Goal: Transaction & Acquisition: Purchase product/service

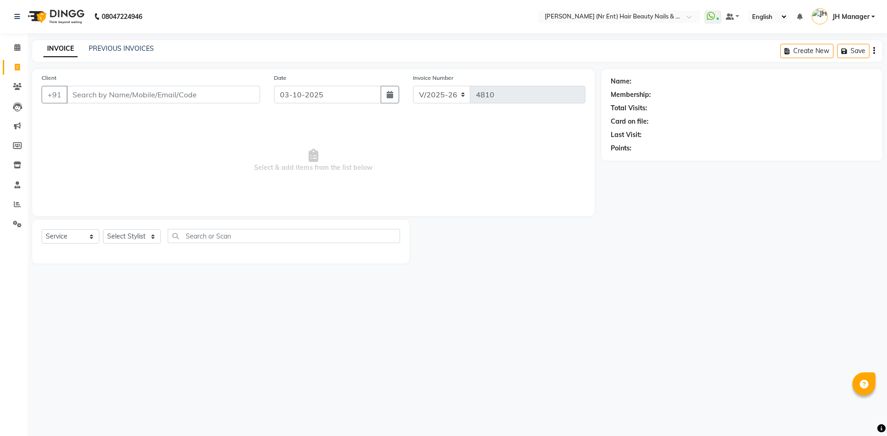
select select "640"
select select "service"
click at [124, 238] on select "Select Stylist ADNAN ADVANCE ANJALI ANNU B-WAX JH Manager MEMBERSHIP MOHD. MOHI…" at bounding box center [132, 237] width 58 height 14
select select "11666"
click at [103, 230] on select "Select Stylist ADNAN ADVANCE ANJALI ANNU B-WAX JH Manager MEMBERSHIP [PERSON_NA…" at bounding box center [132, 237] width 58 height 14
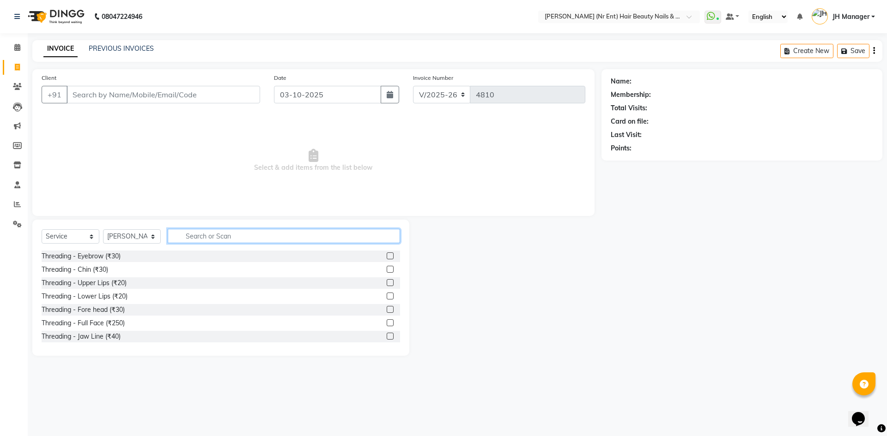
click at [307, 239] on input "text" at bounding box center [284, 236] width 232 height 14
type input "CUT"
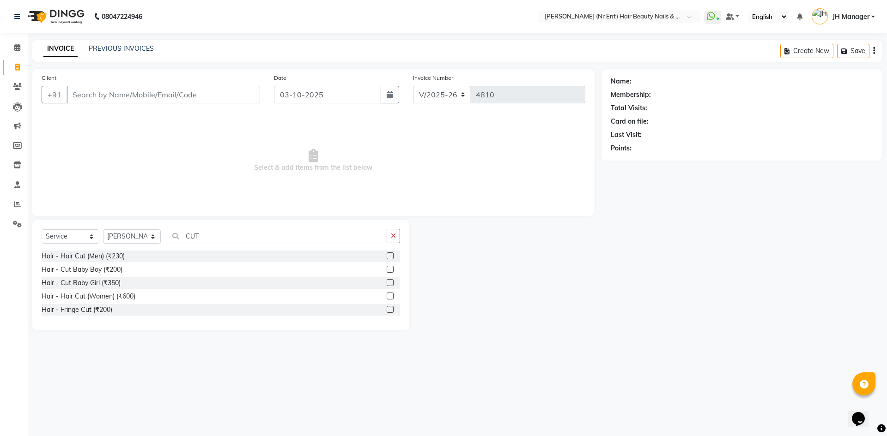
click at [391, 297] on label at bounding box center [390, 296] width 7 height 7
click at [391, 297] on input "checkbox" at bounding box center [390, 297] width 6 height 6
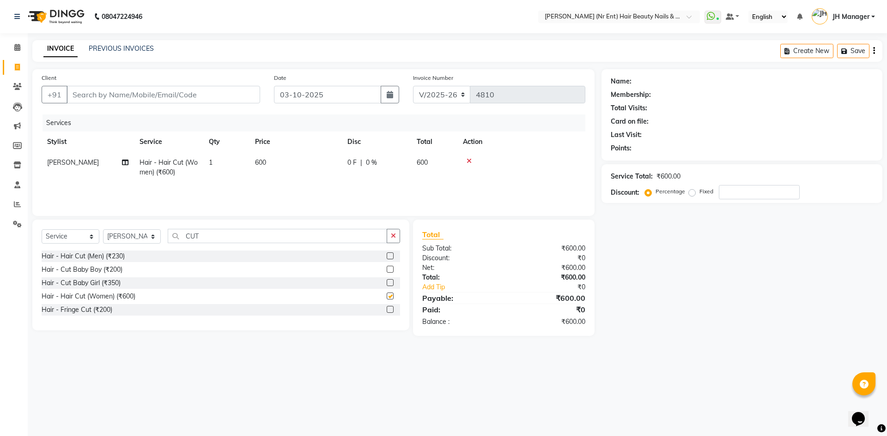
checkbox input "false"
click at [154, 106] on div "Client +91" at bounding box center [151, 92] width 232 height 38
click at [155, 102] on input "Client" at bounding box center [164, 95] width 194 height 18
type input "9"
type input "0"
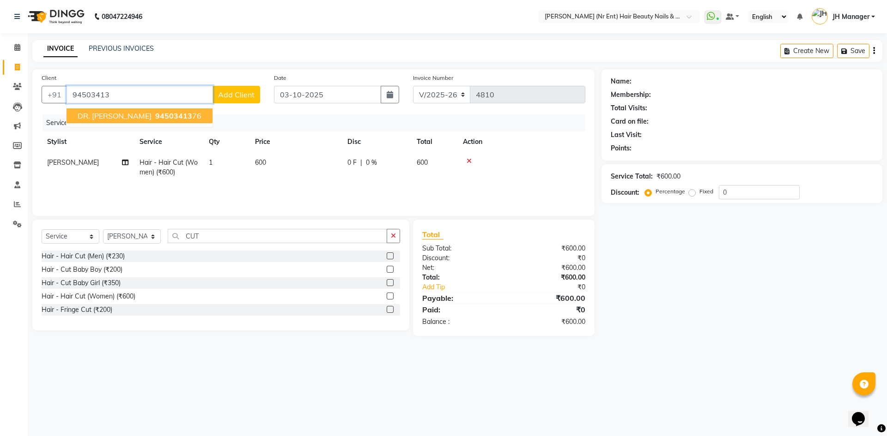
click at [156, 118] on span "94503413" at bounding box center [173, 115] width 37 height 9
type input "9450341376"
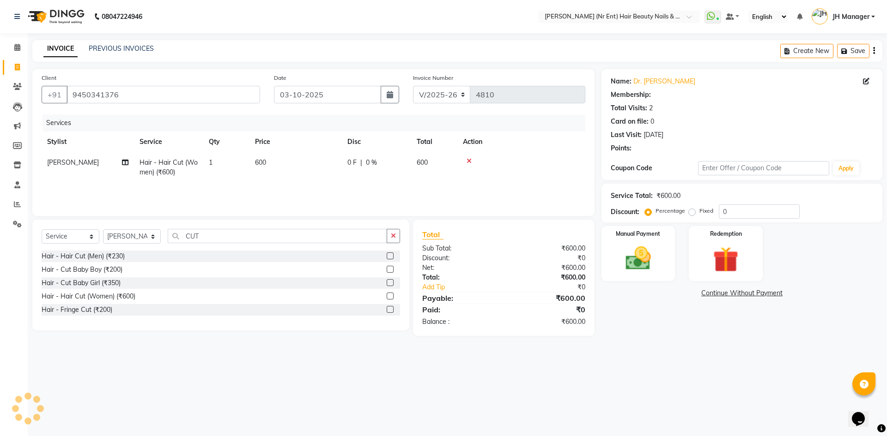
select select "1: Object"
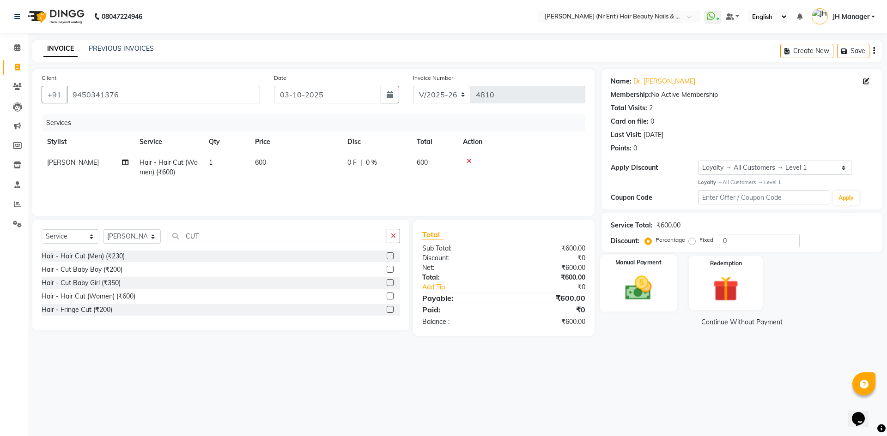
click at [629, 293] on img at bounding box center [638, 288] width 43 height 30
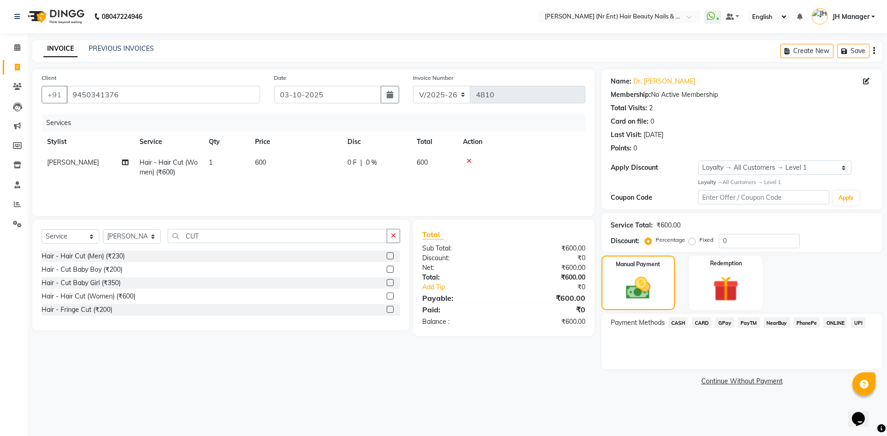
click at [678, 325] on span "CASH" at bounding box center [678, 323] width 20 height 11
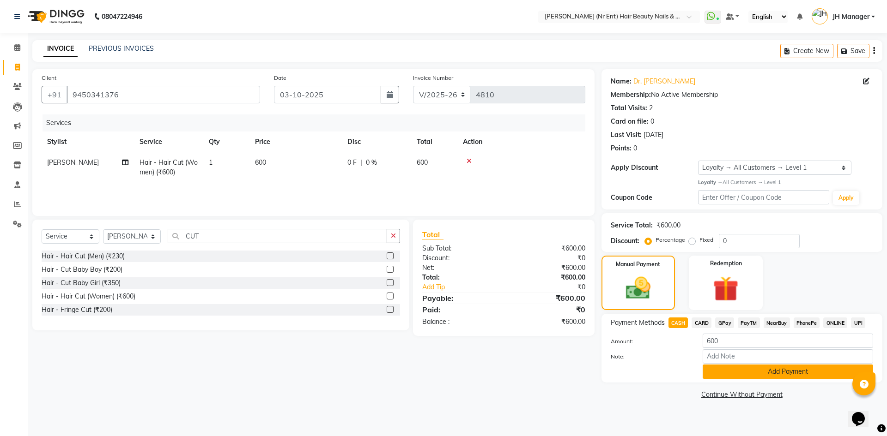
click at [731, 370] on button "Add Payment" at bounding box center [787, 372] width 170 height 14
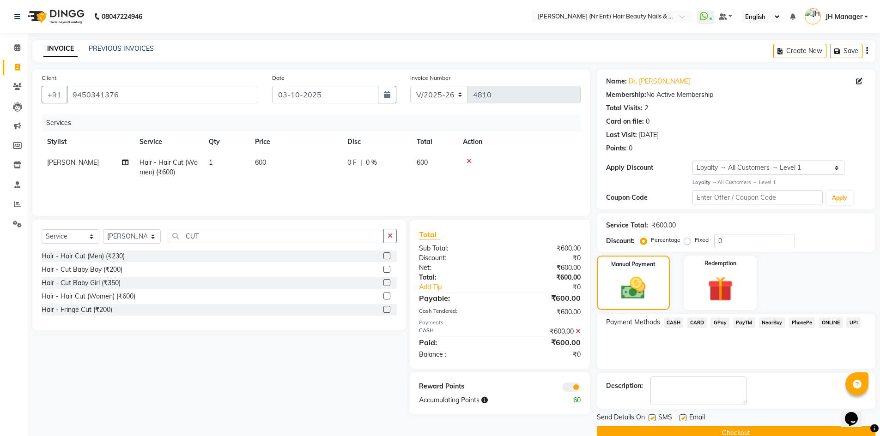
click at [750, 430] on button "Checkout" at bounding box center [736, 433] width 278 height 14
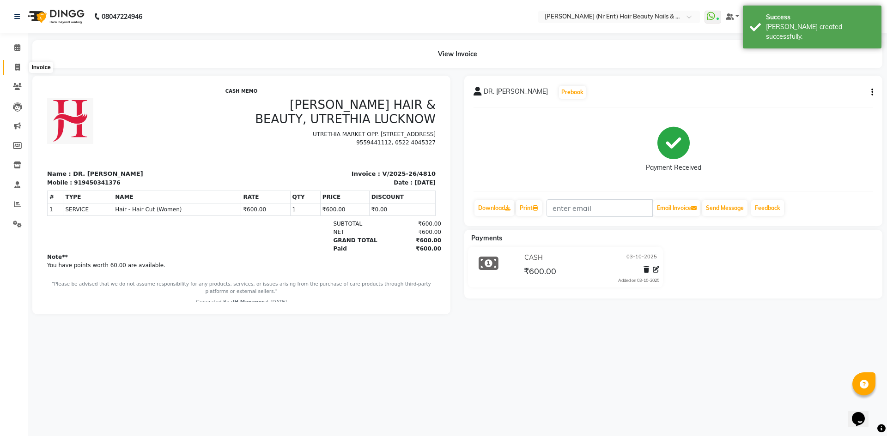
click at [12, 71] on span at bounding box center [17, 67] width 16 height 11
select select "service"
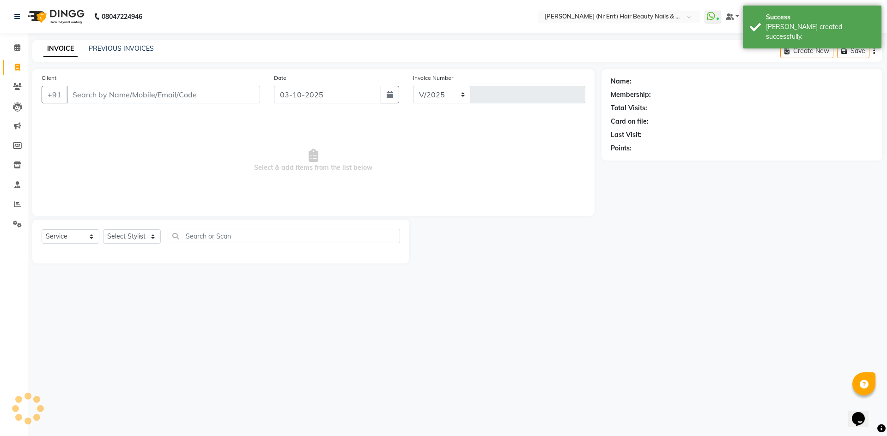
select select "640"
type input "4811"
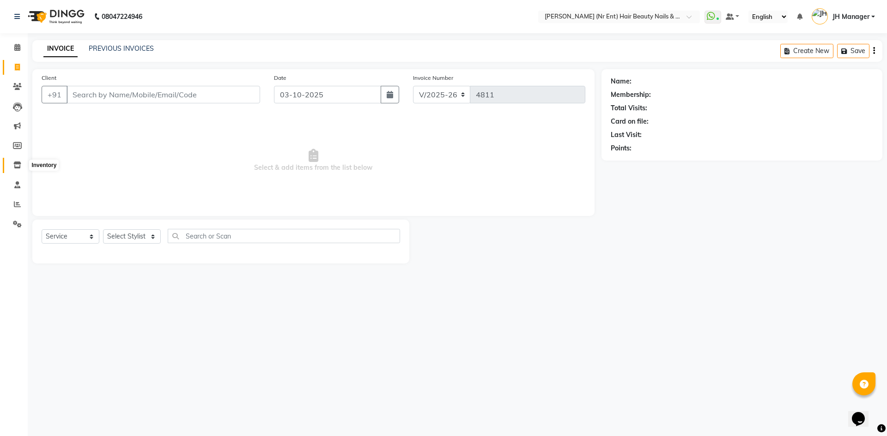
click at [13, 167] on span at bounding box center [17, 165] width 16 height 11
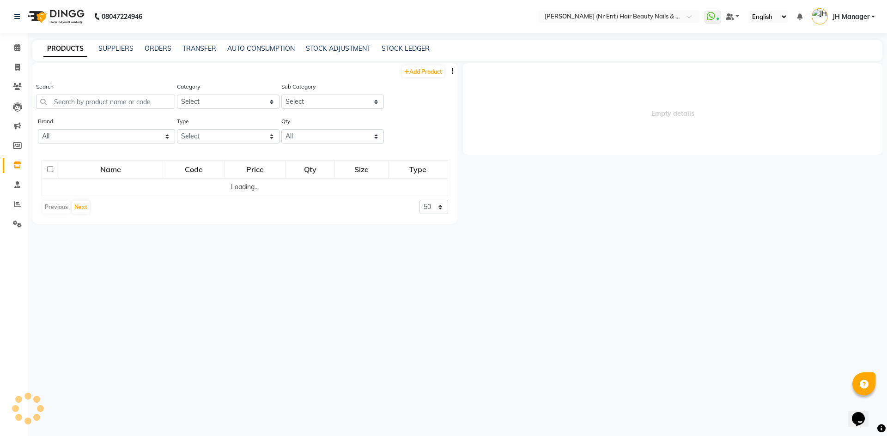
select select
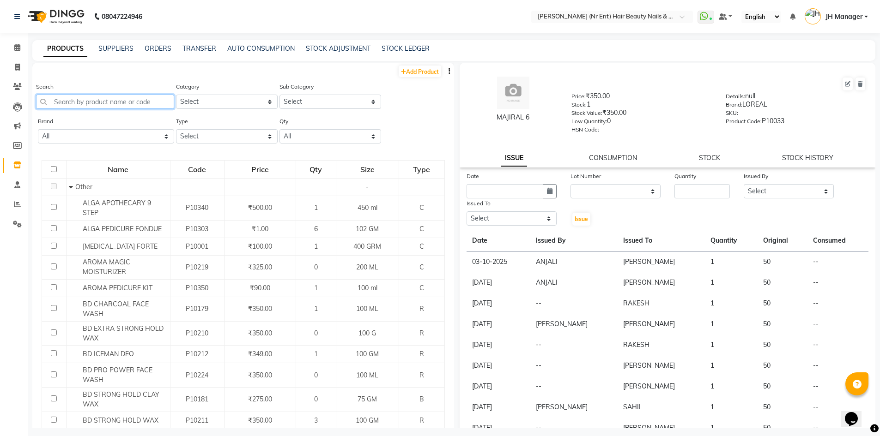
click at [158, 104] on input "text" at bounding box center [105, 102] width 138 height 14
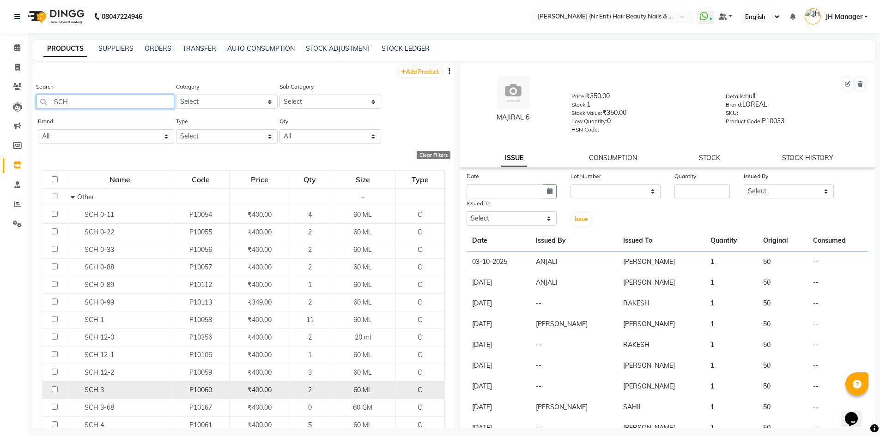
type input "SCH"
click at [54, 390] on input "checkbox" at bounding box center [55, 390] width 6 height 6
checkbox input "true"
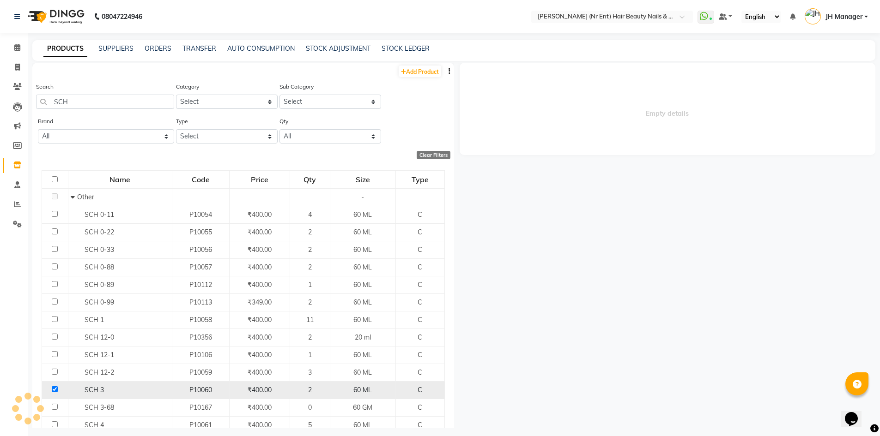
select select
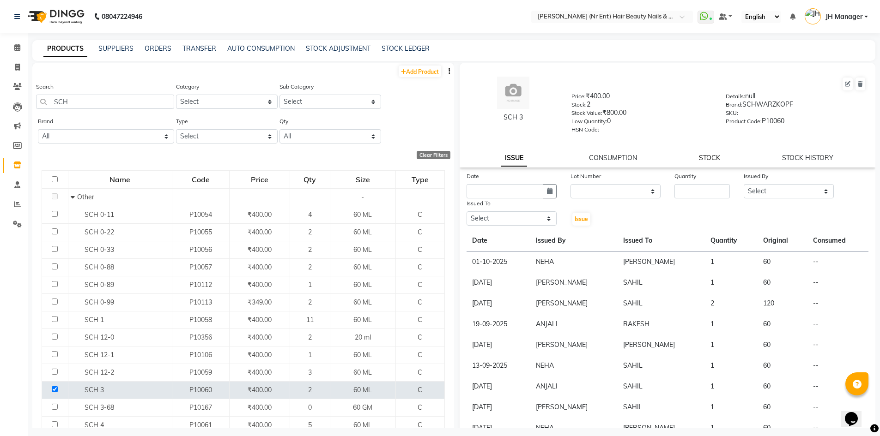
click at [714, 158] on link "STOCK" at bounding box center [709, 158] width 21 height 8
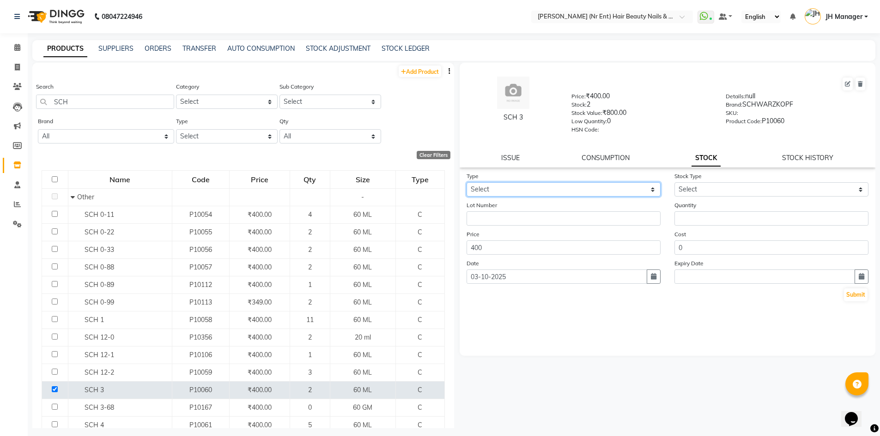
click at [602, 191] on select "Select In Out" at bounding box center [563, 189] width 194 height 14
select select "in"
click at [466, 182] on select "Select In Out" at bounding box center [563, 189] width 194 height 14
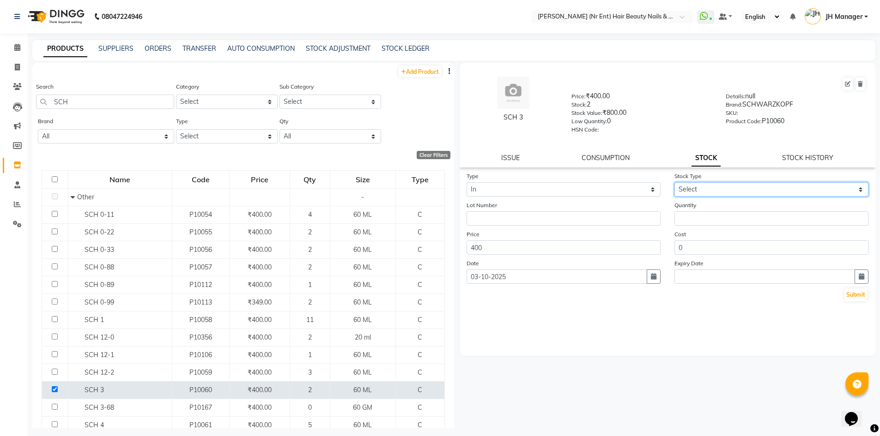
click at [695, 195] on select "Select New Stock Adjustment Return Other" at bounding box center [771, 189] width 194 height 14
select select "new stock"
click at [674, 182] on select "Select New Stock Adjustment Return Other" at bounding box center [771, 189] width 194 height 14
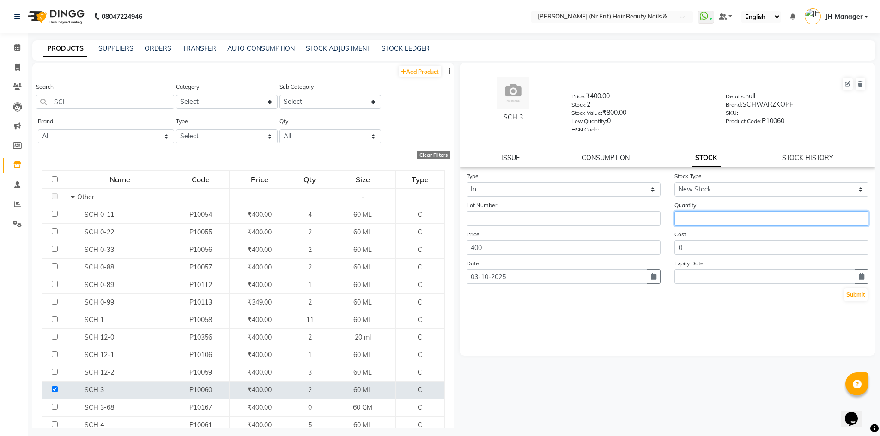
click at [712, 214] on input "number" at bounding box center [771, 219] width 194 height 14
type input "5"
click at [863, 293] on button "Submit" at bounding box center [856, 295] width 24 height 13
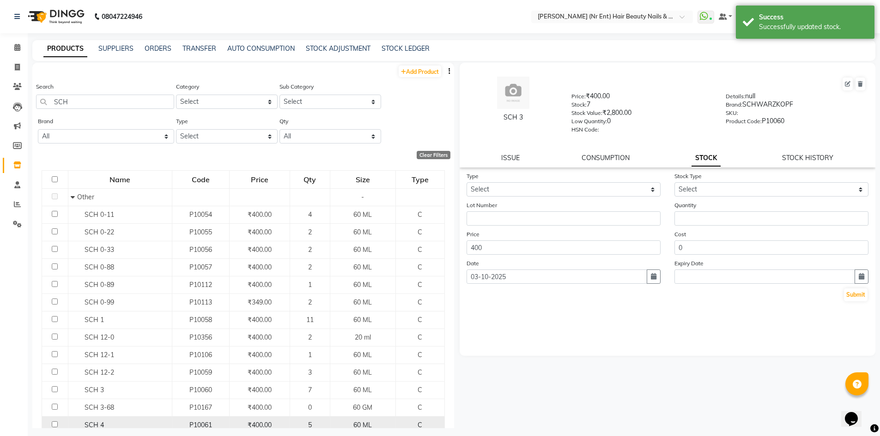
click at [50, 426] on td at bounding box center [55, 426] width 26 height 18
click at [54, 426] on input "checkbox" at bounding box center [55, 425] width 6 height 6
checkbox input "true"
click at [627, 187] on select "Select In Out" at bounding box center [563, 189] width 194 height 14
select select "in"
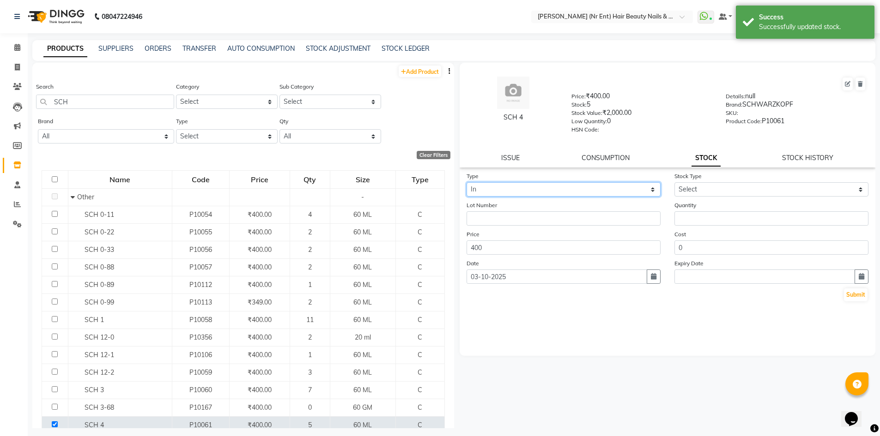
click at [466, 182] on select "Select In Out" at bounding box center [563, 189] width 194 height 14
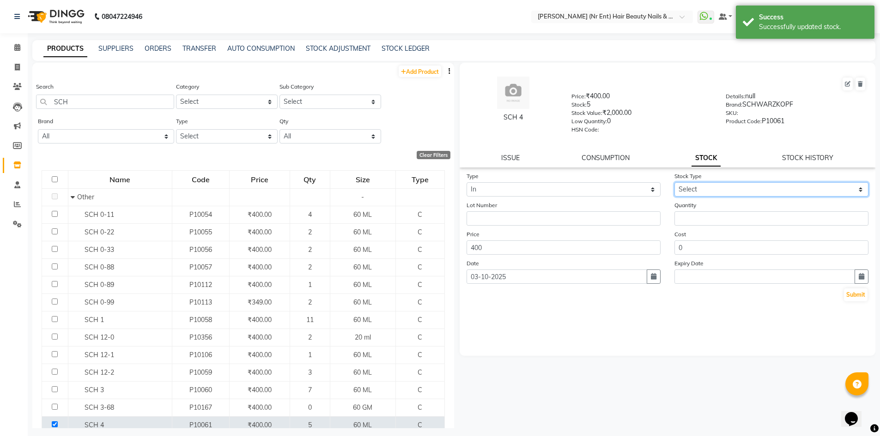
click at [706, 192] on select "Select New Stock Adjustment Return Other" at bounding box center [771, 189] width 194 height 14
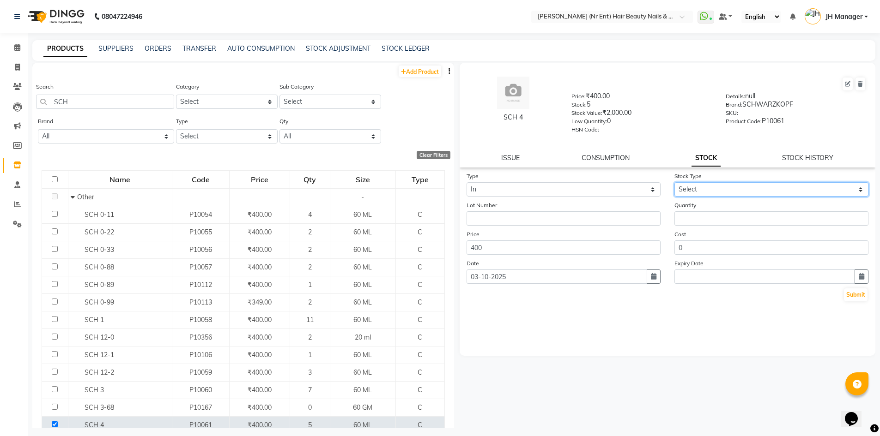
select select "new stock"
click at [674, 182] on select "Select New Stock Adjustment Return Other" at bounding box center [771, 189] width 194 height 14
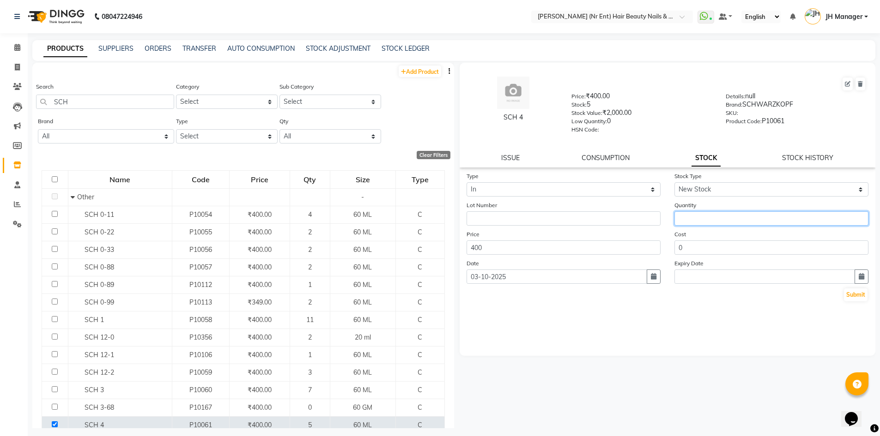
click at [709, 215] on input "number" at bounding box center [771, 219] width 194 height 14
type input "4"
click at [848, 295] on button "Submit" at bounding box center [856, 295] width 24 height 13
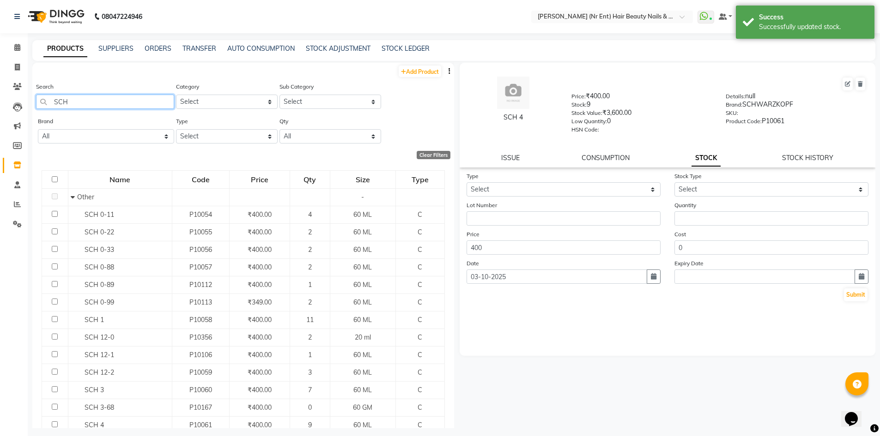
click at [106, 99] on input "SCH" at bounding box center [105, 102] width 138 height 14
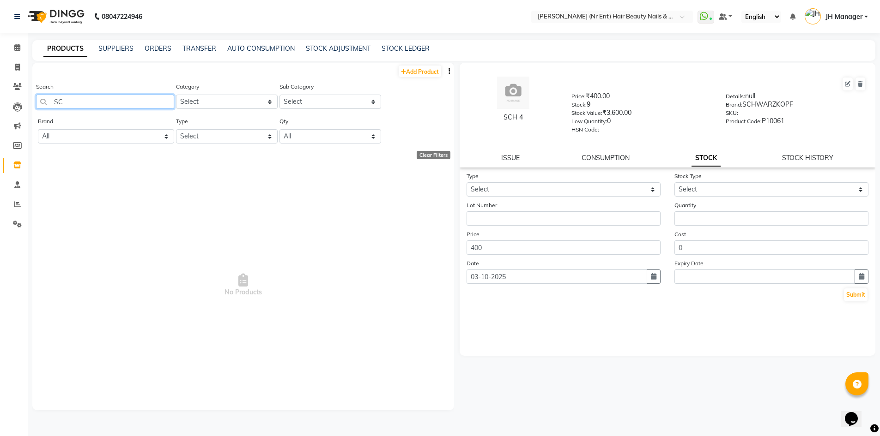
type input "S"
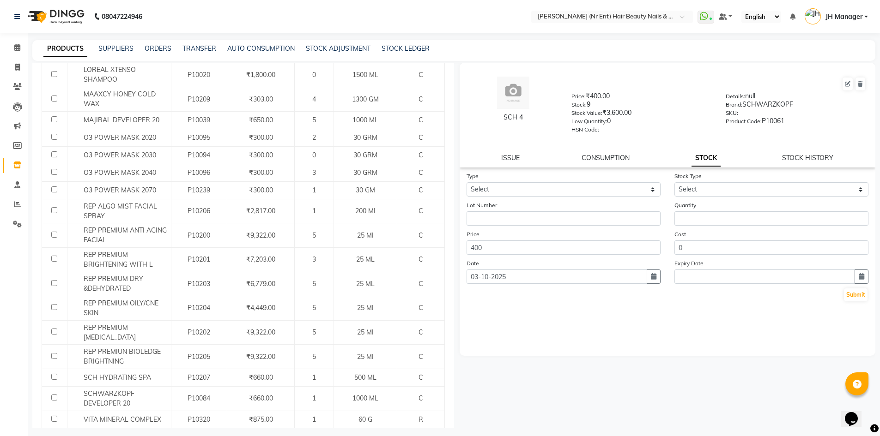
scroll to position [301, 0]
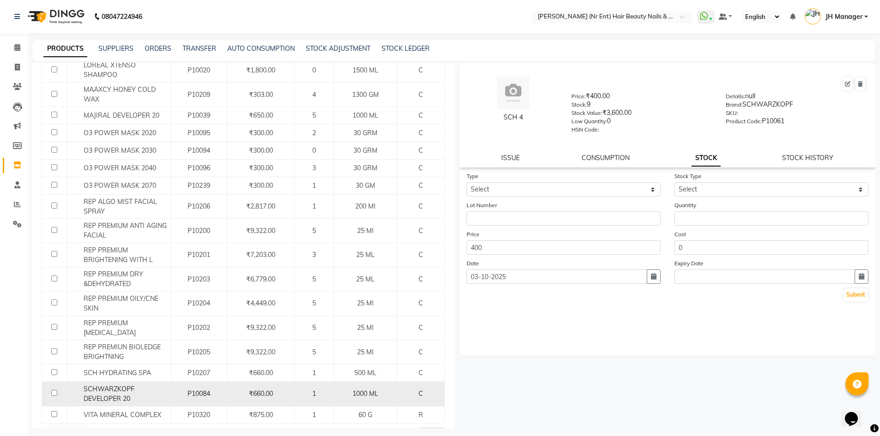
type input "20"
click at [51, 393] on input "checkbox" at bounding box center [54, 393] width 6 height 6
checkbox input "true"
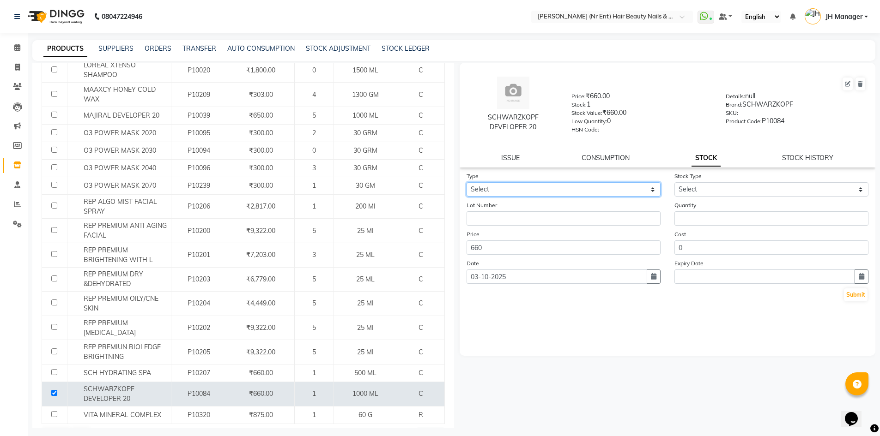
click at [617, 183] on select "Select In Out" at bounding box center [563, 189] width 194 height 14
select select "in"
click at [466, 182] on select "Select In Out" at bounding box center [563, 189] width 194 height 14
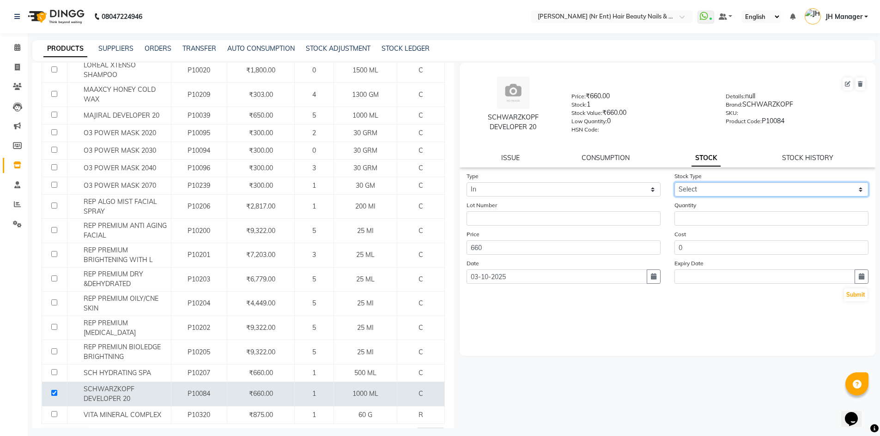
click at [709, 186] on select "Select New Stock Adjustment Return Other" at bounding box center [771, 189] width 194 height 14
select select "new stock"
click at [674, 182] on select "Select New Stock Adjustment Return Other" at bounding box center [771, 189] width 194 height 14
click at [720, 210] on div "Quantity" at bounding box center [771, 212] width 208 height 25
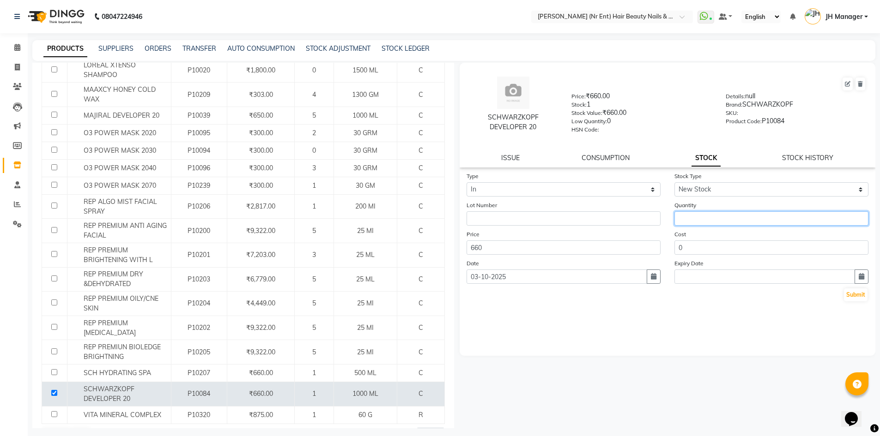
click at [720, 213] on input "number" at bounding box center [771, 219] width 194 height 14
type input "3"
click at [866, 299] on button "Submit" at bounding box center [856, 295] width 24 height 13
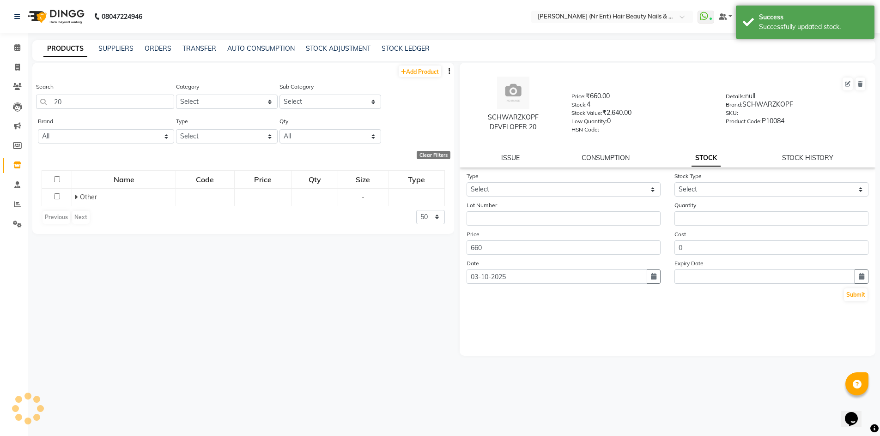
scroll to position [0, 0]
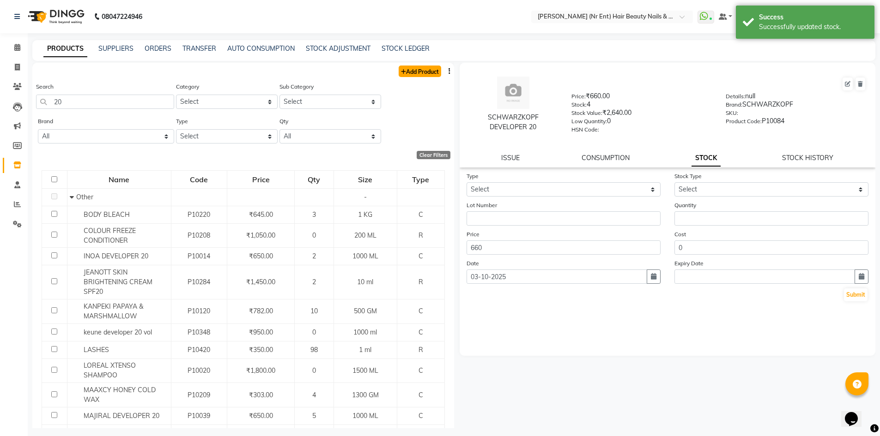
click at [418, 73] on link "Add Product" at bounding box center [420, 72] width 42 height 12
select select "true"
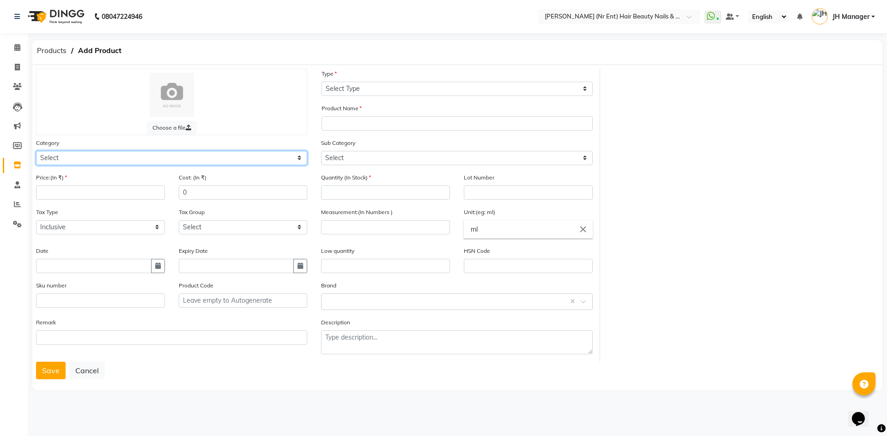
click at [153, 159] on select "Select Hair Skin Makeup Personal Care Appliances Beard Waxing Disposable Thread…" at bounding box center [171, 158] width 271 height 14
select select "1100"
click at [36, 151] on select "Select Hair Skin Makeup Personal Care Appliances Beard Waxing Disposable Thread…" at bounding box center [171, 158] width 271 height 14
click at [479, 96] on div "Type Select Type Both Retail Consumable" at bounding box center [457, 86] width 285 height 35
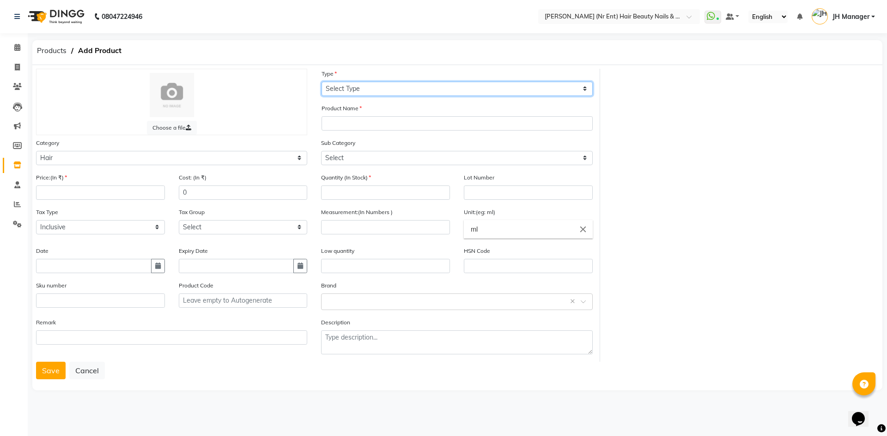
click at [503, 86] on select "Select Type Both Retail Consumable" at bounding box center [456, 89] width 271 height 14
select select "C"
click at [321, 82] on select "Select Type Both Retail Consumable" at bounding box center [456, 89] width 271 height 14
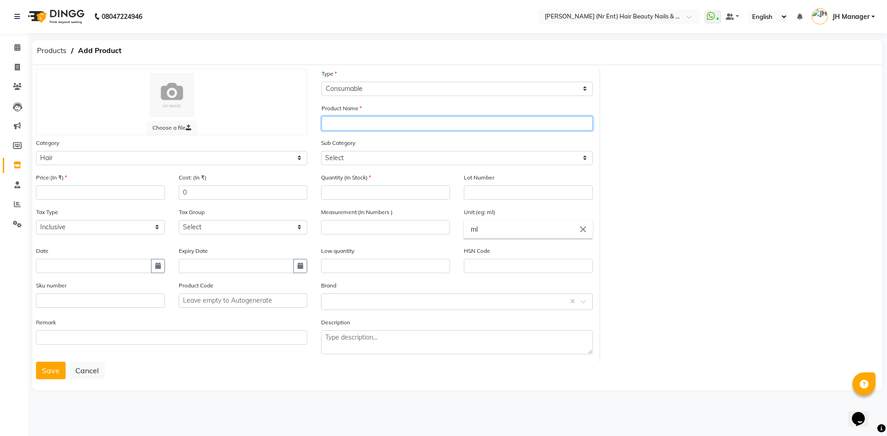
click at [458, 127] on input "text" at bounding box center [456, 123] width 271 height 14
type input "ZERO AMM"
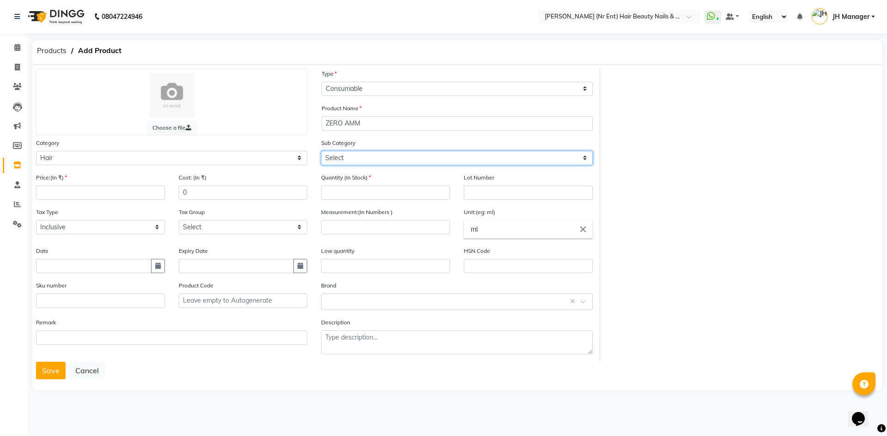
click at [405, 155] on select "Select Shampoo Conditioner Cream Mask Oil Serum Color Appliances Treatment Styl…" at bounding box center [456, 158] width 271 height 14
select select "1107"
click at [321, 151] on select "Select Shampoo Conditioner Cream Mask Oil Serum Color Appliances Treatment Styl…" at bounding box center [456, 158] width 271 height 14
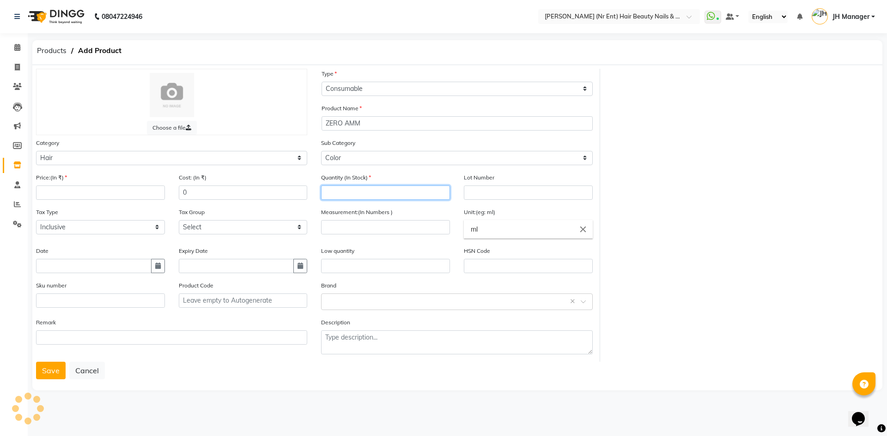
click at [426, 193] on input "number" at bounding box center [385, 193] width 129 height 14
type input "5"
click at [736, 202] on div "Choose a file Type Select Type Both Retail Consumable Product Name ZERO AMM Cat…" at bounding box center [457, 215] width 856 height 293
click at [54, 365] on button "Save" at bounding box center [51, 371] width 30 height 18
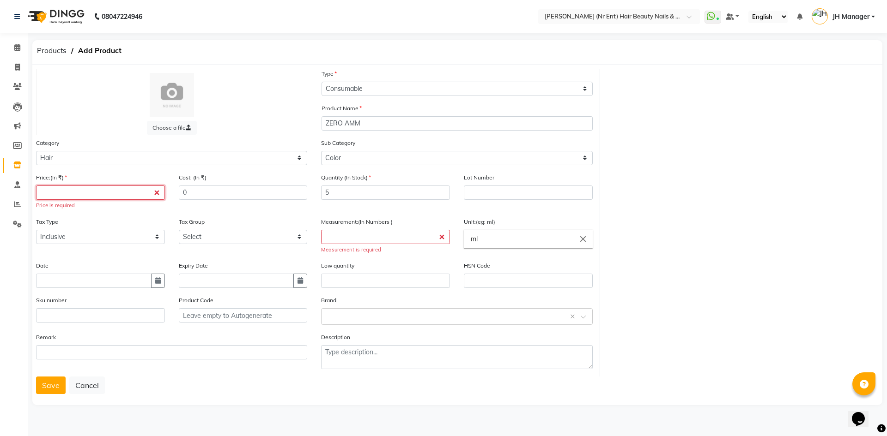
click at [105, 198] on input "number" at bounding box center [100, 193] width 129 height 14
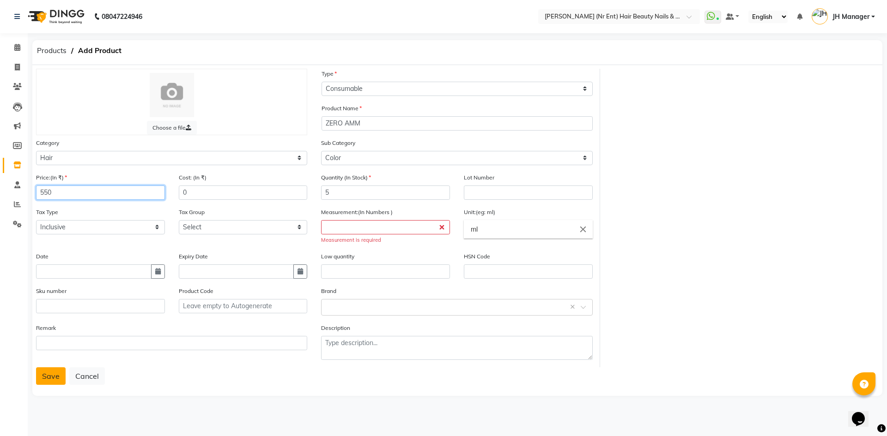
type input "550"
click at [51, 371] on button "Save" at bounding box center [51, 377] width 30 height 18
click at [384, 228] on input "number" at bounding box center [385, 227] width 129 height 14
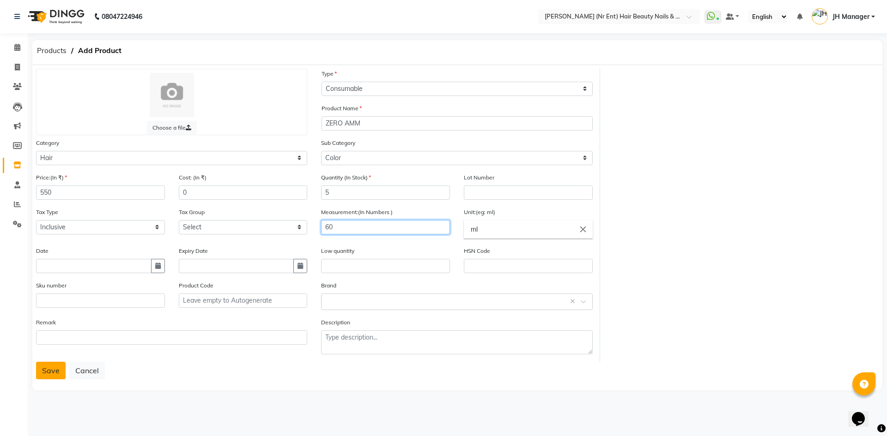
type input "60"
click at [50, 371] on button "Save" at bounding box center [51, 371] width 30 height 18
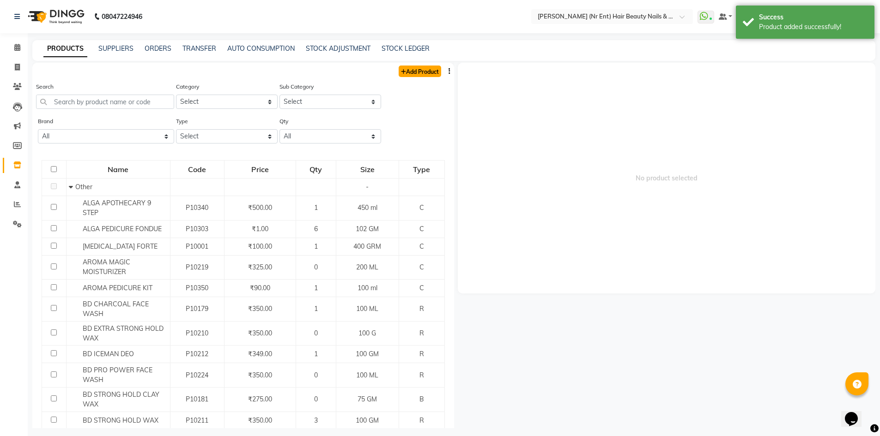
click at [423, 73] on link "Add Product" at bounding box center [420, 72] width 42 height 12
select select "true"
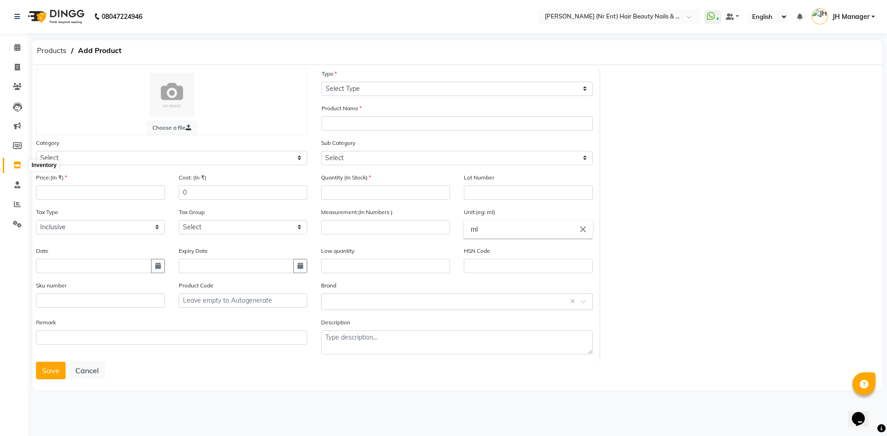
click at [12, 168] on span at bounding box center [17, 165] width 16 height 11
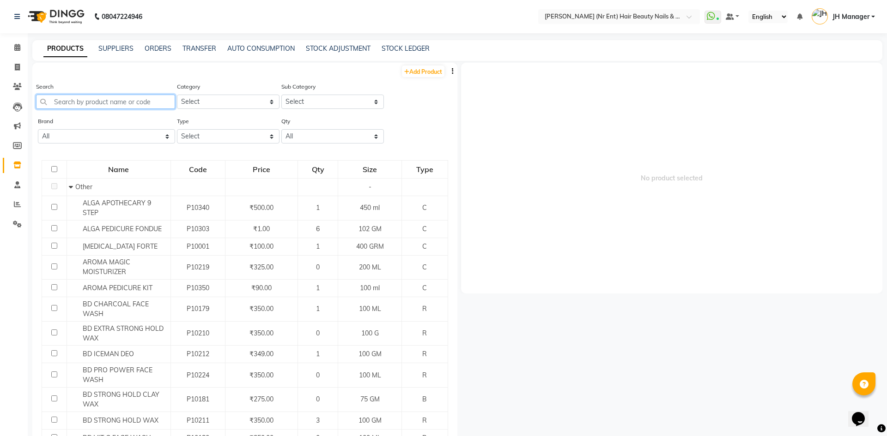
click at [125, 100] on input "text" at bounding box center [105, 102] width 139 height 14
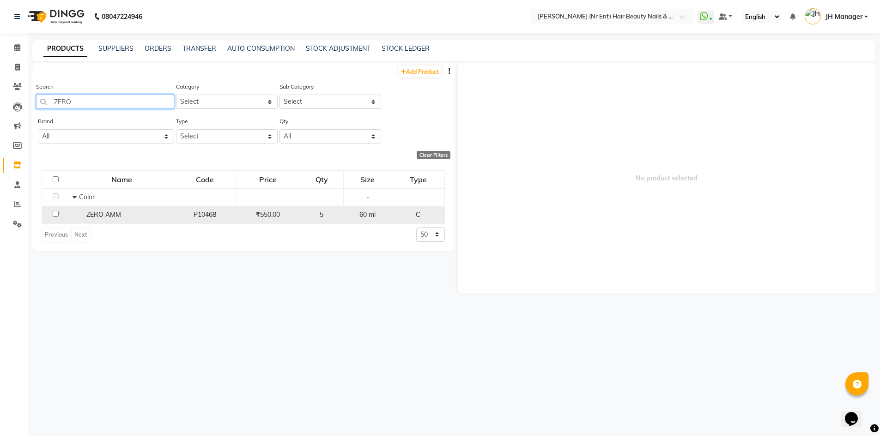
type input "ZERO"
click at [104, 215] on span "ZERO AMM" at bounding box center [103, 215] width 35 height 8
select select
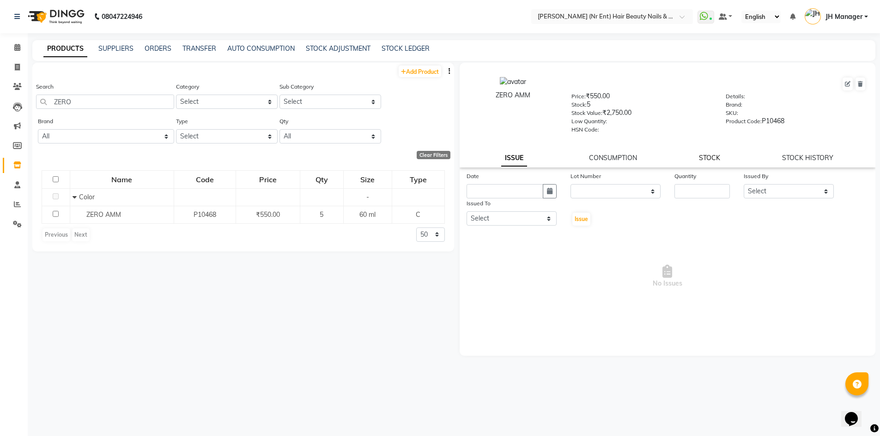
click at [711, 156] on link "STOCK" at bounding box center [709, 158] width 21 height 8
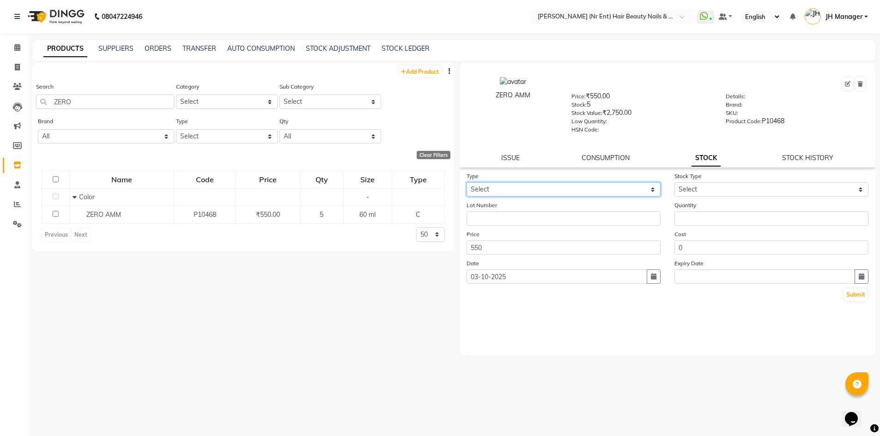
click at [643, 189] on select "Select In Out" at bounding box center [563, 189] width 194 height 14
select select "in"
click at [466, 182] on select "Select In Out" at bounding box center [563, 189] width 194 height 14
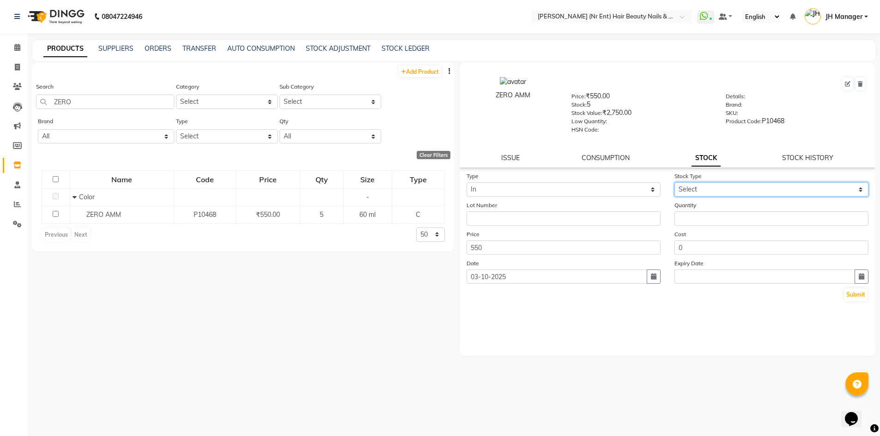
click at [713, 190] on select "Select New Stock Adjustment Return Other" at bounding box center [771, 189] width 194 height 14
select select "new stock"
click at [674, 182] on select "Select New Stock Adjustment Return Other" at bounding box center [771, 189] width 194 height 14
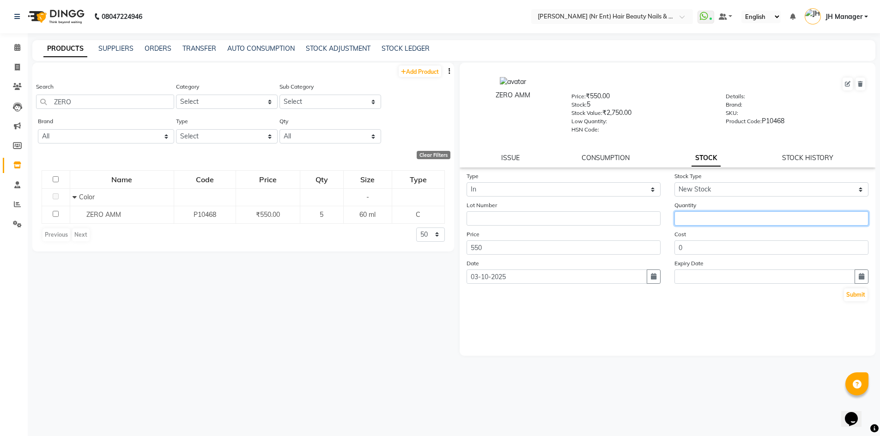
click at [698, 215] on input "number" at bounding box center [771, 219] width 194 height 14
click at [389, 263] on div "Add Product Search ZERO Category Select Hair Skin Makeup Personal Care Applianc…" at bounding box center [243, 246] width 422 height 366
click at [17, 166] on icon at bounding box center [17, 165] width 8 height 7
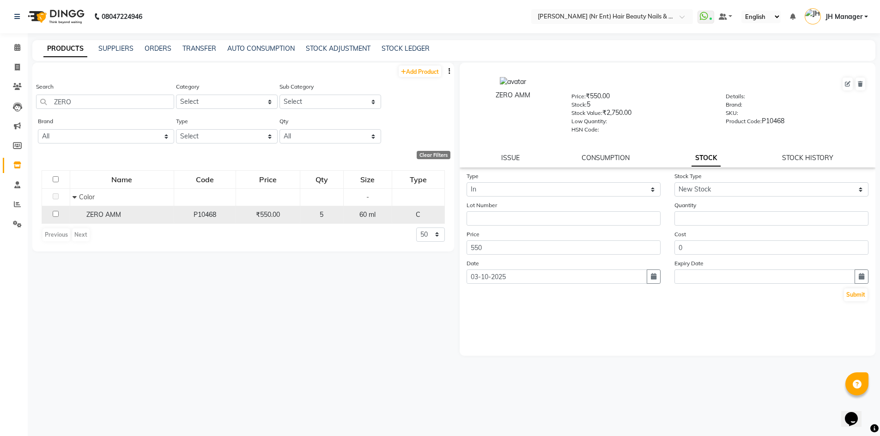
click at [159, 219] on div "ZERO AMM" at bounding box center [122, 215] width 99 height 10
click at [54, 213] on input "checkbox" at bounding box center [56, 214] width 6 height 6
click at [58, 216] on input "checkbox" at bounding box center [56, 214] width 6 height 6
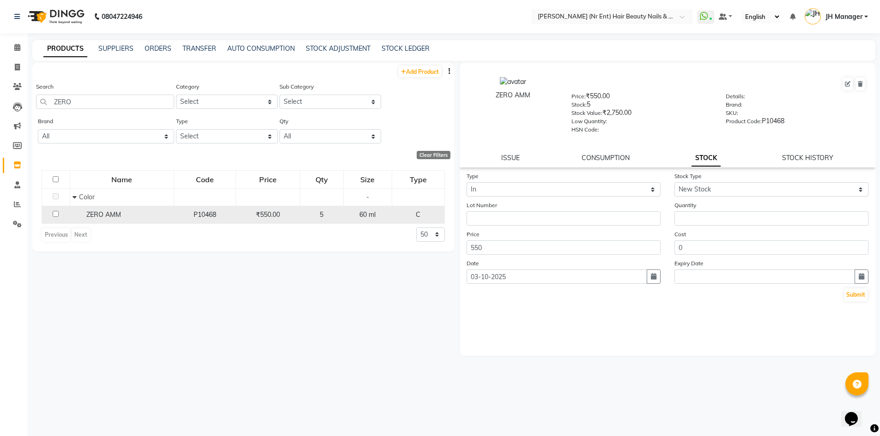
checkbox input "false"
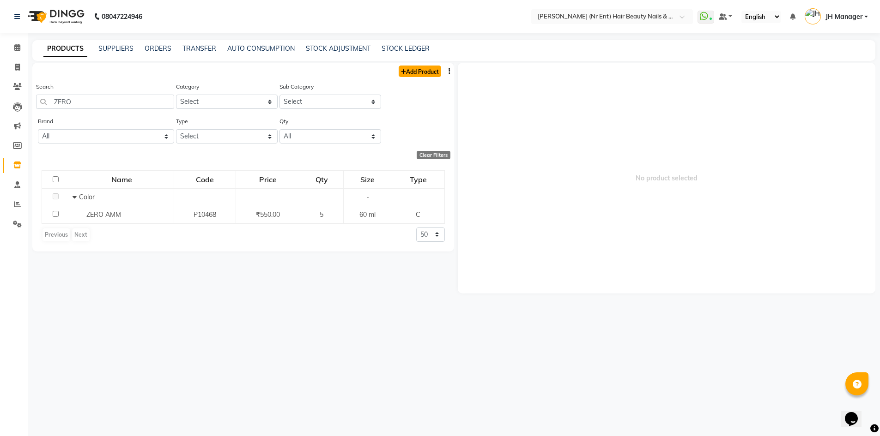
click at [427, 67] on link "Add Product" at bounding box center [420, 72] width 42 height 12
select select "true"
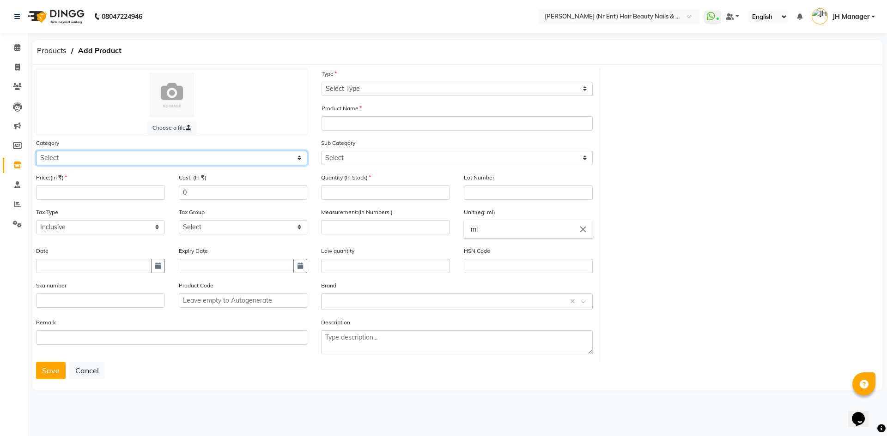
click at [202, 163] on select "Select Hair Skin Makeup Personal Care Appliances Beard Waxing Disposable Thread…" at bounding box center [171, 158] width 271 height 14
select select "1100"
click at [36, 151] on select "Select Hair Skin Makeup Personal Care Appliances Beard Waxing Disposable Thread…" at bounding box center [171, 158] width 271 height 14
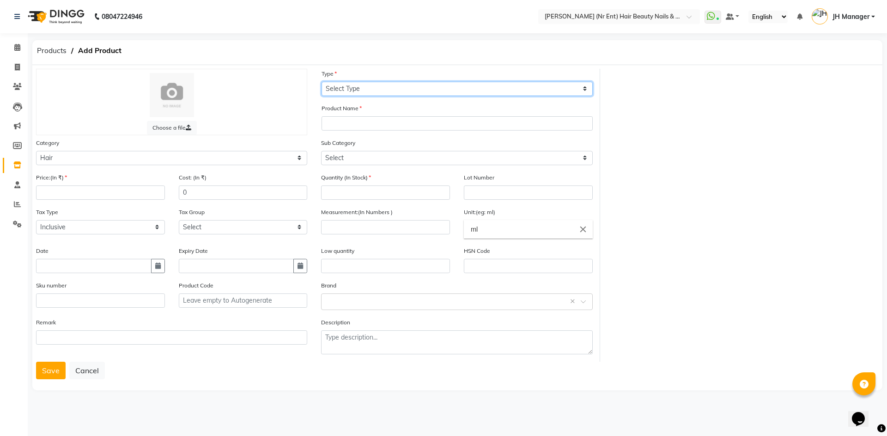
click at [481, 90] on select "Select Type Both Retail Consumable" at bounding box center [456, 89] width 271 height 14
select select "C"
click at [321, 82] on select "Select Type Both Retail Consumable" at bounding box center [456, 89] width 271 height 14
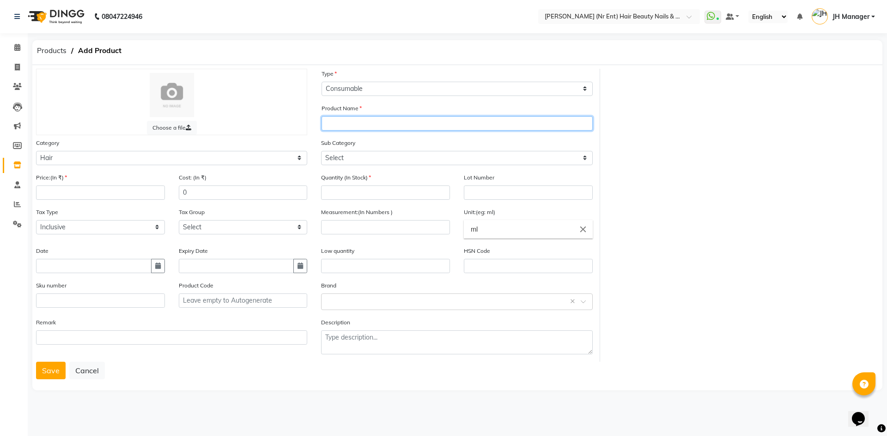
click at [439, 130] on input "text" at bounding box center [456, 123] width 271 height 14
type input "ZERO AMM 4 NO"
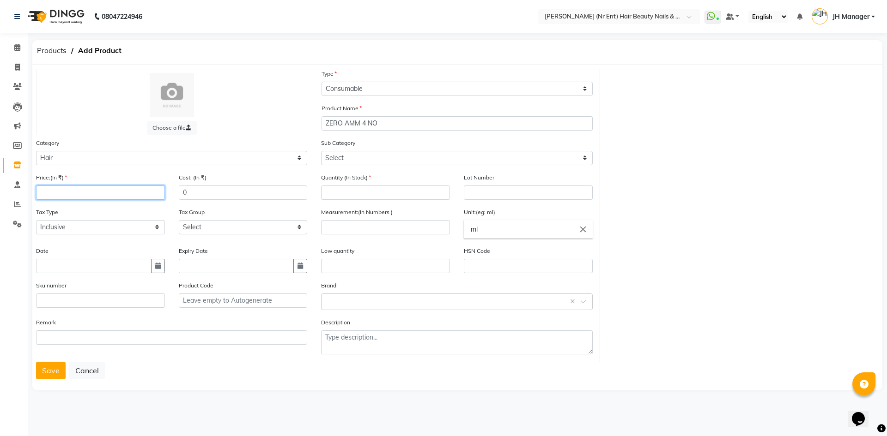
click at [86, 195] on input "number" at bounding box center [100, 193] width 129 height 14
type input "550"
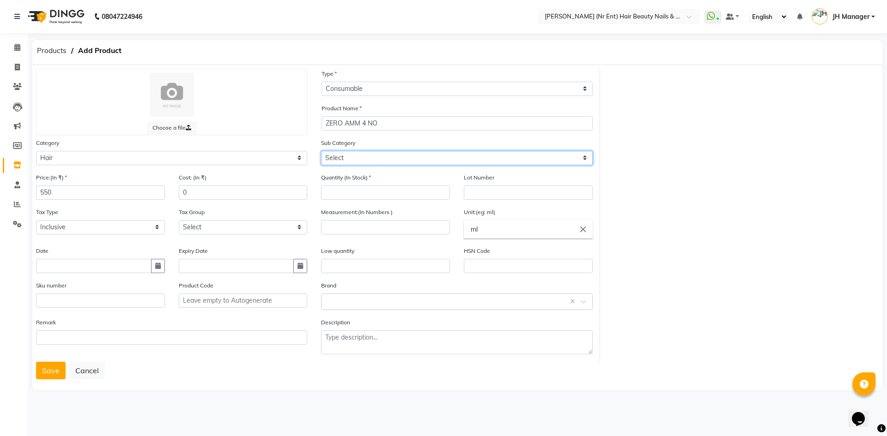
click at [555, 162] on select "Select Shampoo Conditioner Cream Mask Oil Serum Color Appliances Treatment Styl…" at bounding box center [456, 158] width 271 height 14
select select "1107"
click at [321, 151] on select "Select Shampoo Conditioner Cream Mask Oil Serum Color Appliances Treatment Styl…" at bounding box center [456, 158] width 271 height 14
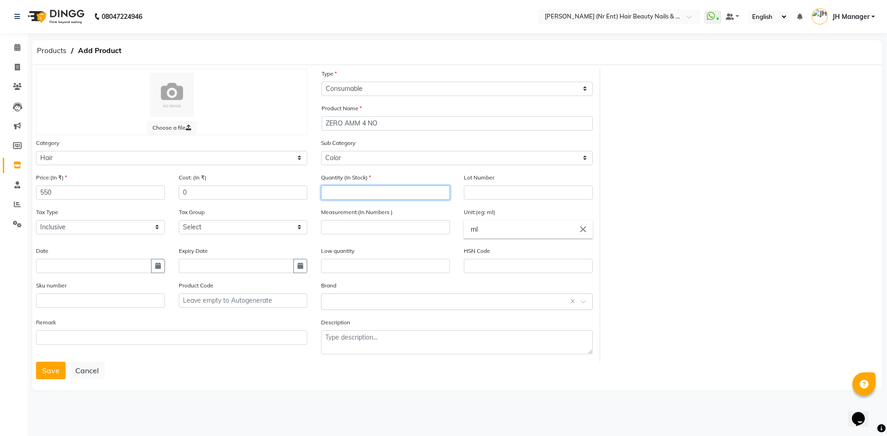
click at [425, 195] on input "number" at bounding box center [385, 193] width 129 height 14
type input "5"
click at [373, 230] on input "number" at bounding box center [385, 227] width 129 height 14
type input "60"
click at [47, 375] on button "Save" at bounding box center [51, 371] width 30 height 18
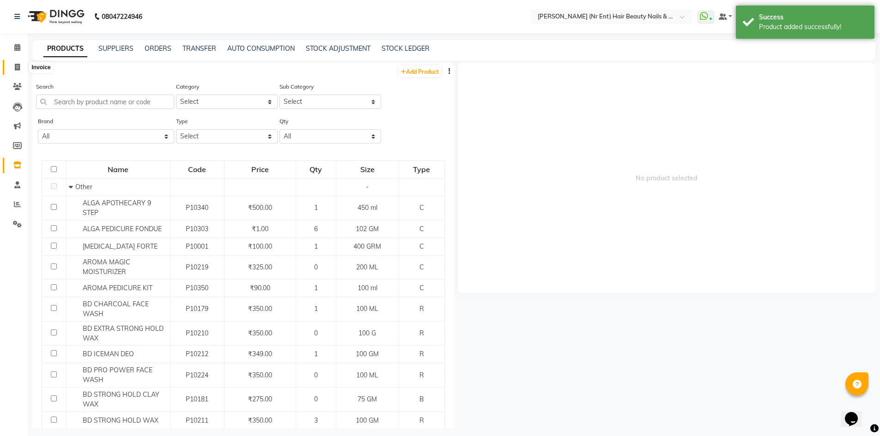
click at [21, 70] on span at bounding box center [17, 67] width 16 height 11
select select "service"
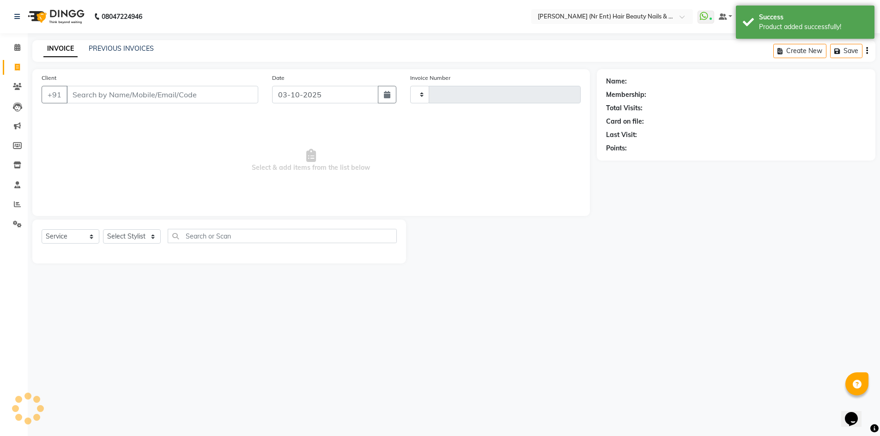
type input "4811"
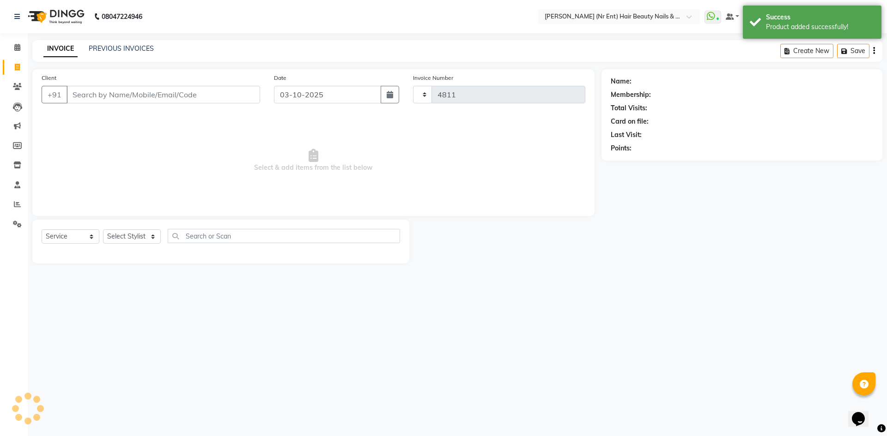
select select "640"
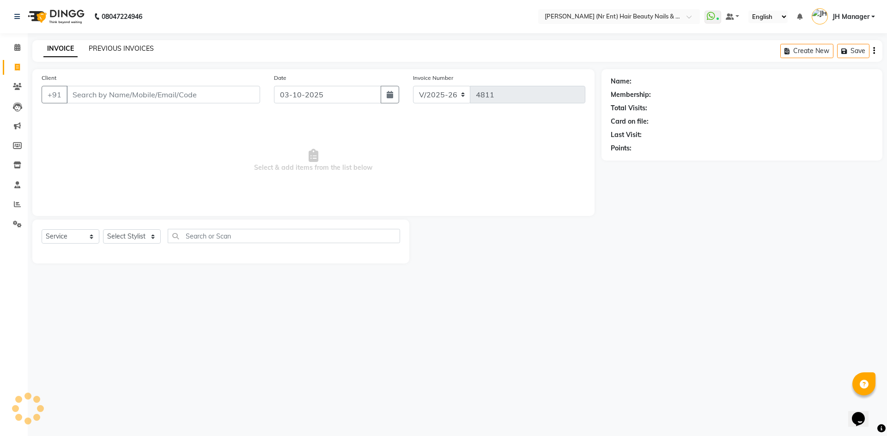
click at [97, 47] on link "PREVIOUS INVOICES" at bounding box center [121, 48] width 65 height 8
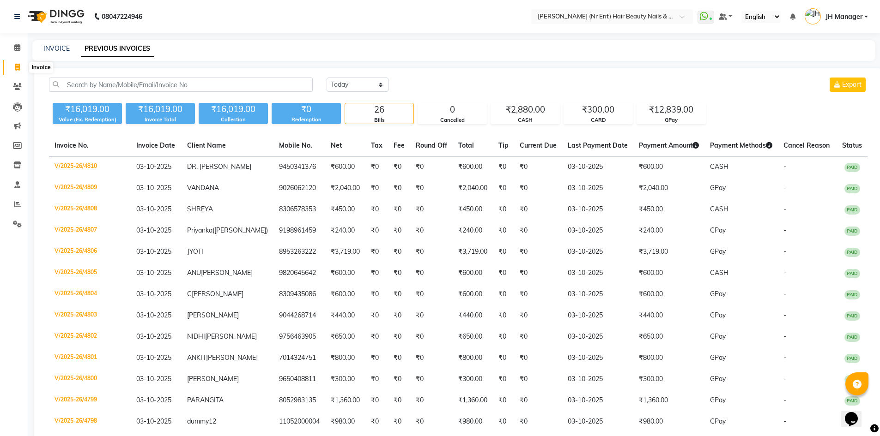
click at [19, 63] on span at bounding box center [17, 67] width 16 height 11
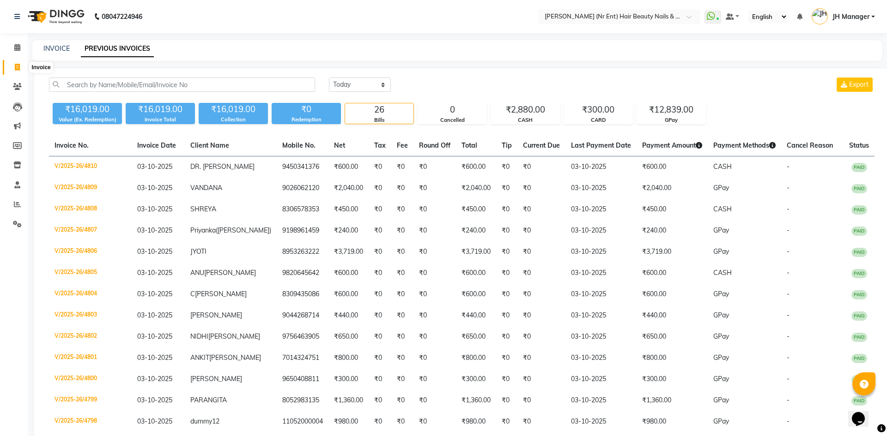
select select "service"
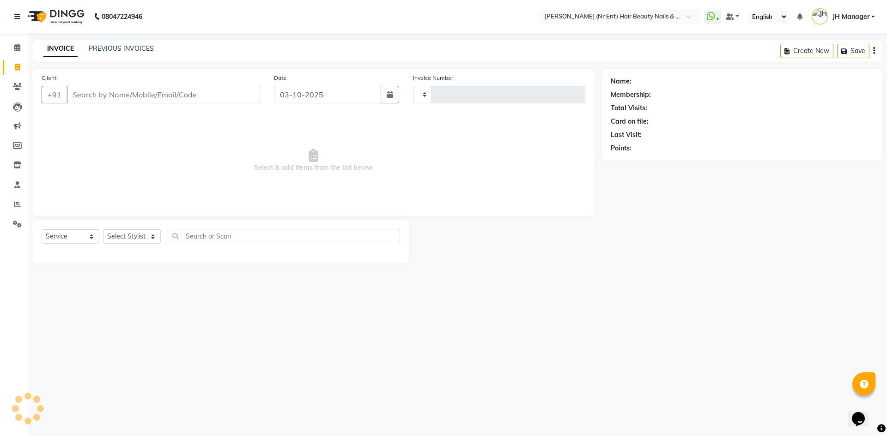
type input "4811"
select select "640"
click at [113, 236] on select "Select Stylist ADNAN ADVANCE ANJALI ANNU B-WAX JH Manager MEMBERSHIP MOHD. MOHI…" at bounding box center [132, 237] width 58 height 14
select select "92487"
click at [103, 230] on select "Select Stylist ADNAN ADVANCE ANJALI ANNU B-WAX JH Manager MEMBERSHIP MOHD. MOHI…" at bounding box center [132, 237] width 58 height 14
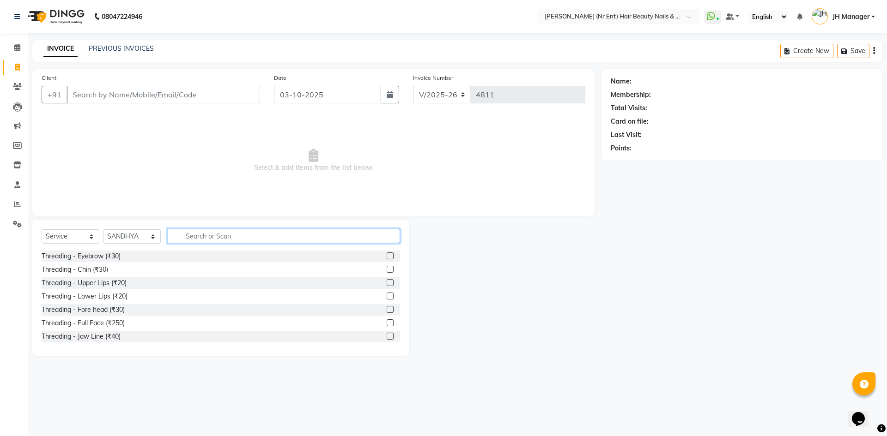
click at [206, 236] on input "text" at bounding box center [284, 236] width 232 height 14
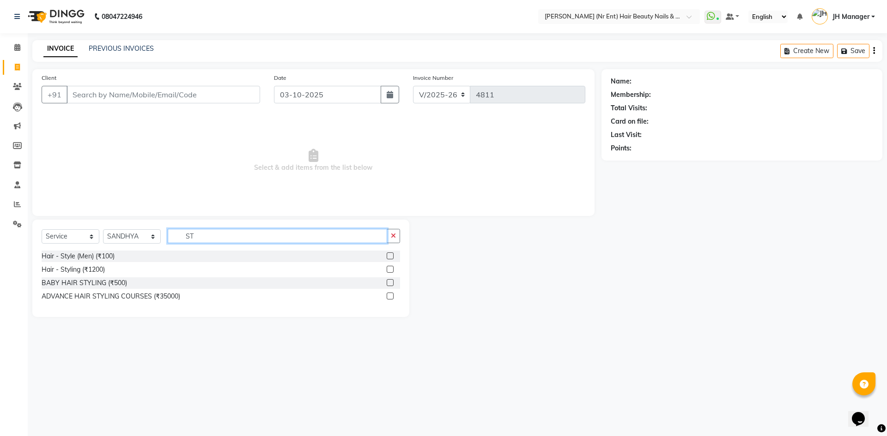
type input "S"
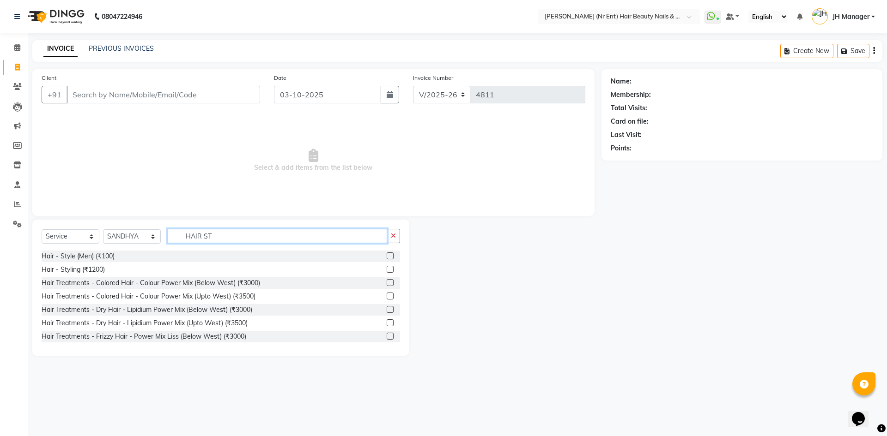
type input "HAIR ST"
click at [387, 270] on label at bounding box center [390, 269] width 7 height 7
click at [387, 270] on input "checkbox" at bounding box center [390, 270] width 6 height 6
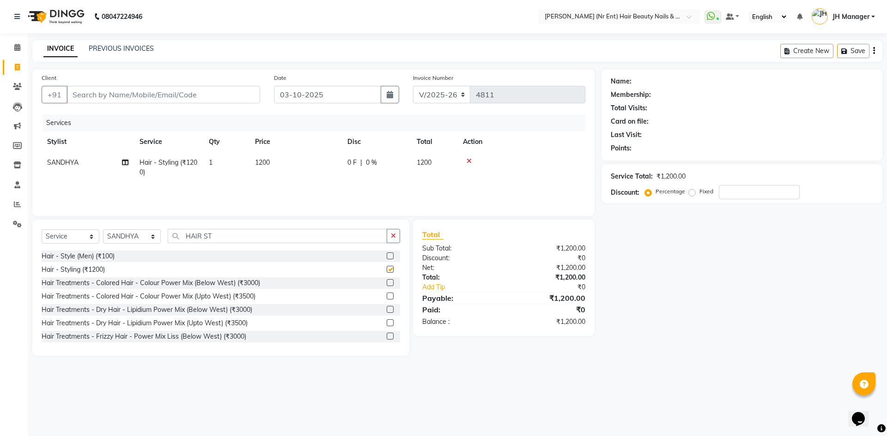
checkbox input "false"
click at [274, 161] on td "1200" at bounding box center [295, 167] width 92 height 30
select select "92487"
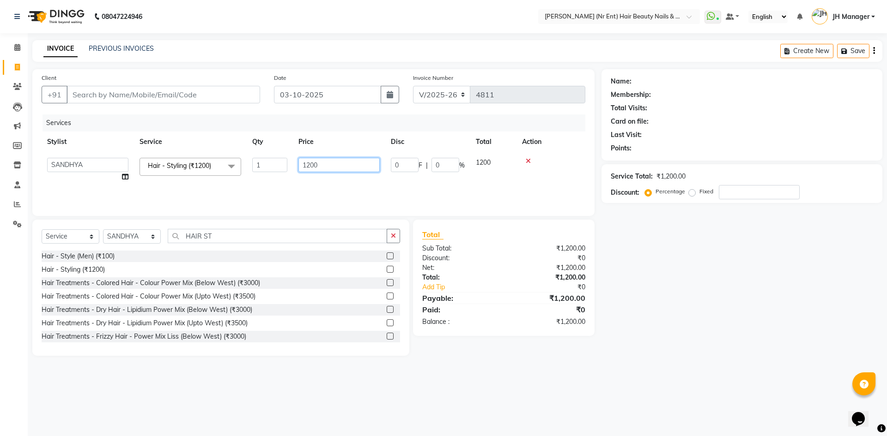
click at [309, 164] on input "1200" at bounding box center [338, 165] width 81 height 14
type input "1000"
click at [332, 185] on div "Services Stylist Service Qty Price Disc Total Action ADNAN ADVANCE ANJALI ANNU …" at bounding box center [314, 161] width 544 height 92
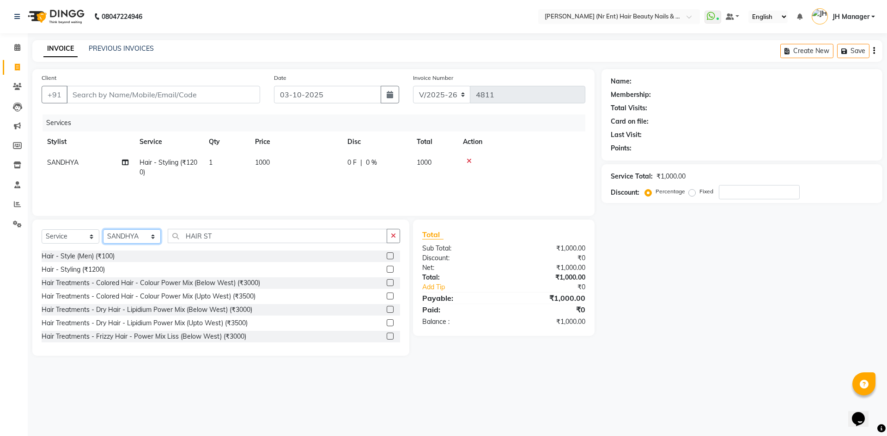
click at [133, 233] on select "Select Stylist ADNAN ADVANCE ANJALI ANNU B-WAX JH Manager MEMBERSHIP MOHD. MOHI…" at bounding box center [132, 237] width 58 height 14
drag, startPoint x: 225, startPoint y: 238, endPoint x: 138, endPoint y: 236, distance: 86.9
click at [138, 236] on div "Select Service Product Membership Package Voucher Prepaid Gift Card Select Styl…" at bounding box center [221, 240] width 358 height 22
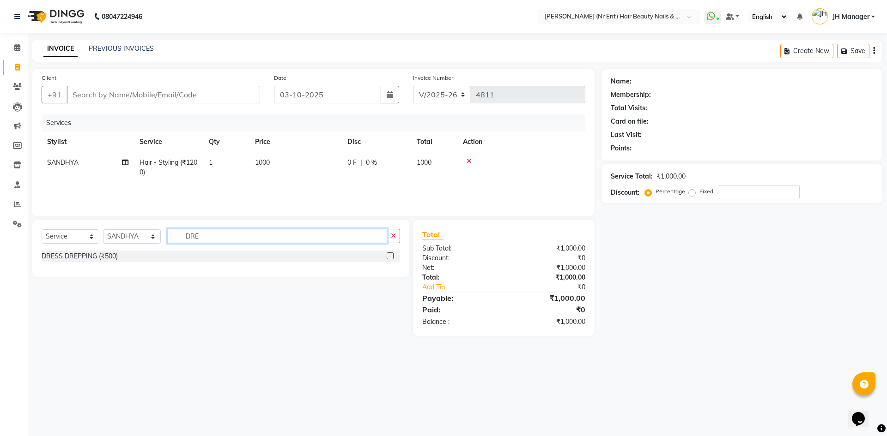
type input "DRE"
click at [389, 256] on label at bounding box center [390, 256] width 7 height 7
click at [389, 256] on input "checkbox" at bounding box center [390, 257] width 6 height 6
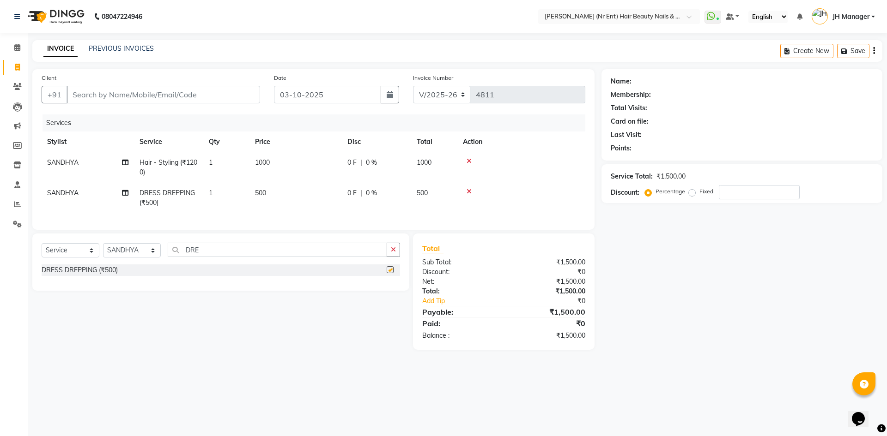
checkbox input "false"
click at [133, 257] on select "Select Stylist ADNAN ADVANCE ANJALI ANNU B-WAX JH Manager MEMBERSHIP MOHD. MOHI…" at bounding box center [132, 250] width 58 height 14
select select "79427"
click at [103, 250] on select "Select Stylist ADNAN ADVANCE ANJALI ANNU B-WAX JH Manager MEMBERSHIP MOHD. MOHI…" at bounding box center [132, 250] width 58 height 14
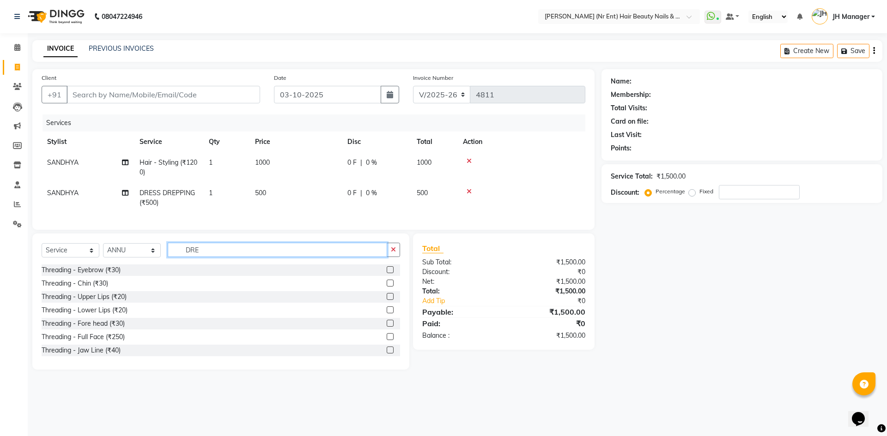
drag, startPoint x: 206, startPoint y: 259, endPoint x: 159, endPoint y: 259, distance: 47.1
click at [159, 259] on div "Select Service Product Membership Package Voucher Prepaid Gift Card Select Styl…" at bounding box center [221, 254] width 358 height 22
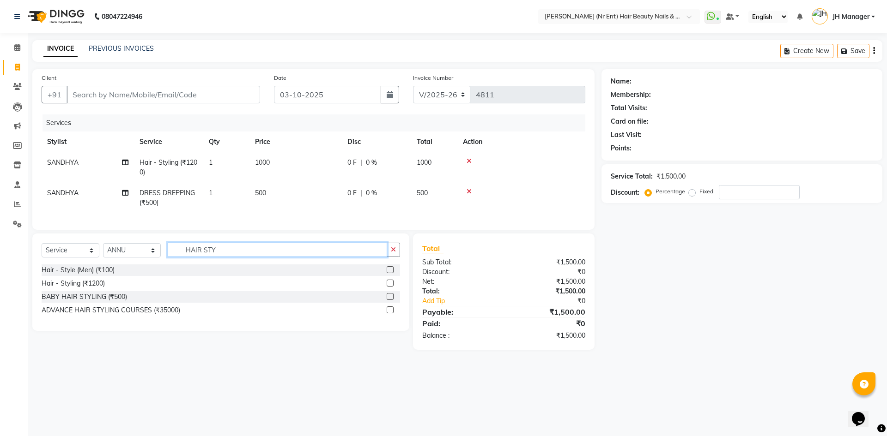
type input "HAIR STY"
click at [392, 287] on label at bounding box center [390, 283] width 7 height 7
click at [392, 287] on input "checkbox" at bounding box center [390, 284] width 6 height 6
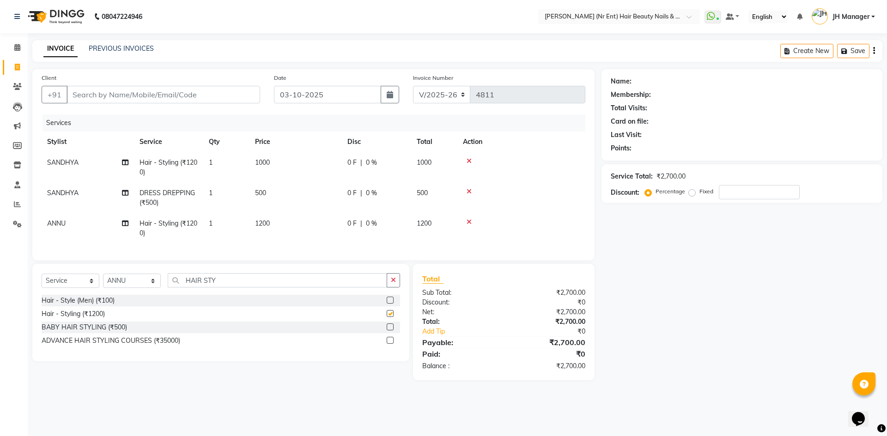
checkbox input "false"
click at [133, 287] on select "Select Stylist ADNAN ADVANCE ANJALI ANNU B-WAX JH Manager MEMBERSHIP MOHD. MOHI…" at bounding box center [132, 281] width 58 height 14
select select "32626"
click at [103, 281] on select "Select Stylist ADNAN ADVANCE ANJALI ANNU B-WAX JH Manager MEMBERSHIP MOHD. MOHI…" at bounding box center [132, 281] width 58 height 14
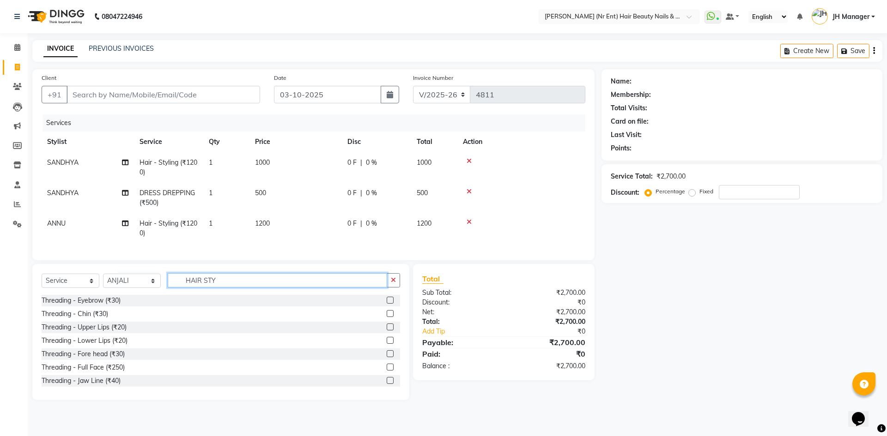
click at [239, 288] on input "HAIR STY" at bounding box center [277, 280] width 219 height 14
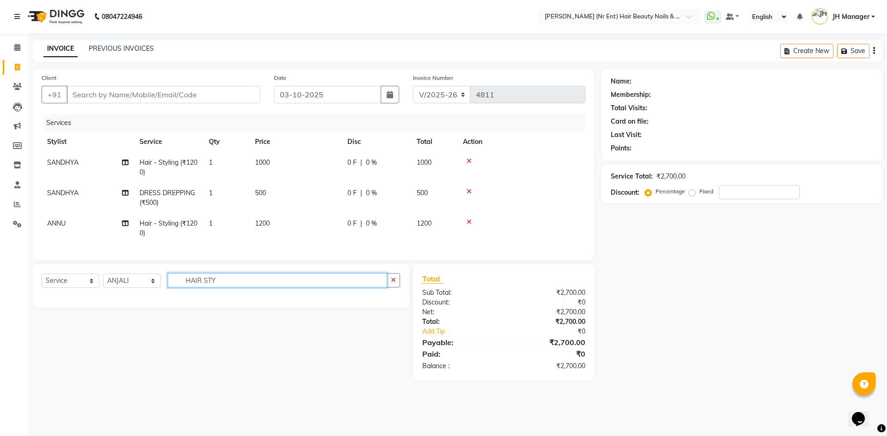
type input "HAIR STY"
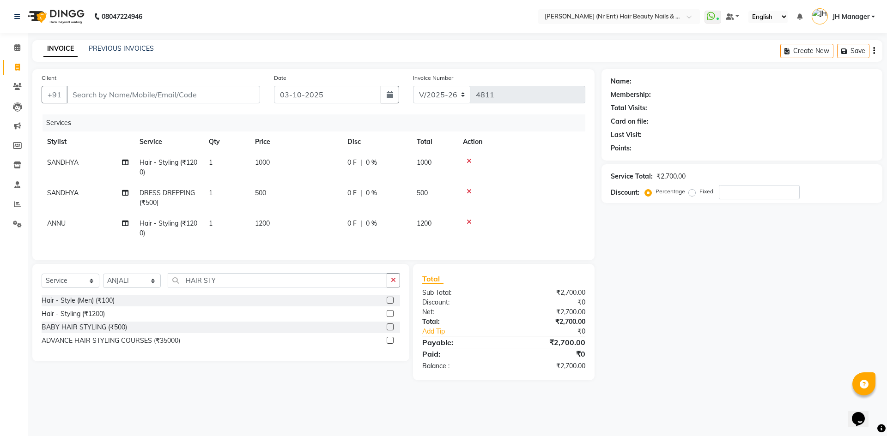
click at [393, 317] on label at bounding box center [390, 313] width 7 height 7
click at [393, 317] on input "checkbox" at bounding box center [390, 314] width 6 height 6
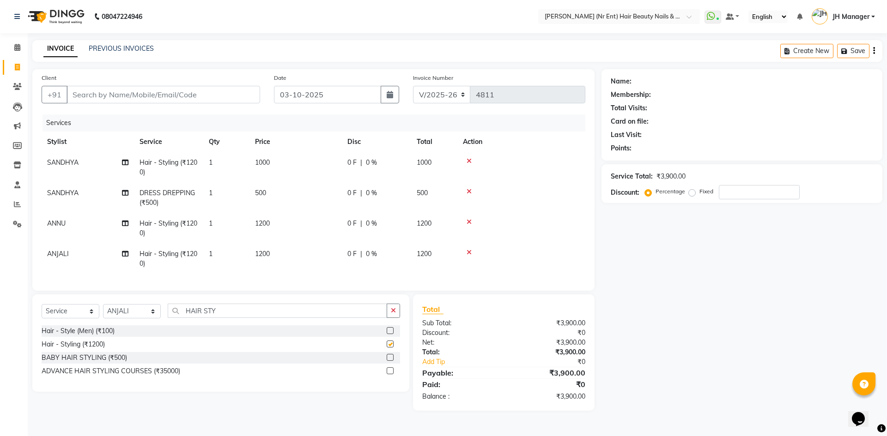
checkbox input "false"
drag, startPoint x: 221, startPoint y: 317, endPoint x: 163, endPoint y: 318, distance: 58.7
click at [163, 318] on div "Select Service Product Membership Package Voucher Prepaid Gift Card Select Styl…" at bounding box center [221, 315] width 358 height 22
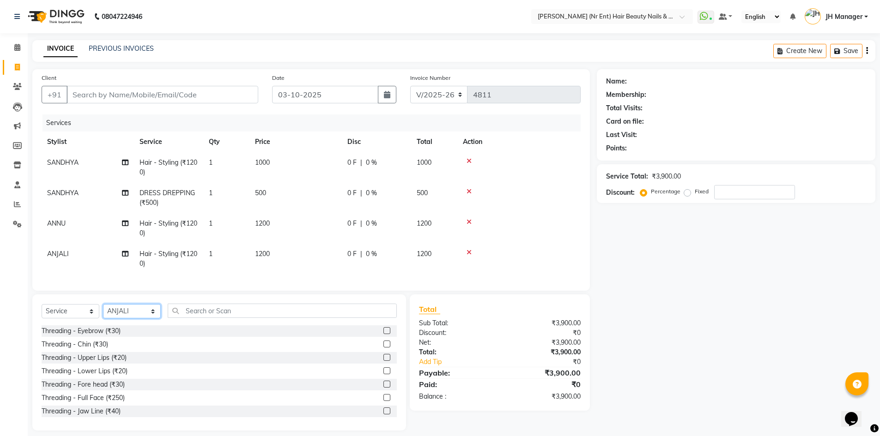
click at [109, 319] on select "Select Stylist ADNAN ADVANCE ANJALI ANNU B-WAX JH Manager MEMBERSHIP MOHD. MOHI…" at bounding box center [132, 311] width 58 height 14
select select "13395"
click at [103, 311] on select "Select Stylist ADNAN ADVANCE ANJALI ANNU B-WAX JH Manager MEMBERSHIP MOHD. MOHI…" at bounding box center [132, 311] width 58 height 14
click at [234, 317] on input "text" at bounding box center [282, 311] width 229 height 14
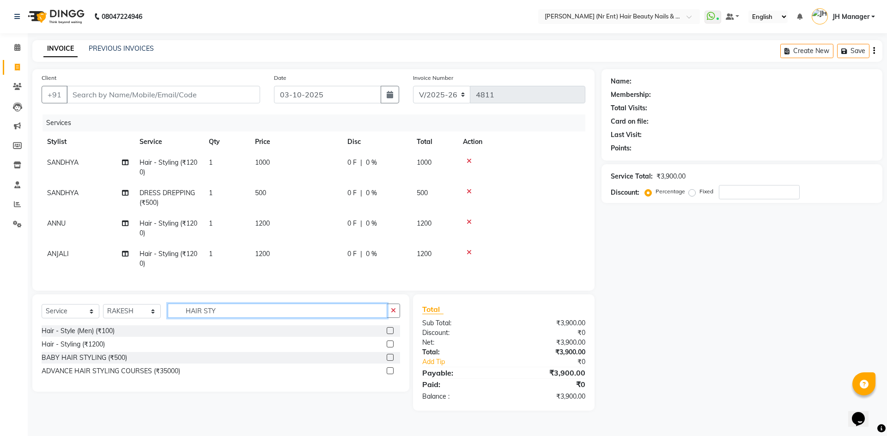
type input "HAIR STY"
click at [388, 348] on label at bounding box center [390, 344] width 7 height 7
click at [388, 348] on input "checkbox" at bounding box center [390, 345] width 6 height 6
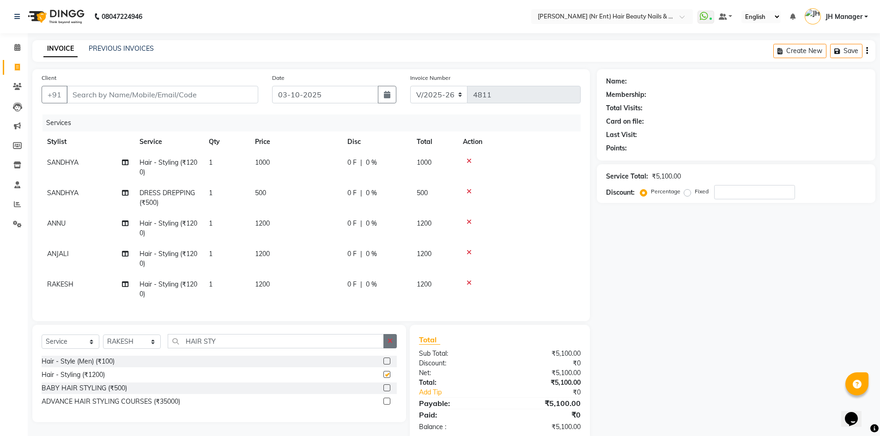
checkbox input "false"
click at [271, 224] on td "1200" at bounding box center [295, 228] width 92 height 30
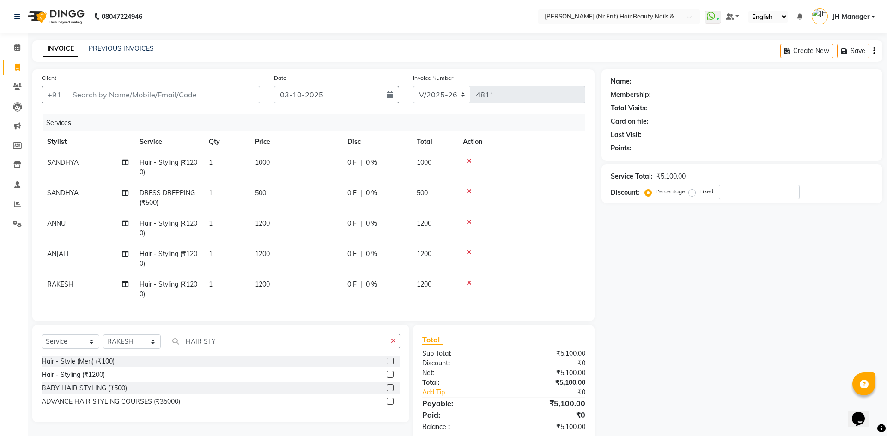
select select "79427"
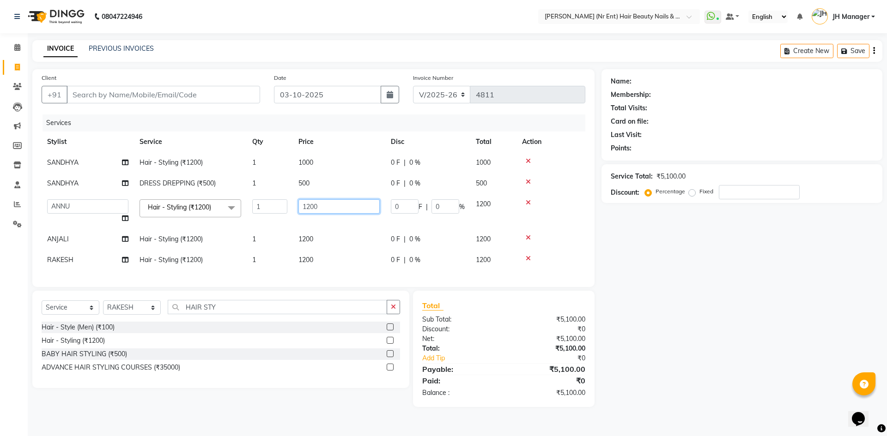
click at [311, 205] on input "1200" at bounding box center [338, 207] width 81 height 14
type input "1000"
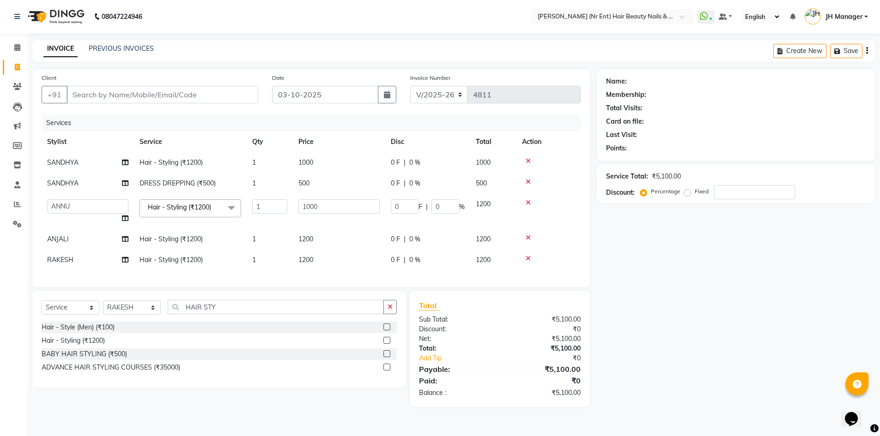
click at [314, 239] on tbody "SANDHYA Hair - Styling (₹1200) 1 1000 0 F | 0 % 1000 SANDHYA DRESS DREPPING (₹5…" at bounding box center [311, 211] width 539 height 118
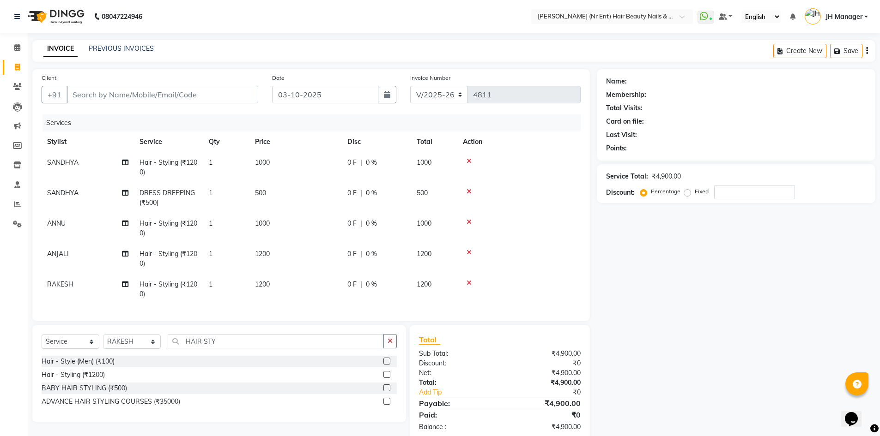
click at [264, 250] on span "1200" at bounding box center [262, 254] width 15 height 8
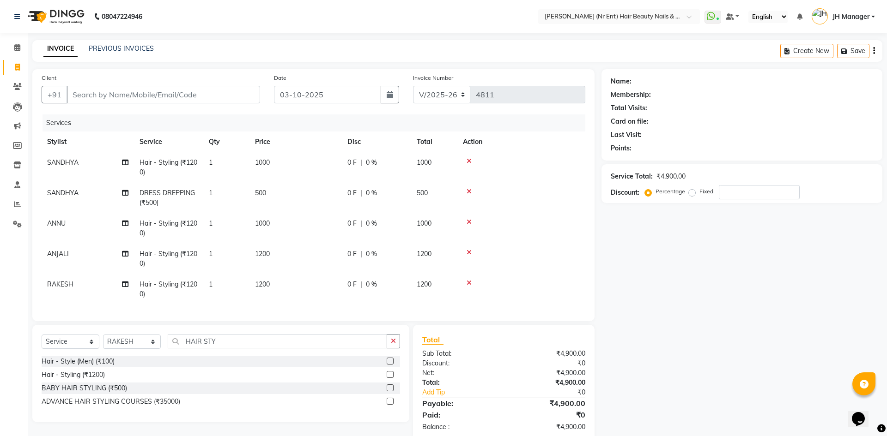
select select "32626"
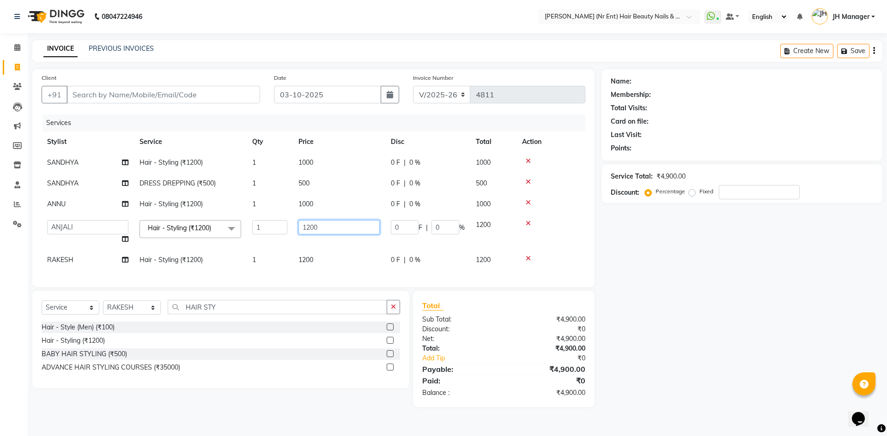
click at [309, 223] on input "1200" at bounding box center [338, 227] width 81 height 14
type input "1000"
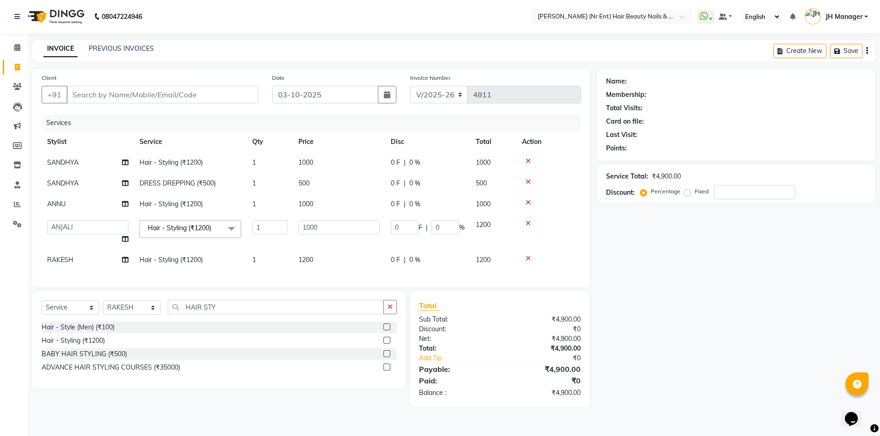
click at [313, 258] on tbody "SANDHYA Hair - Styling (₹1200) 1 1000 0 F | 0 % 1000 SANDHYA DRESS DREPPING (₹5…" at bounding box center [311, 211] width 539 height 118
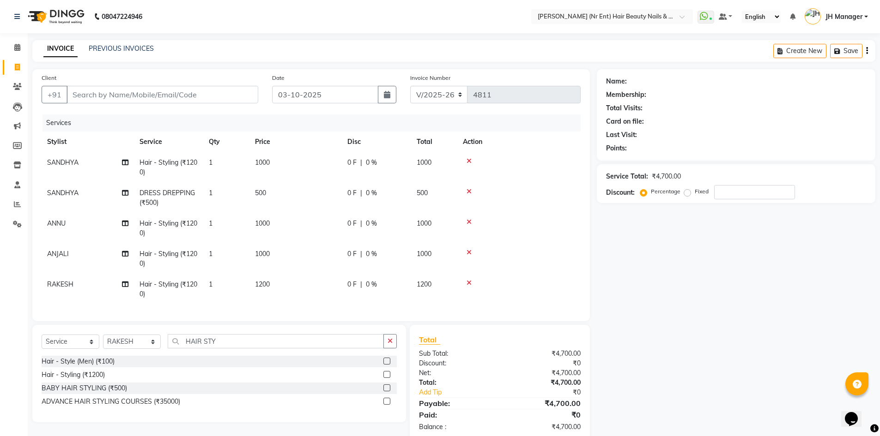
click at [268, 284] on span "1200" at bounding box center [262, 284] width 15 height 8
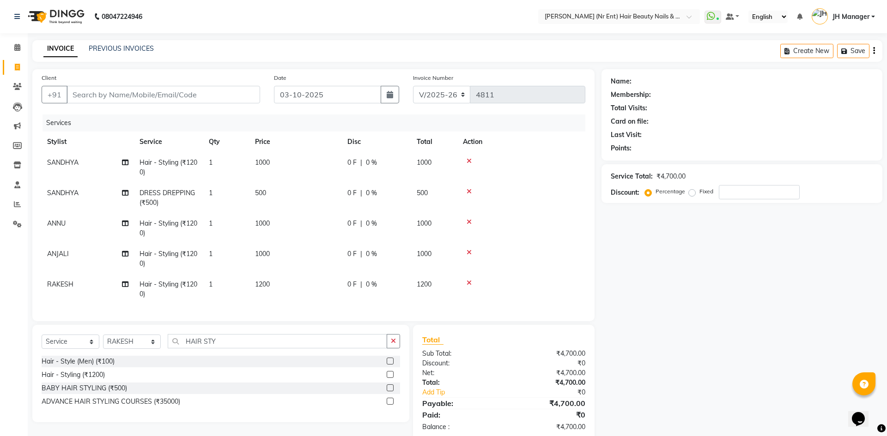
select select "13395"
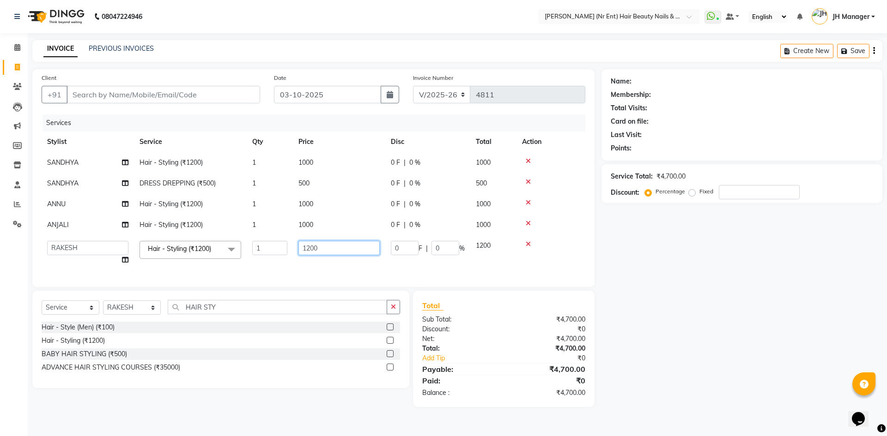
click at [311, 246] on input "1200" at bounding box center [338, 248] width 81 height 14
type input "1000"
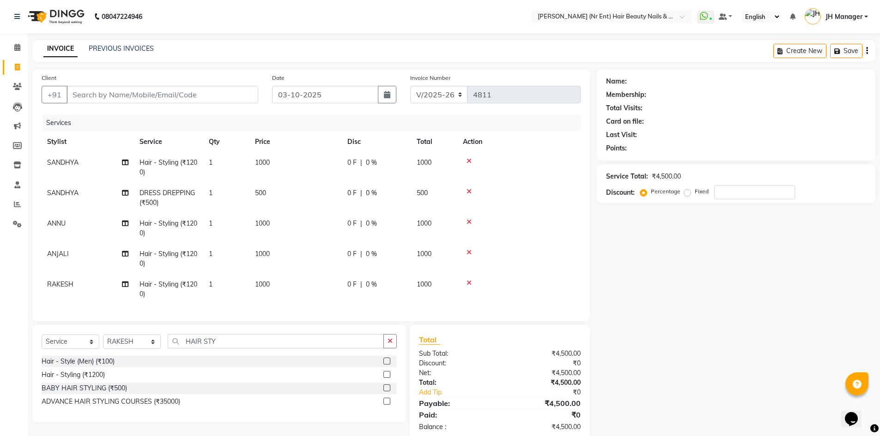
click at [348, 266] on tbody "SANDHYA Hair - Styling (₹1200) 1 1000 0 F | 0 % 1000 SANDHYA DRESS DREPPING (₹5…" at bounding box center [311, 228] width 539 height 152
click at [226, 344] on input "HAIR STY" at bounding box center [276, 341] width 216 height 14
click at [387, 378] on label at bounding box center [386, 374] width 7 height 7
click at [387, 378] on input "checkbox" at bounding box center [386, 375] width 6 height 6
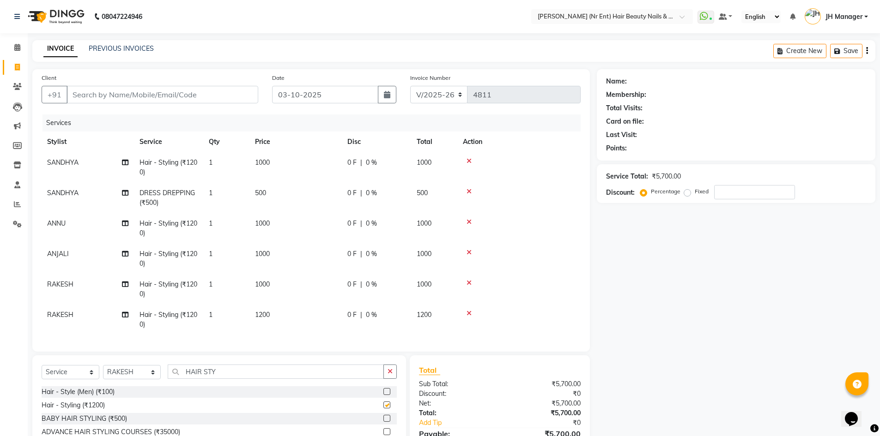
checkbox input "false"
click at [260, 312] on span "1200" at bounding box center [262, 315] width 15 height 8
select select "13395"
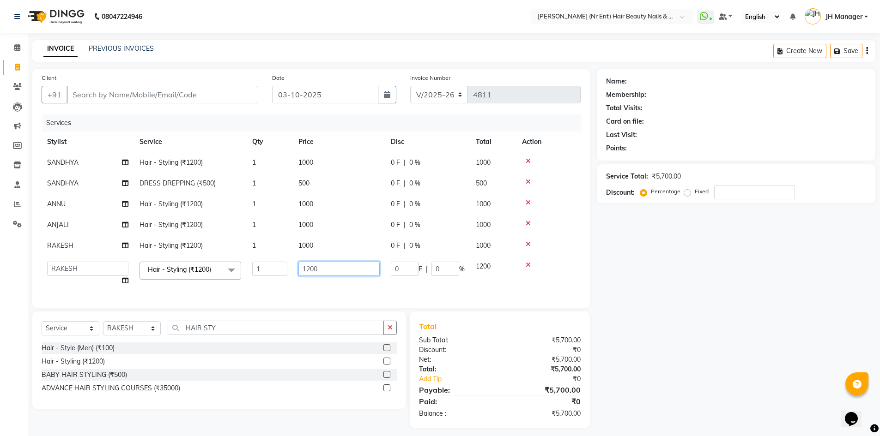
click at [310, 266] on input "1200" at bounding box center [338, 269] width 81 height 14
type input "1000"
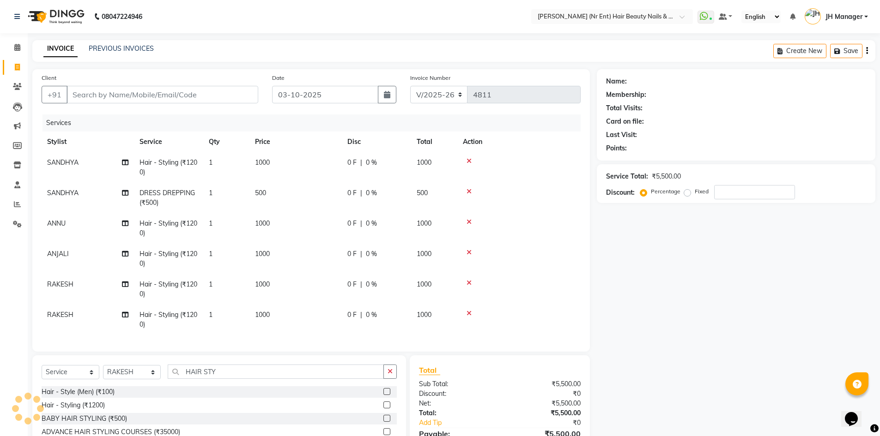
click at [338, 294] on div "Services Stylist Service Qty Price Disc Total Action SANDHYA Hair - Styling (₹1…" at bounding box center [311, 229] width 539 height 228
click at [133, 375] on select "Select Stylist ADNAN ADVANCE ANJALI ANNU B-WAX JH Manager MEMBERSHIP MOHD. MOHI…" at bounding box center [132, 372] width 58 height 14
click at [260, 358] on div "Client +91 Date 03-10-2025 Invoice Number V/2025 V/2025-26 4811 Services Stylis…" at bounding box center [310, 270] width 571 height 403
click at [134, 378] on select "Select Stylist ADNAN ADVANCE ANJALI ANNU B-WAX JH Manager MEMBERSHIP MOHD. MOHI…" at bounding box center [132, 372] width 58 height 14
select select "32626"
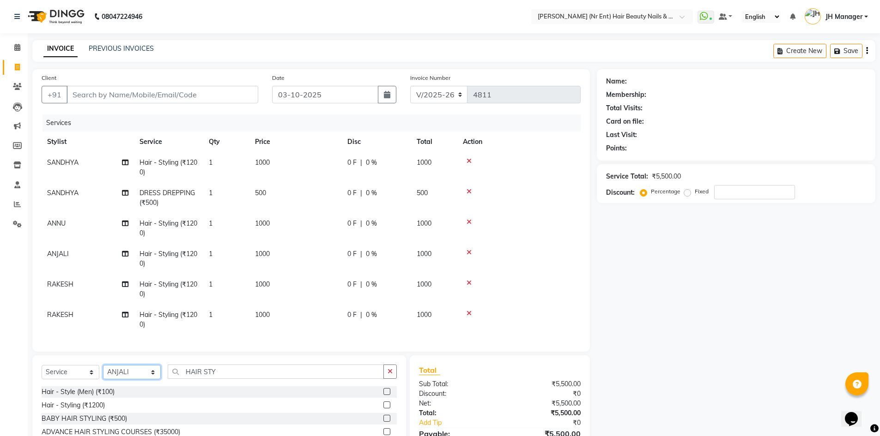
click at [103, 368] on select "Select Stylist ADNAN ADVANCE ANJALI ANNU B-WAX JH Manager MEMBERSHIP MOHD. MOHI…" at bounding box center [132, 372] width 58 height 14
click at [226, 372] on input "HAIR STY" at bounding box center [276, 372] width 216 height 14
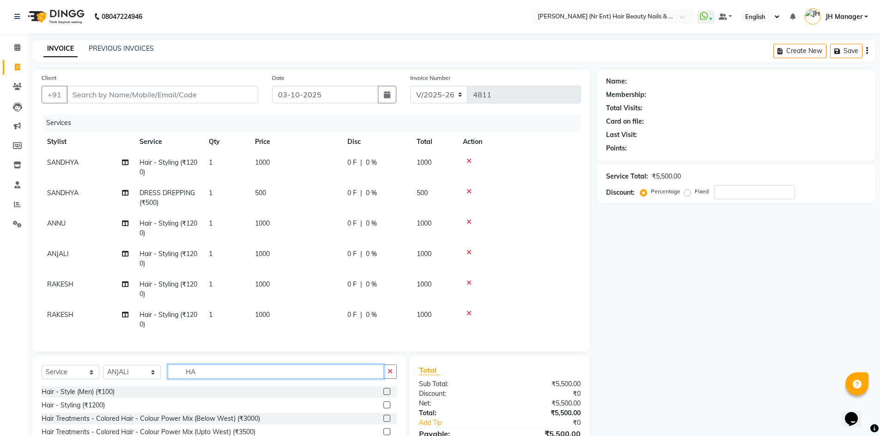
type input "H"
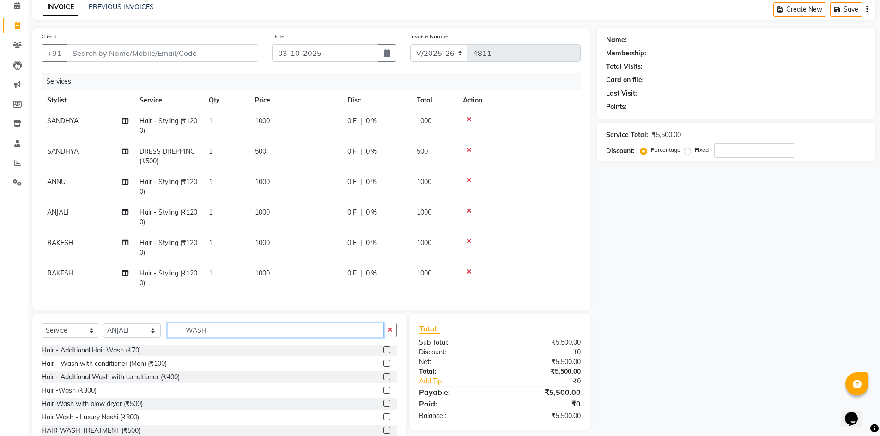
scroll to position [72, 0]
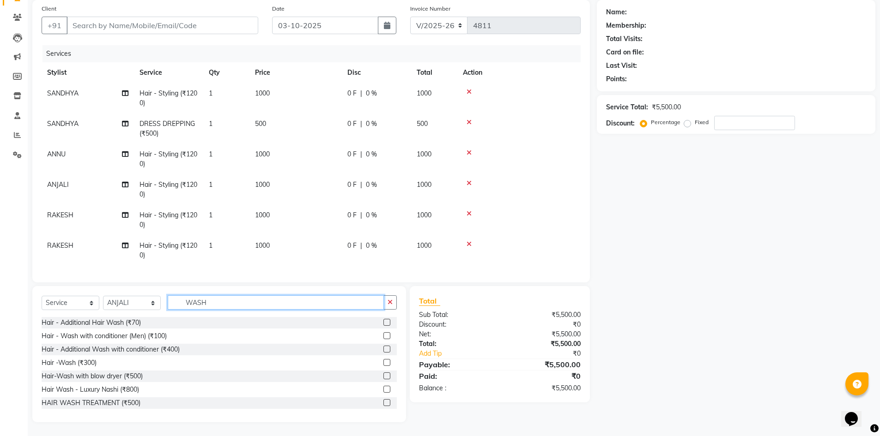
type input "WASH"
click at [383, 362] on label at bounding box center [386, 362] width 7 height 7
click at [383, 362] on input "checkbox" at bounding box center [386, 363] width 6 height 6
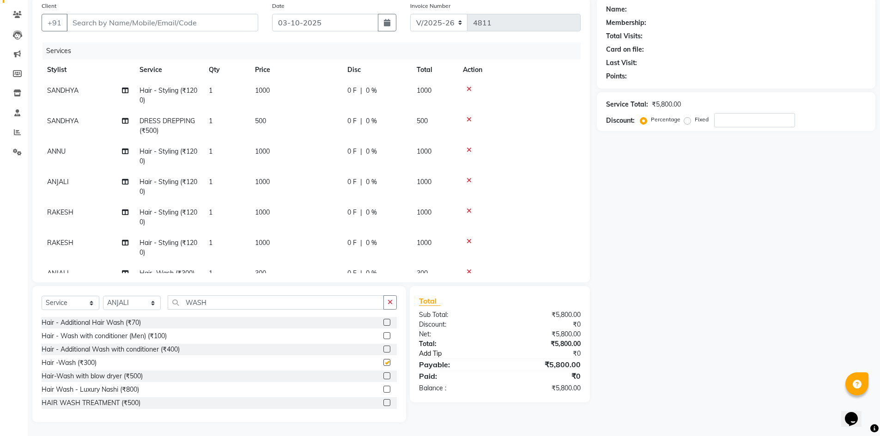
checkbox input "false"
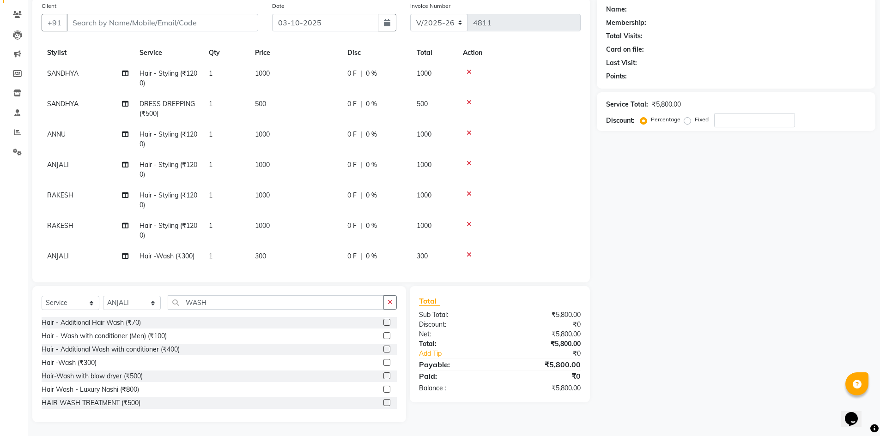
scroll to position [25, 0]
click at [172, 17] on input "Client" at bounding box center [163, 23] width 192 height 18
type input "9"
type input "0"
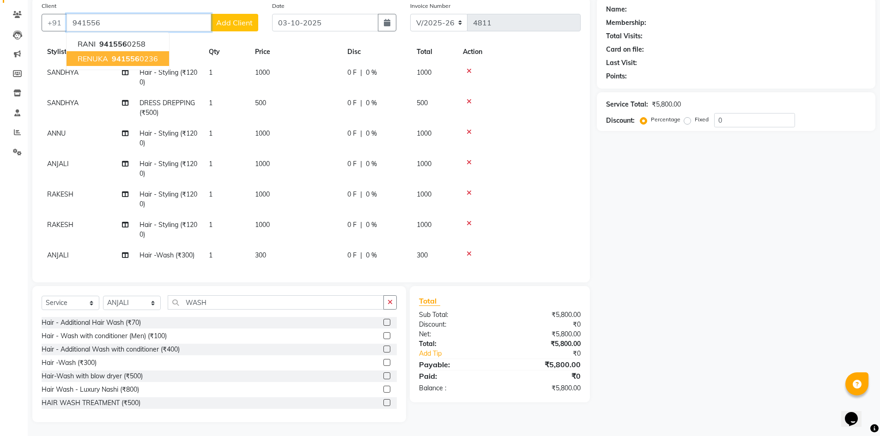
click at [138, 54] on span "941556" at bounding box center [126, 58] width 28 height 9
type input "9415560236"
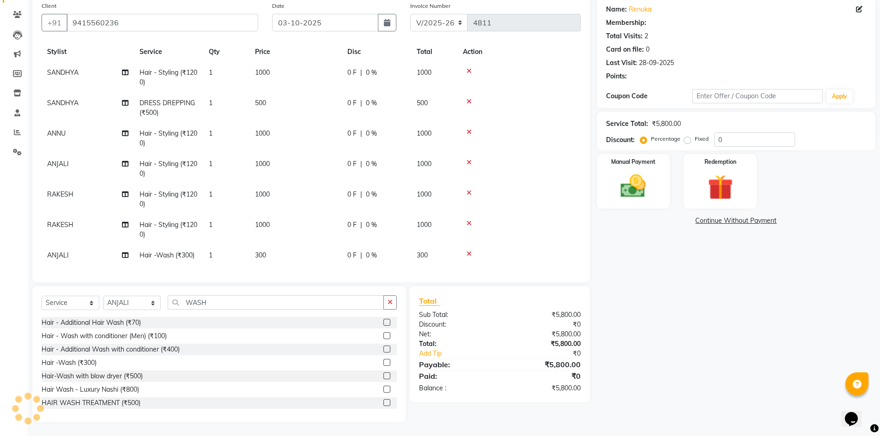
select select "1: Object"
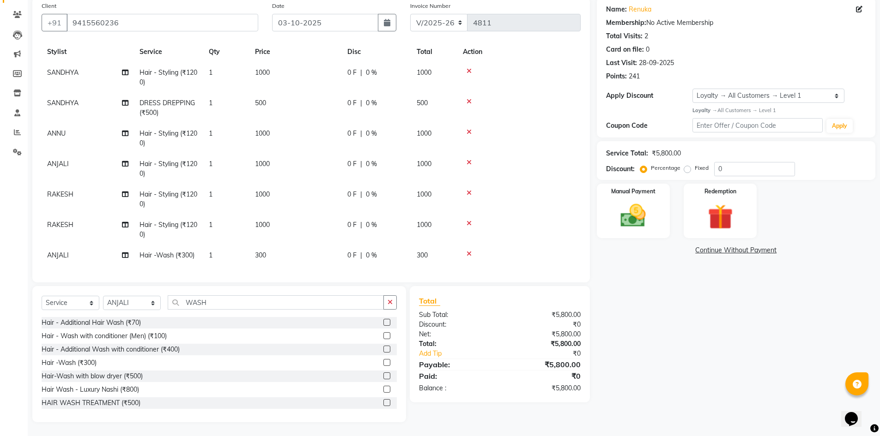
click at [695, 169] on label "Fixed" at bounding box center [702, 168] width 14 height 8
click at [686, 169] on input "Fixed" at bounding box center [689, 168] width 6 height 6
radio input "true"
drag, startPoint x: 734, startPoint y: 165, endPoint x: 718, endPoint y: 165, distance: 16.2
click at [718, 165] on input "0" at bounding box center [754, 169] width 81 height 14
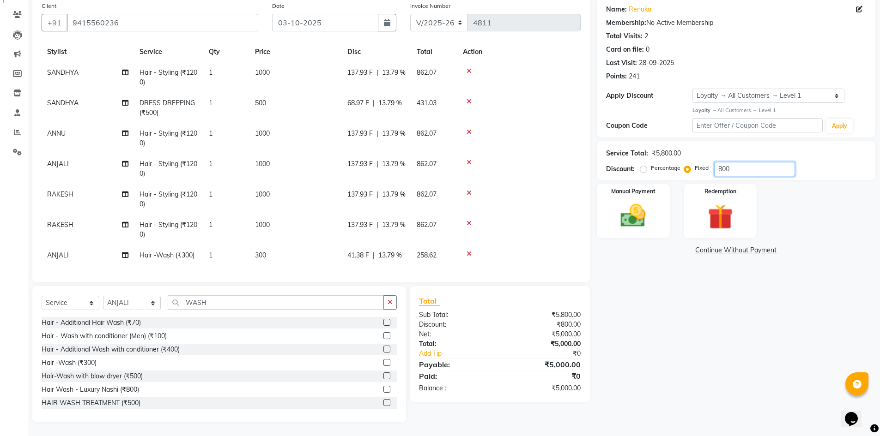
type input "800"
click at [645, 349] on div "Name: Renuka Membership: No Active Membership Total Visits: 2 Card on file: 0 L…" at bounding box center [739, 209] width 285 height 425
click at [643, 217] on img at bounding box center [633, 216] width 42 height 30
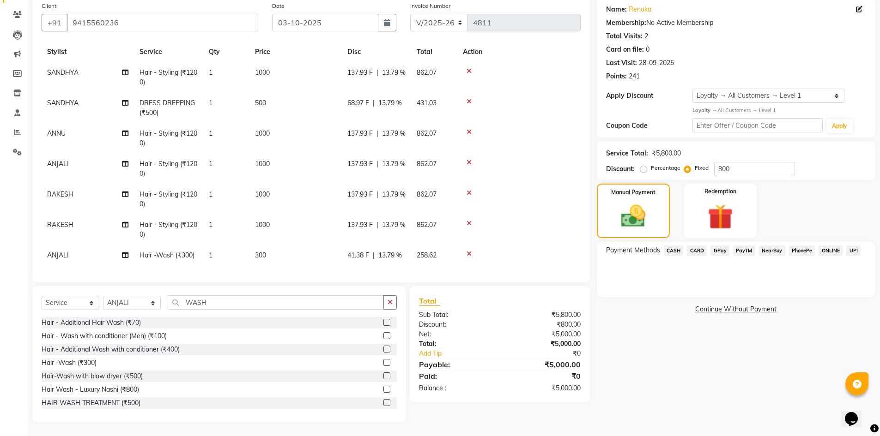
click at [721, 253] on span "GPay" at bounding box center [719, 251] width 19 height 11
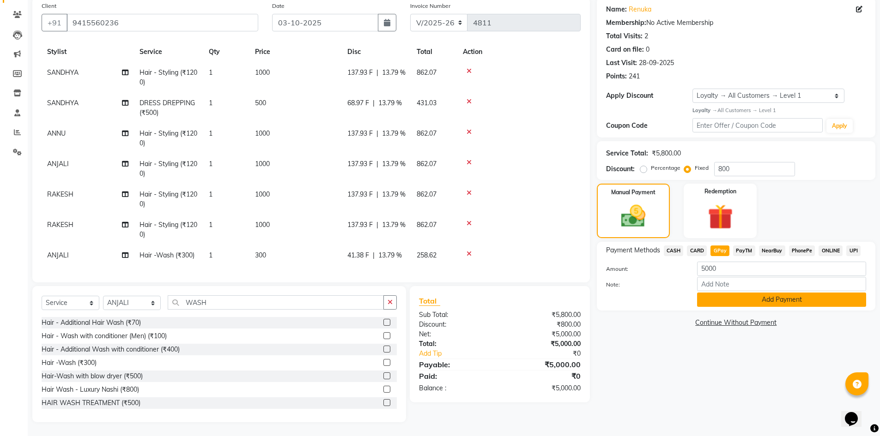
click at [741, 294] on button "Add Payment" at bounding box center [781, 300] width 169 height 14
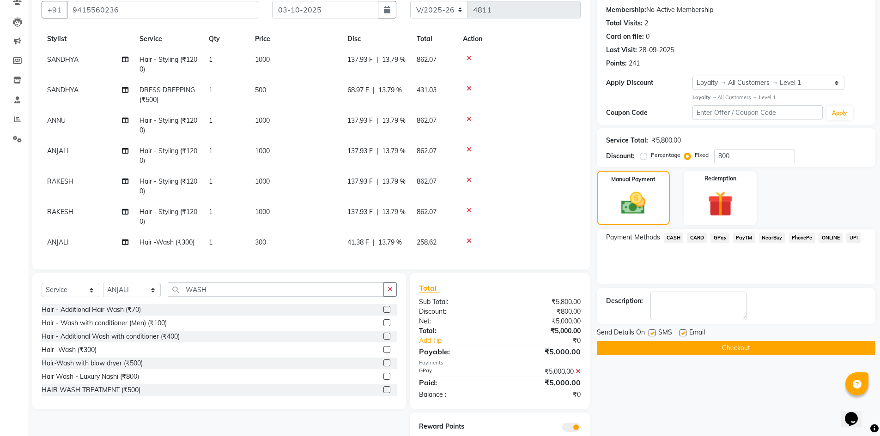
scroll to position [87, 0]
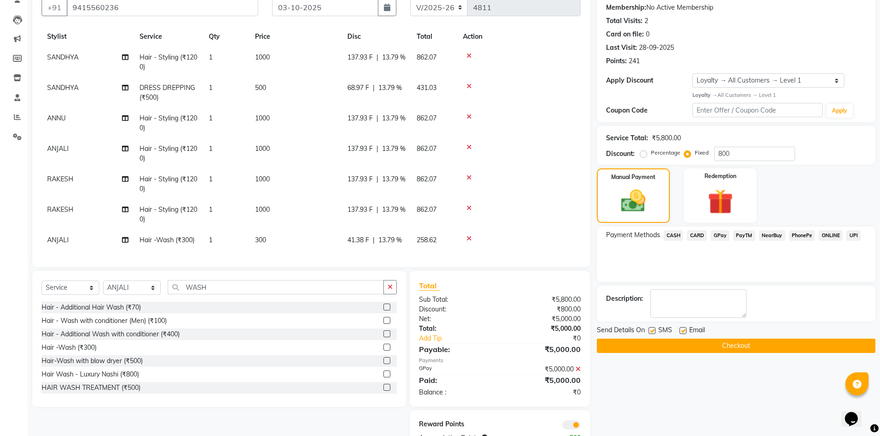
click at [742, 350] on button "Checkout" at bounding box center [736, 346] width 278 height 14
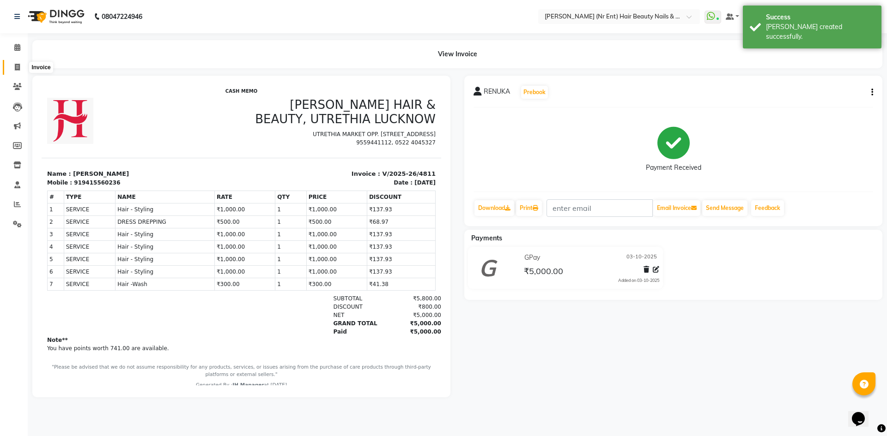
click at [16, 67] on icon at bounding box center [17, 67] width 5 height 7
select select "640"
select select "service"
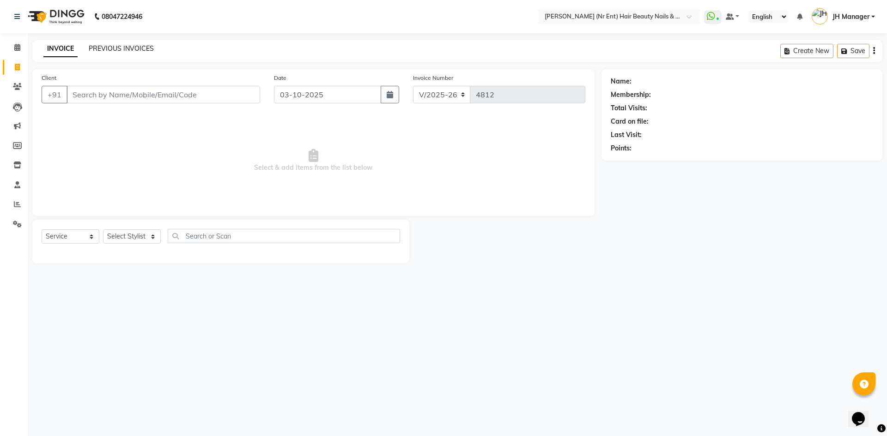
click at [131, 49] on link "PREVIOUS INVOICES" at bounding box center [121, 48] width 65 height 8
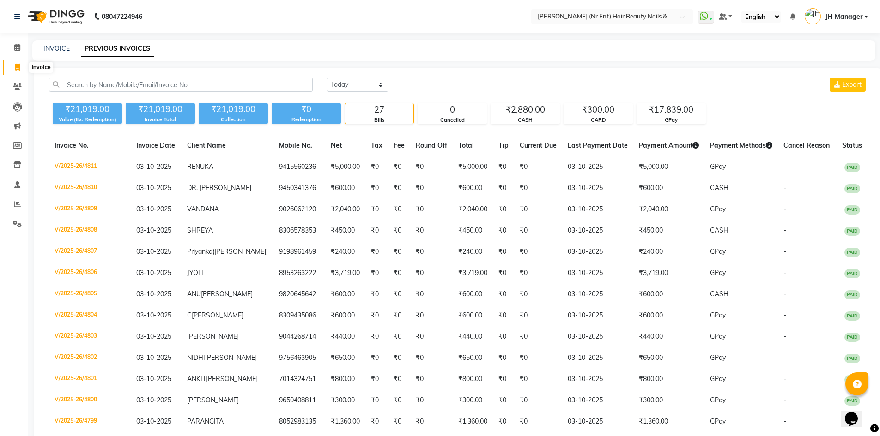
click at [17, 62] on span at bounding box center [17, 67] width 16 height 11
select select "service"
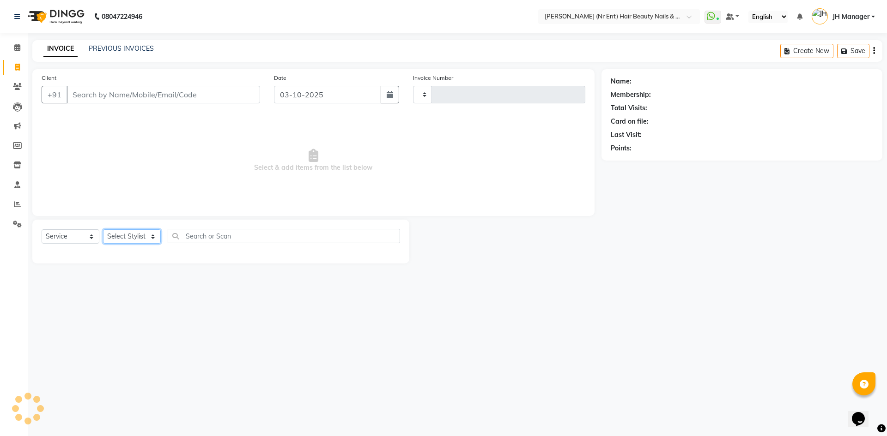
click at [120, 239] on select "Select Stylist ADNAN ADVANCE ANJALI ANNU B-WAX JH Manager MEMBERSHIP MOHD. MOHI…" at bounding box center [132, 237] width 58 height 14
select select "11666"
click at [103, 230] on select "Select Stylist ADNAN ADVANCE ANJALI ANNU B-WAX JH Manager MEMBERSHIP MOHD. MOHI…" at bounding box center [132, 237] width 58 height 14
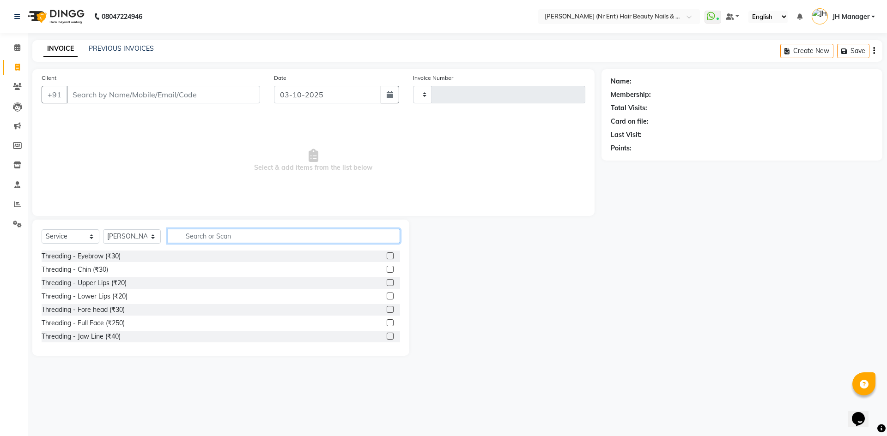
click at [300, 241] on input "text" at bounding box center [284, 236] width 232 height 14
type input "CUT"
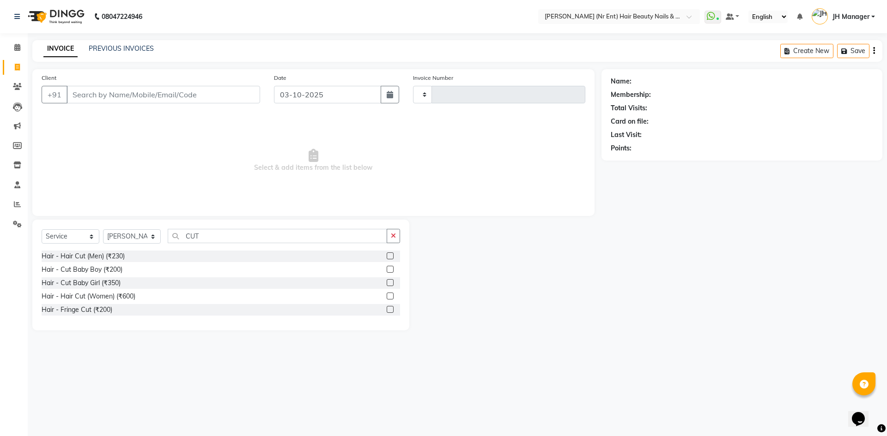
click at [387, 297] on label at bounding box center [390, 296] width 7 height 7
click at [387, 297] on input "checkbox" at bounding box center [390, 297] width 6 height 6
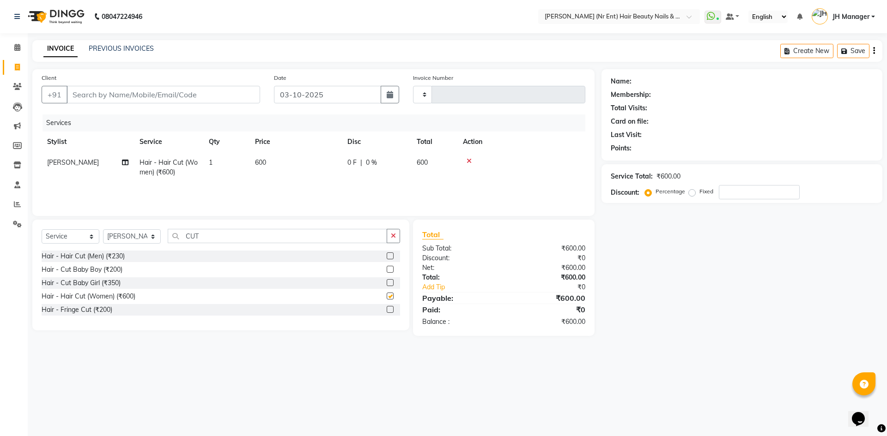
checkbox input "false"
click at [203, 103] on input "Client" at bounding box center [164, 95] width 194 height 18
type input "9"
type input "0"
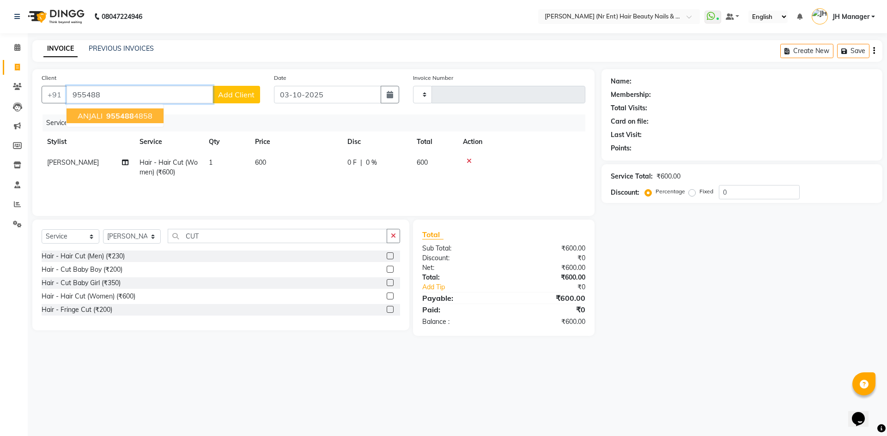
click at [107, 118] on span "955488" at bounding box center [120, 115] width 28 height 9
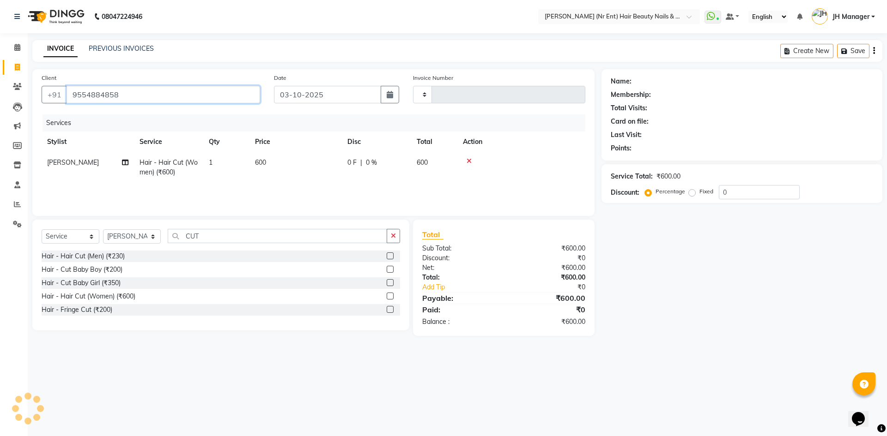
type input "9554884858"
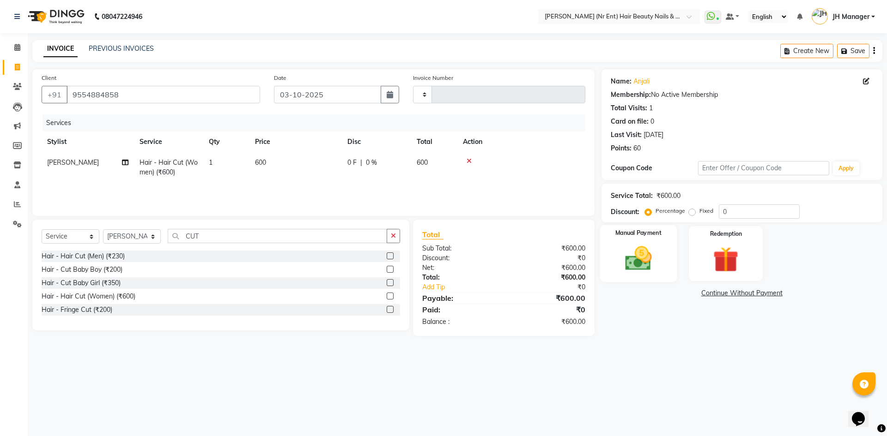
click at [640, 254] on img at bounding box center [638, 258] width 43 height 30
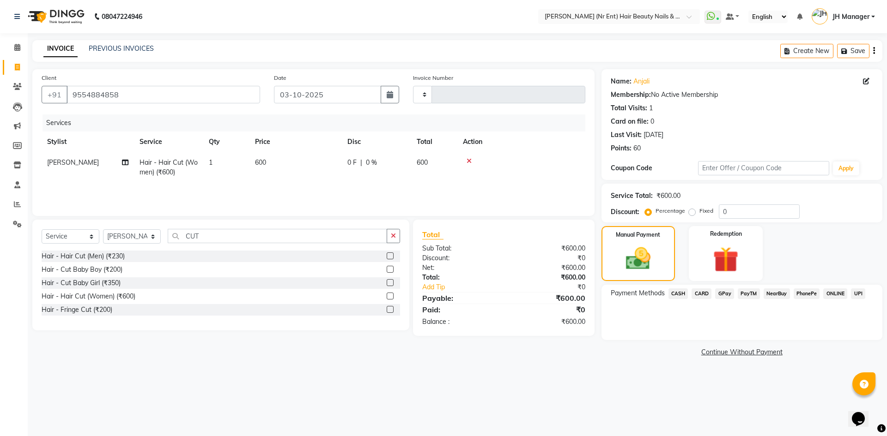
click at [683, 295] on span "CASH" at bounding box center [678, 294] width 20 height 11
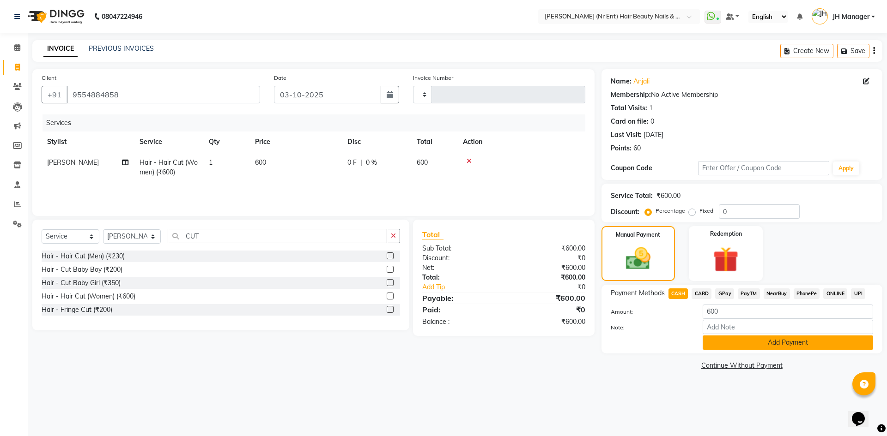
click at [732, 344] on button "Add Payment" at bounding box center [787, 343] width 170 height 14
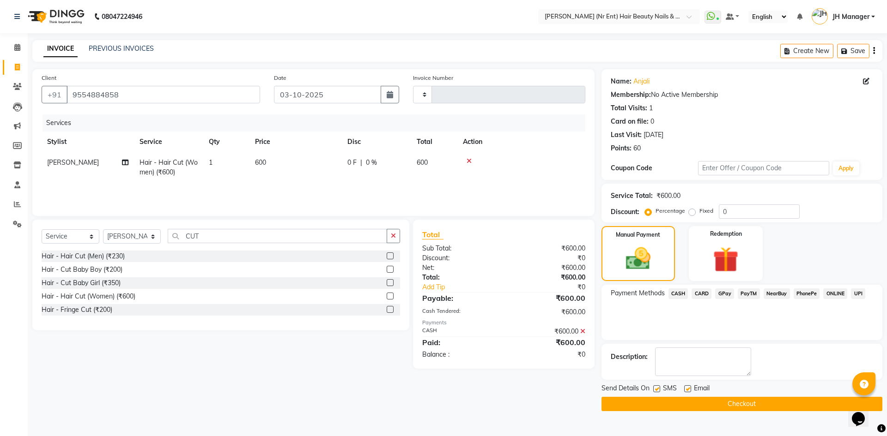
click at [747, 410] on button "Checkout" at bounding box center [741, 404] width 281 height 14
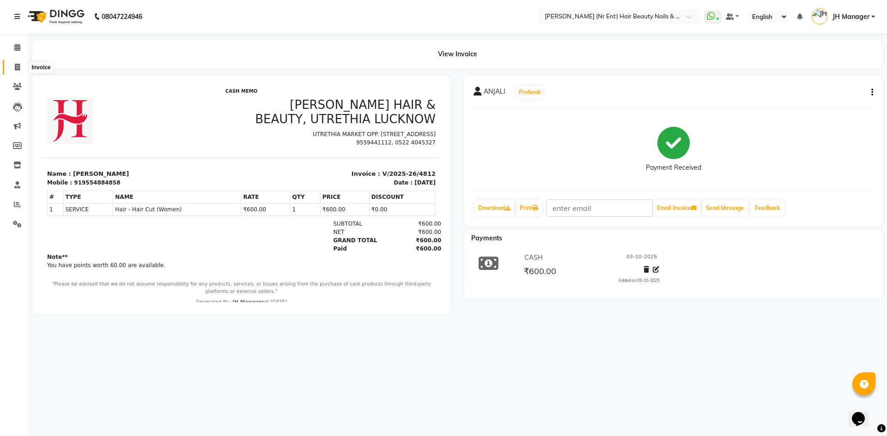
click at [16, 69] on icon at bounding box center [17, 67] width 5 height 7
select select "service"
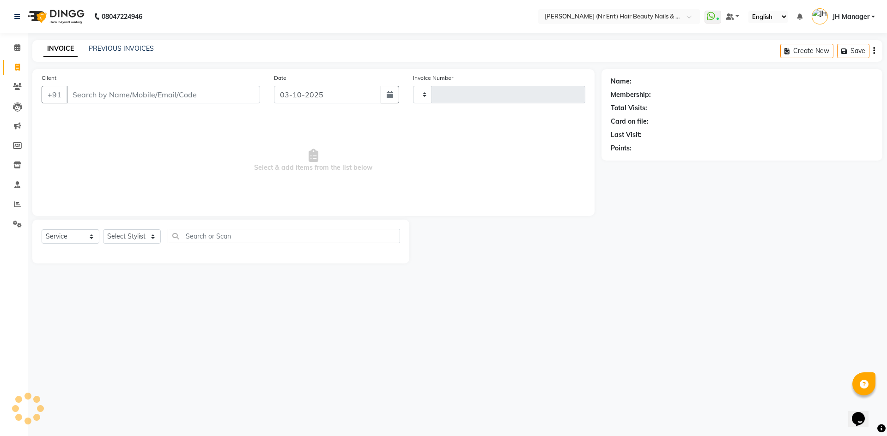
type input "4813"
select select "640"
click at [128, 51] on link "PREVIOUS INVOICES" at bounding box center [121, 48] width 65 height 8
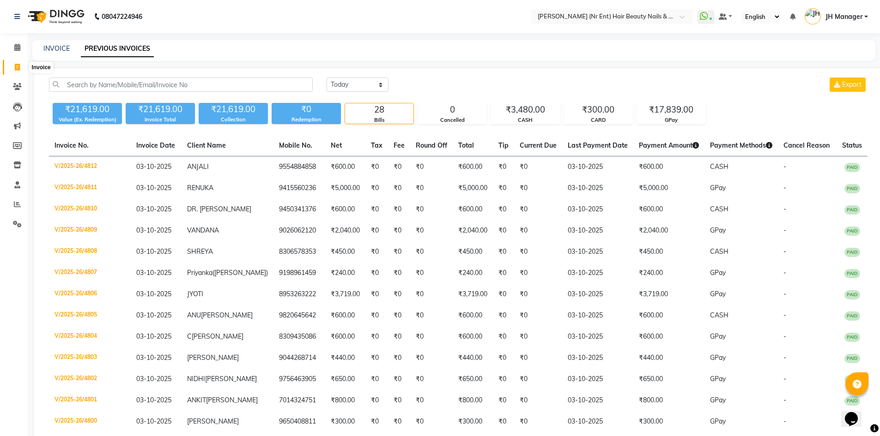
click at [16, 67] on icon at bounding box center [17, 67] width 5 height 7
select select "service"
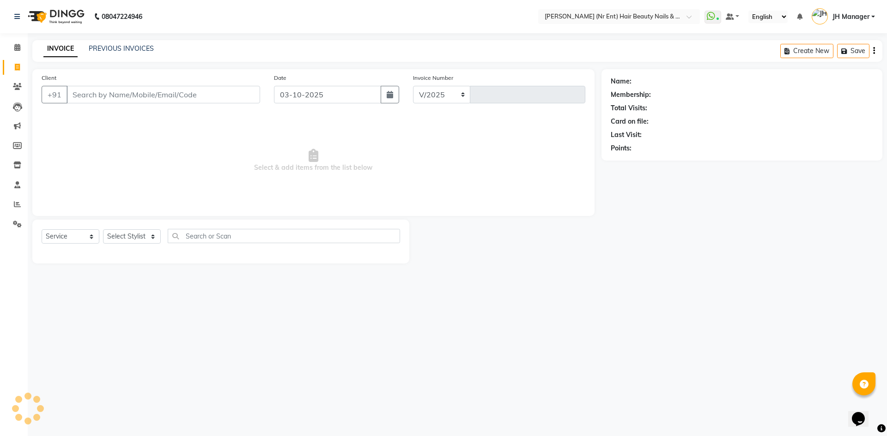
select select "640"
type input "4813"
click at [127, 231] on select "Select Stylist ADNAN ADVANCE ANJALI ANNU B-WAX JH Manager MEMBERSHIP MOHD. MOHI…" at bounding box center [132, 237] width 58 height 14
select select "9207"
click at [103, 230] on select "Select Stylist ADNAN ADVANCE ANJALI ANNU B-WAX JH Manager MEMBERSHIP MOHD. MOHI…" at bounding box center [132, 237] width 58 height 14
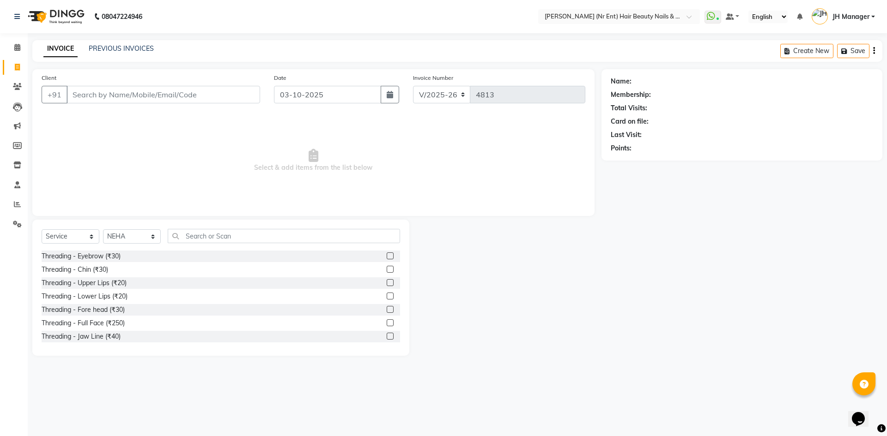
click at [387, 257] on label at bounding box center [390, 256] width 7 height 7
click at [387, 257] on input "checkbox" at bounding box center [390, 257] width 6 height 6
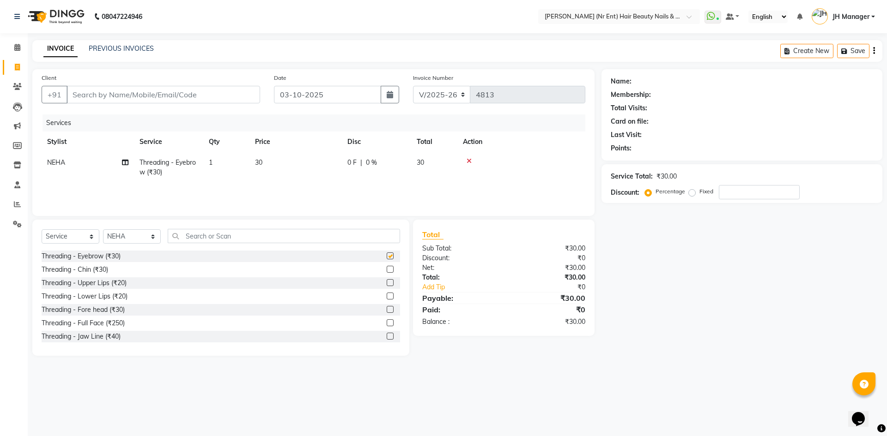
checkbox input "false"
click at [122, 97] on input "Client" at bounding box center [164, 95] width 194 height 18
type input "9"
type input "0"
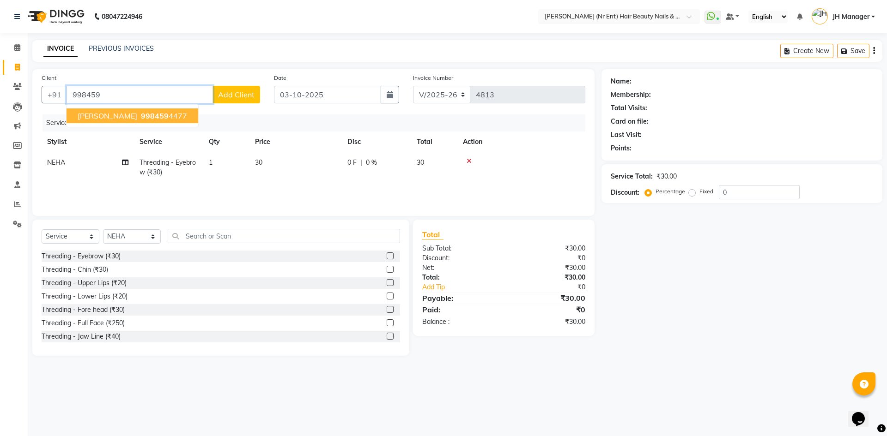
click at [191, 116] on button "VAISHALI SHUKLA 998459 4477" at bounding box center [133, 116] width 132 height 15
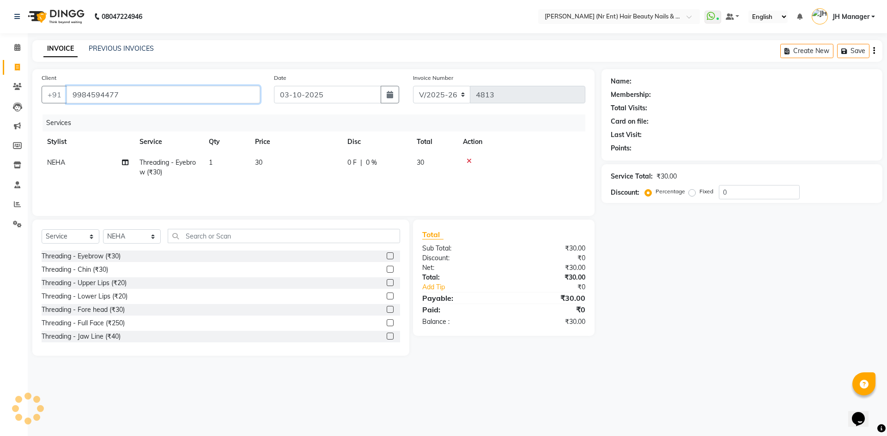
type input "9984594477"
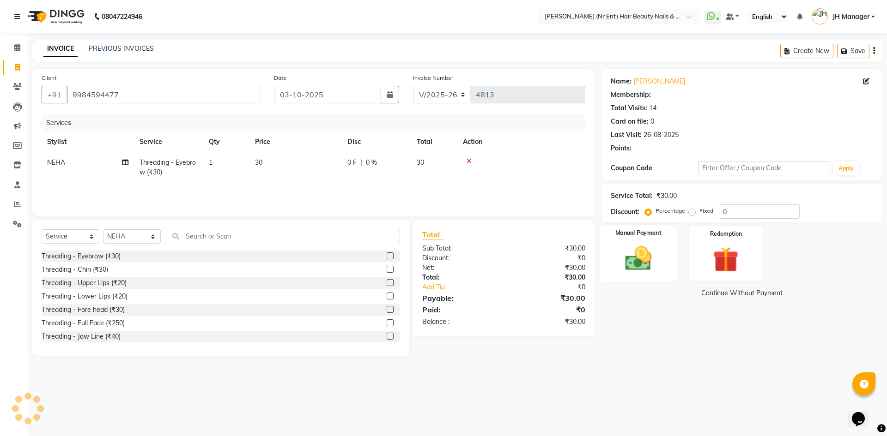
select select "2: Object"
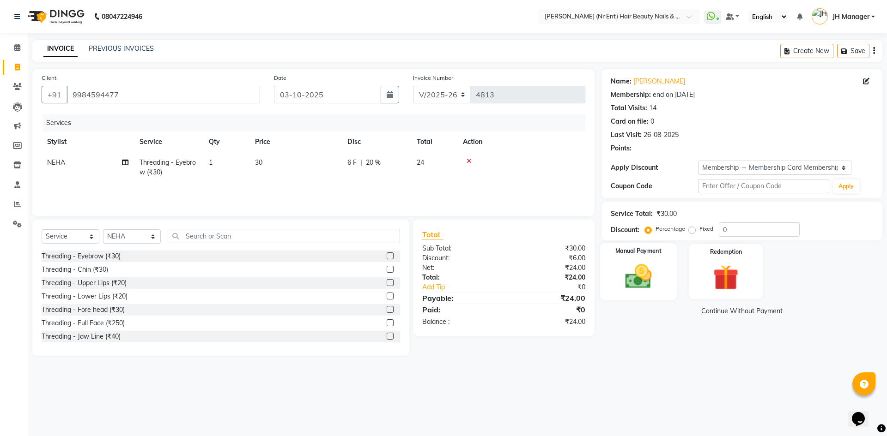
type input "20"
click at [644, 273] on img at bounding box center [638, 276] width 43 height 30
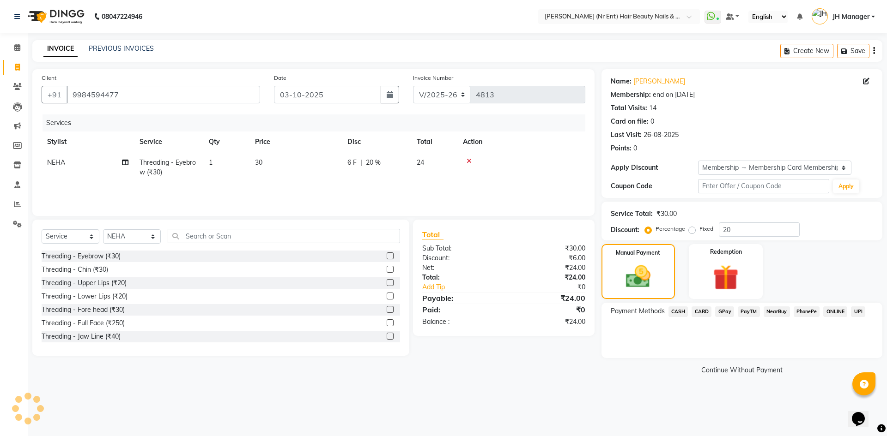
click at [728, 312] on span "GPay" at bounding box center [724, 312] width 19 height 11
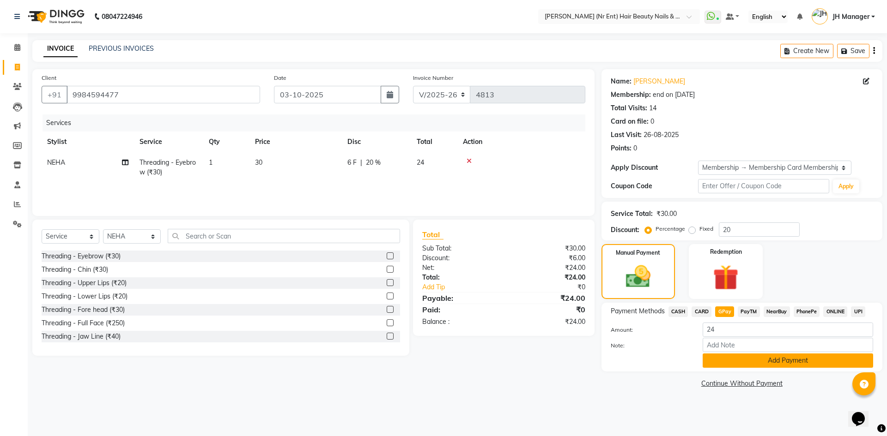
click at [760, 362] on button "Add Payment" at bounding box center [787, 361] width 170 height 14
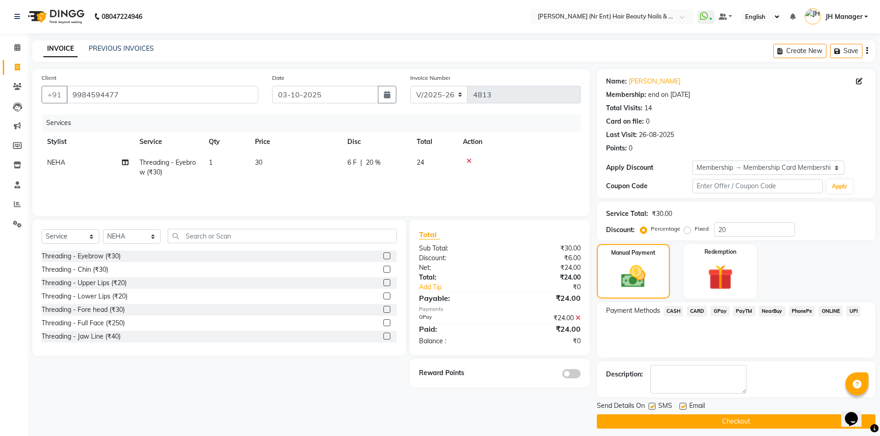
click at [735, 420] on button "Checkout" at bounding box center [736, 422] width 278 height 14
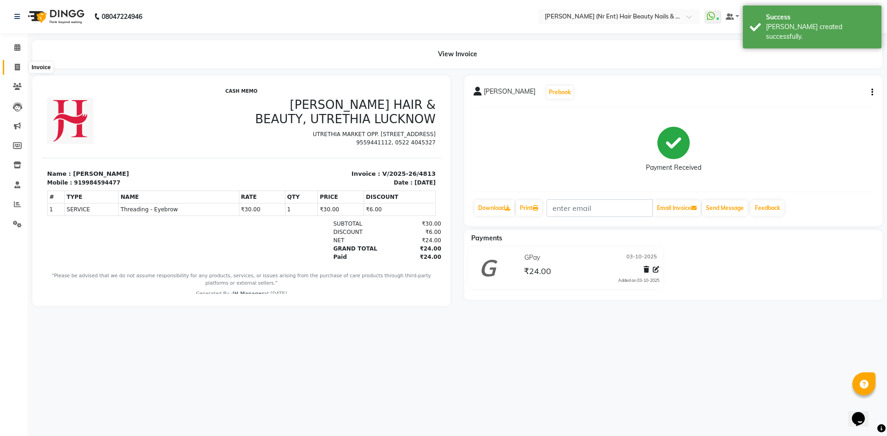
click at [17, 65] on icon at bounding box center [17, 67] width 5 height 7
select select "640"
select select "service"
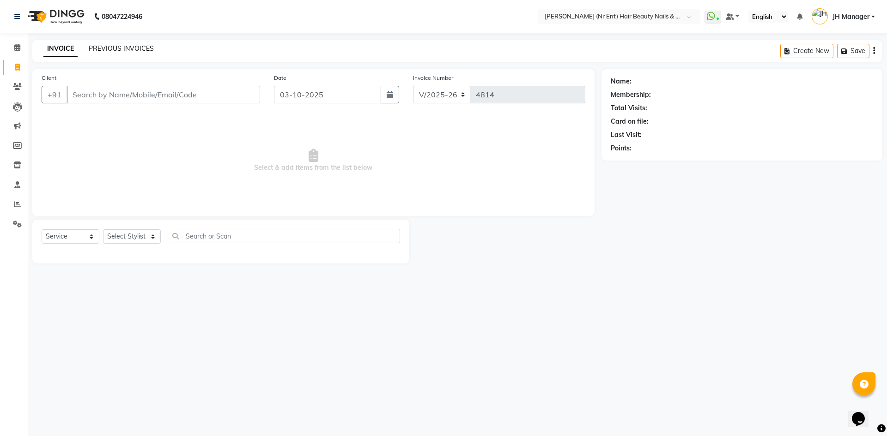
click at [122, 48] on link "PREVIOUS INVOICES" at bounding box center [121, 48] width 65 height 8
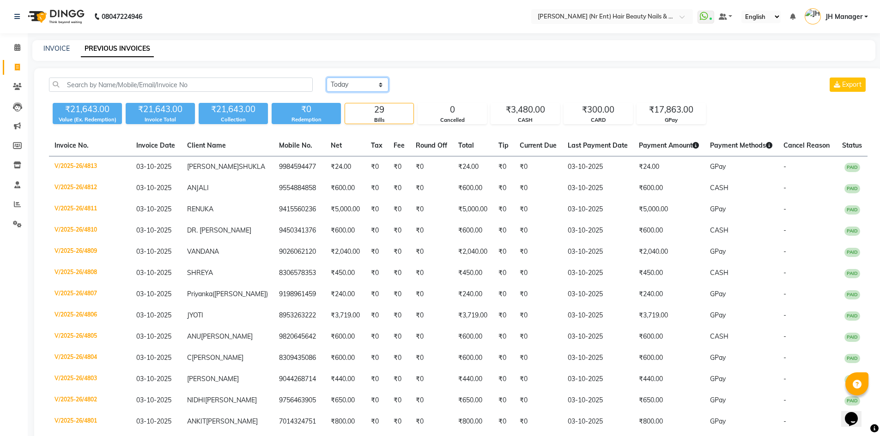
click at [358, 84] on select "Today Yesterday Custom Range" at bounding box center [358, 85] width 62 height 14
select select "range"
click at [327, 78] on select "Today Yesterday Custom Range" at bounding box center [358, 85] width 62 height 14
click at [428, 81] on input "03-10-2025" at bounding box center [432, 85] width 65 height 13
select select "10"
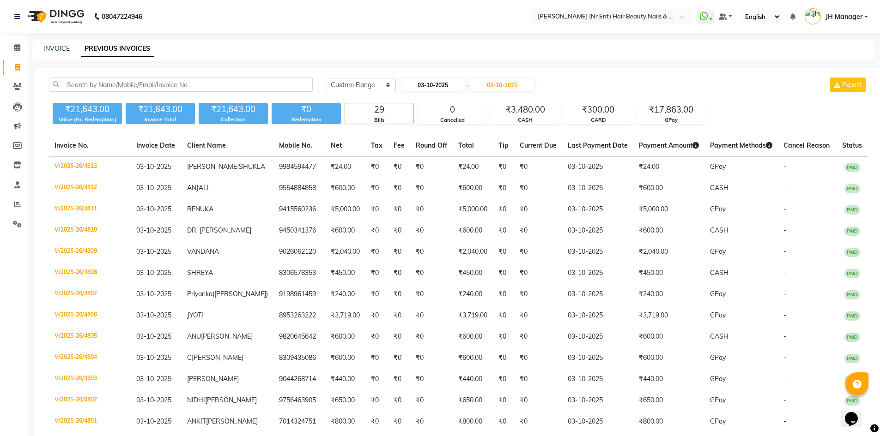
select select "2025"
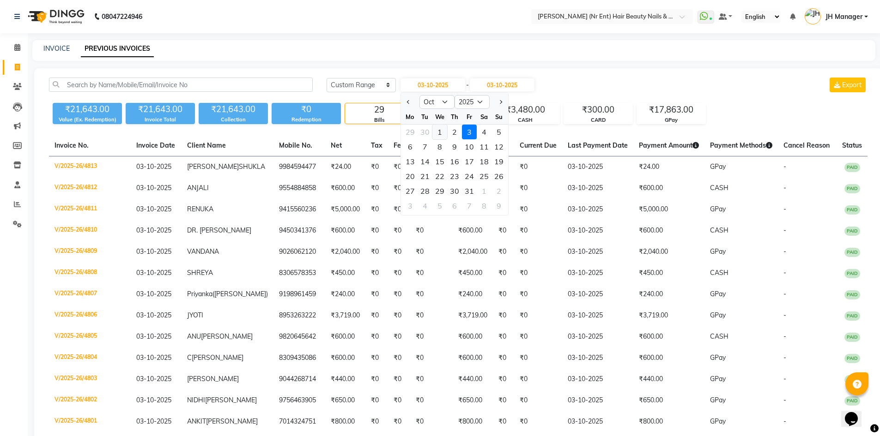
click at [442, 133] on div "1" at bounding box center [439, 132] width 15 height 15
type input "01-10-2025"
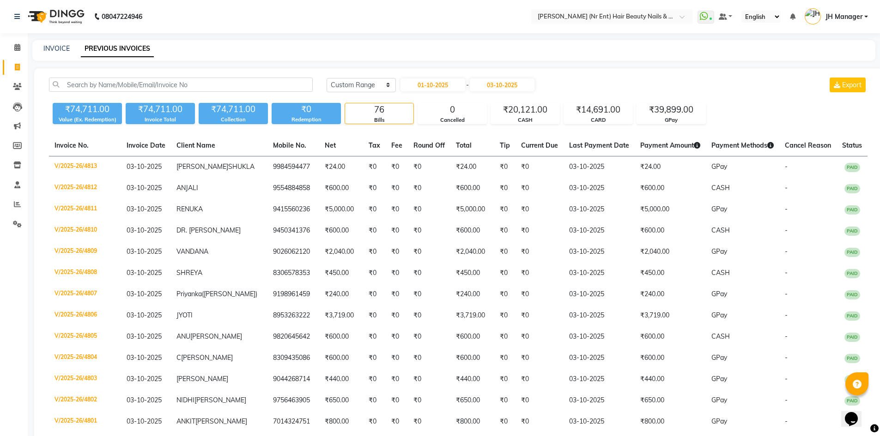
click at [504, 91] on input "03-10-2025" at bounding box center [502, 85] width 65 height 13
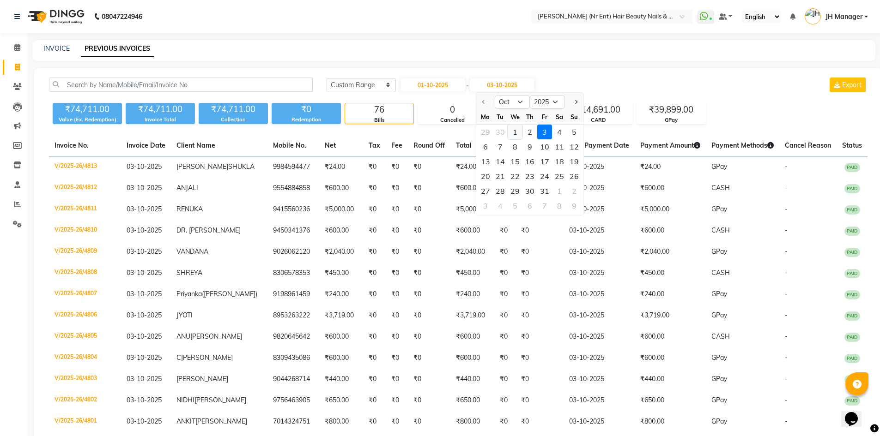
click at [514, 134] on div "1" at bounding box center [515, 132] width 15 height 15
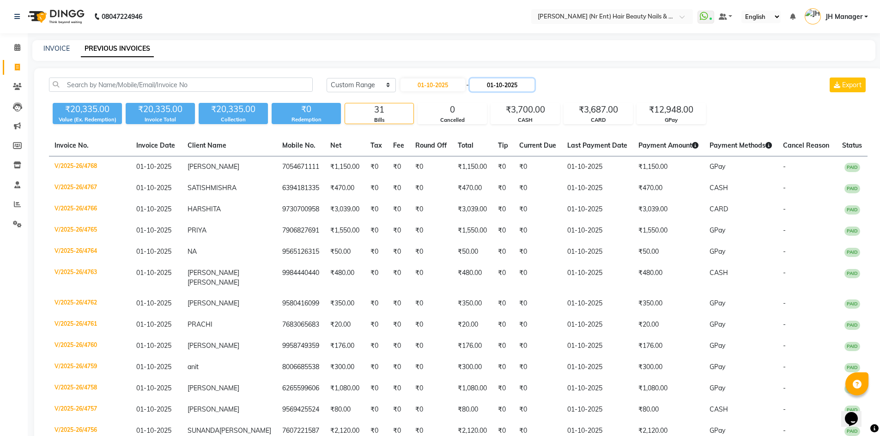
click at [500, 85] on input "01-10-2025" at bounding box center [502, 85] width 65 height 13
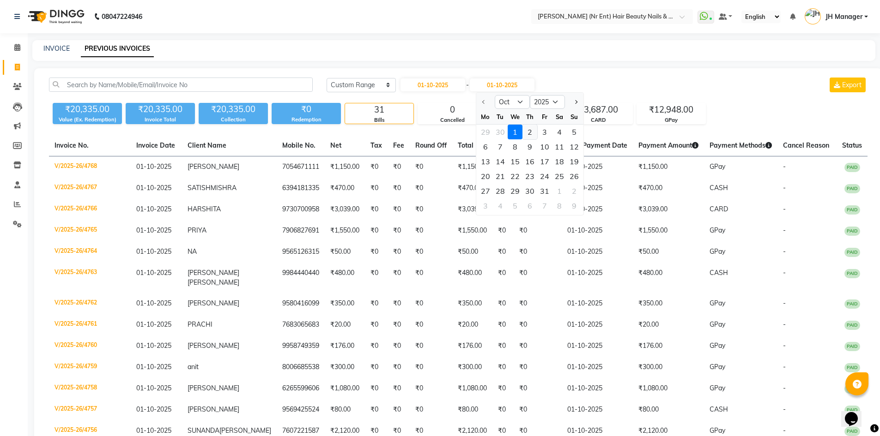
click at [530, 134] on div "2" at bounding box center [529, 132] width 15 height 15
type input "02-10-2025"
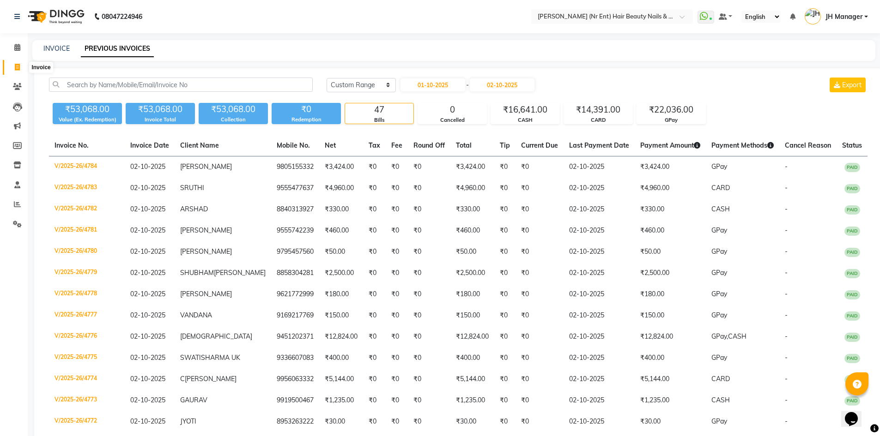
click at [17, 67] on icon at bounding box center [17, 67] width 5 height 7
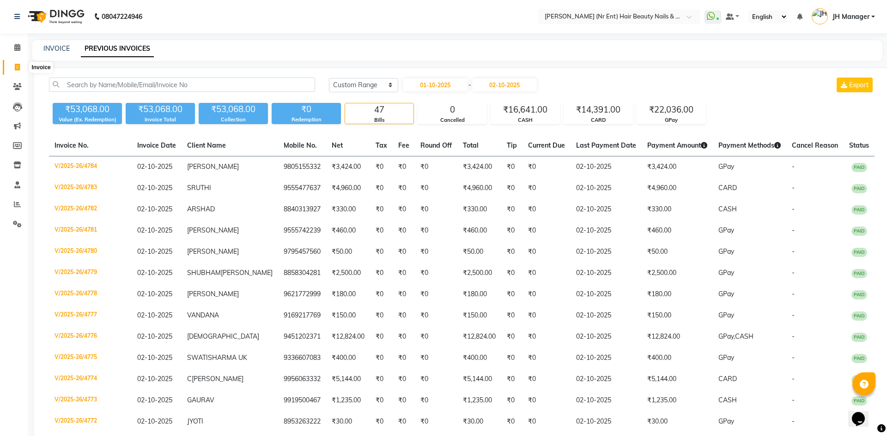
select select "640"
select select "service"
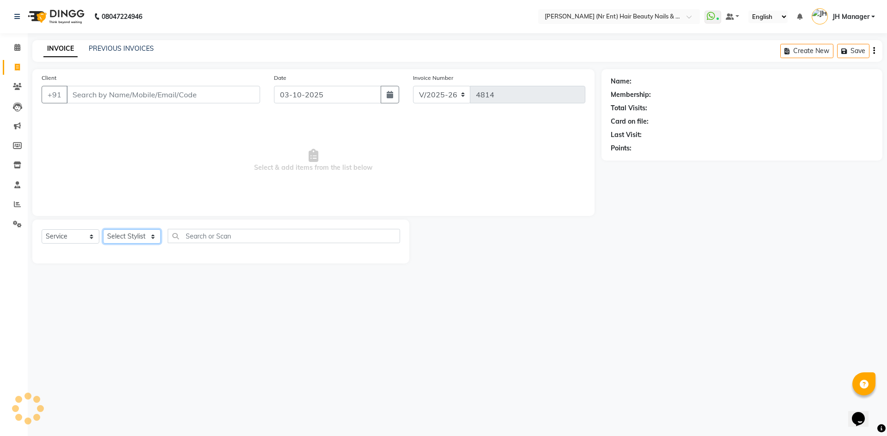
click at [123, 235] on select "Select Stylist" at bounding box center [132, 237] width 58 height 14
click at [125, 230] on select "Select Stylist" at bounding box center [132, 237] width 58 height 14
click at [125, 231] on select "Select Stylist ADNAN ADVANCE ANJALI ANNU B-WAX JH Manager MEMBERSHIP MOHD. MOHI…" at bounding box center [132, 237] width 58 height 14
select select "48593"
click at [103, 230] on select "Select Stylist ADNAN ADVANCE ANJALI ANNU B-WAX JH Manager MEMBERSHIP MOHD. MOHI…" at bounding box center [132, 237] width 58 height 14
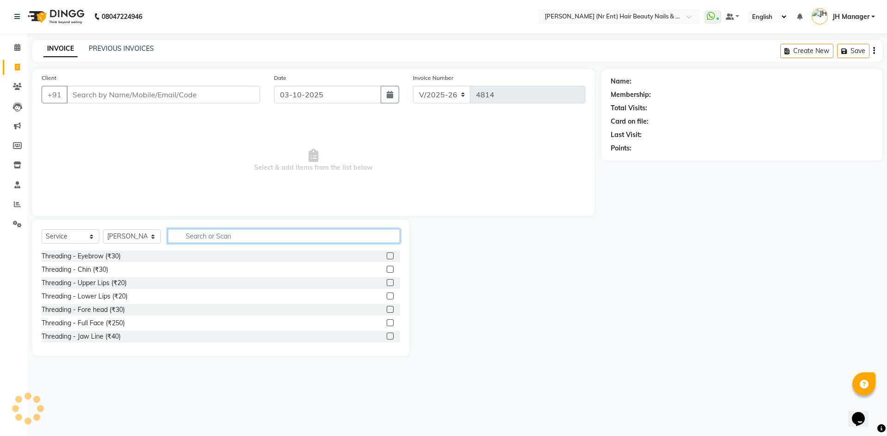
click at [235, 230] on input "text" at bounding box center [284, 236] width 232 height 14
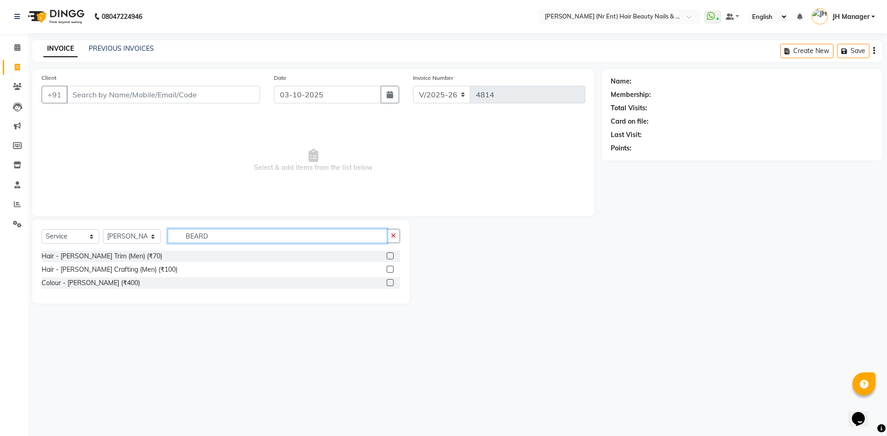
type input "BEARD"
click at [389, 256] on label at bounding box center [390, 256] width 7 height 7
click at [389, 256] on input "checkbox" at bounding box center [390, 257] width 6 height 6
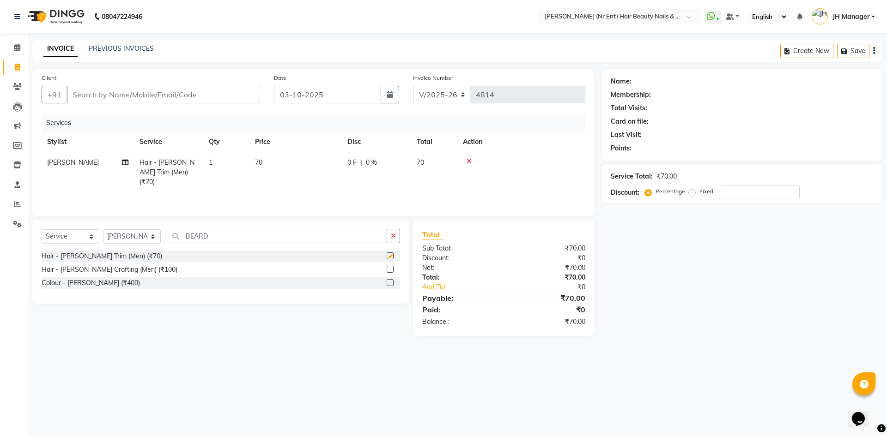
checkbox input "false"
click at [188, 96] on input "Client" at bounding box center [164, 95] width 194 height 18
type input "7"
type input "0"
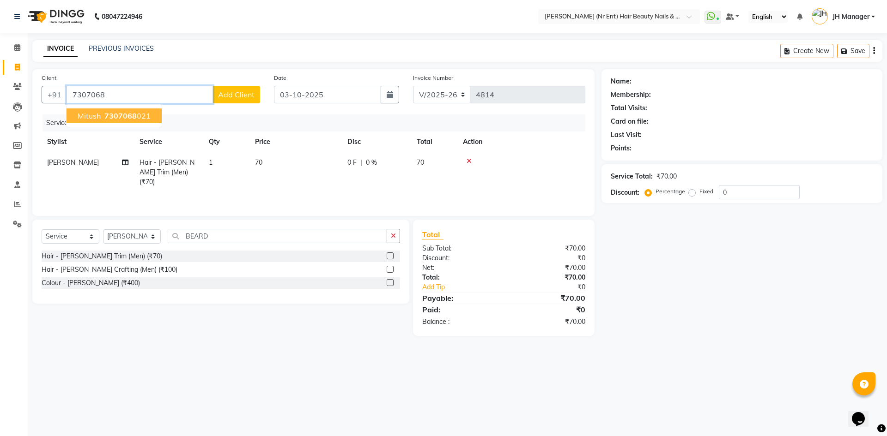
click at [151, 122] on button "mitush 7307068 021" at bounding box center [114, 116] width 95 height 15
type input "7307068021"
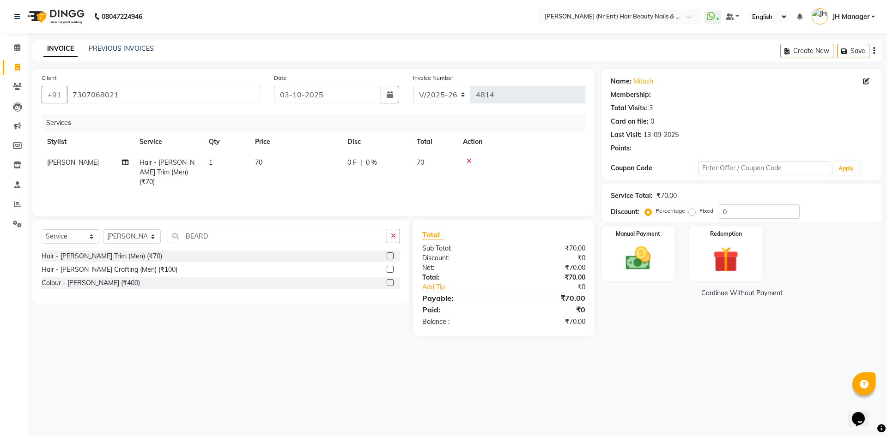
select select "1: Object"
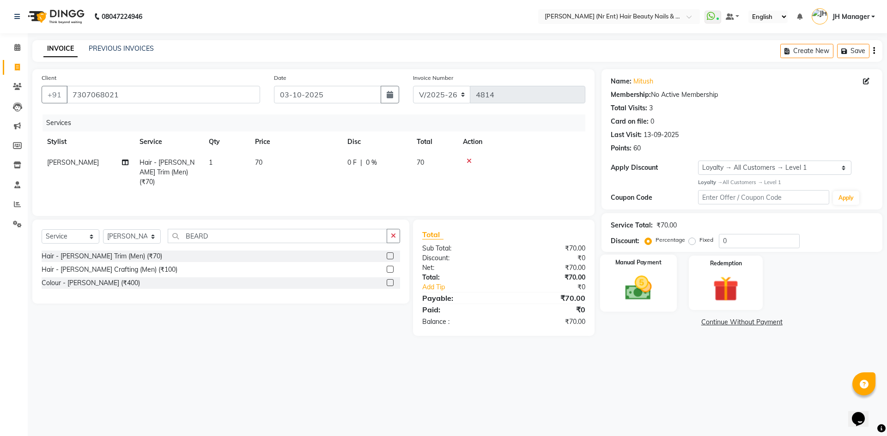
click at [647, 289] on img at bounding box center [638, 288] width 43 height 30
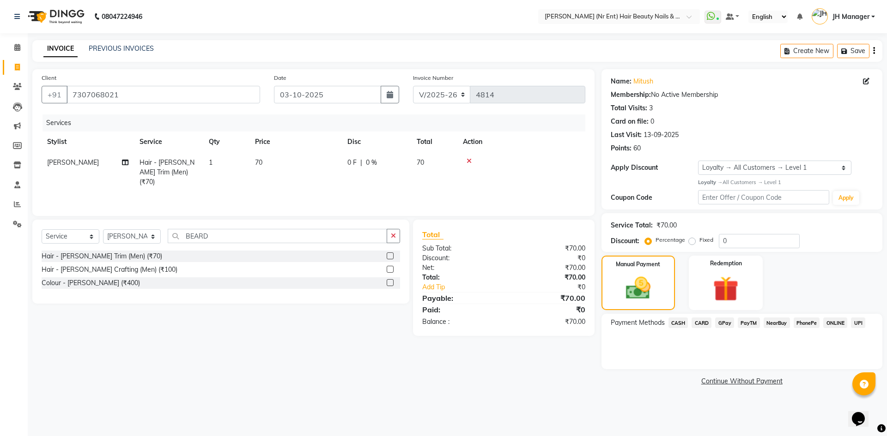
click at [720, 321] on span "GPay" at bounding box center [724, 323] width 19 height 11
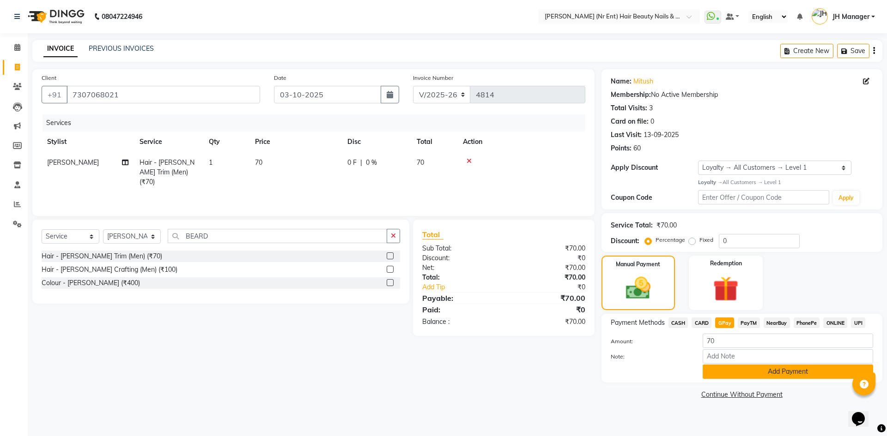
click at [747, 367] on button "Add Payment" at bounding box center [787, 372] width 170 height 14
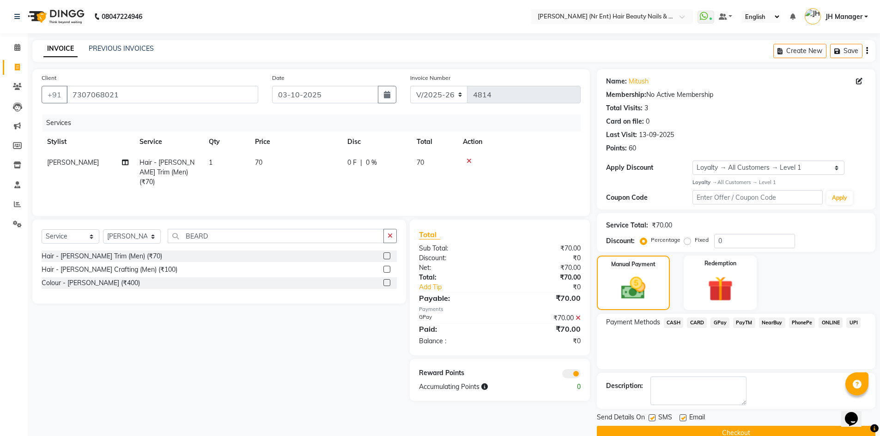
click at [764, 435] on button "Checkout" at bounding box center [736, 433] width 278 height 14
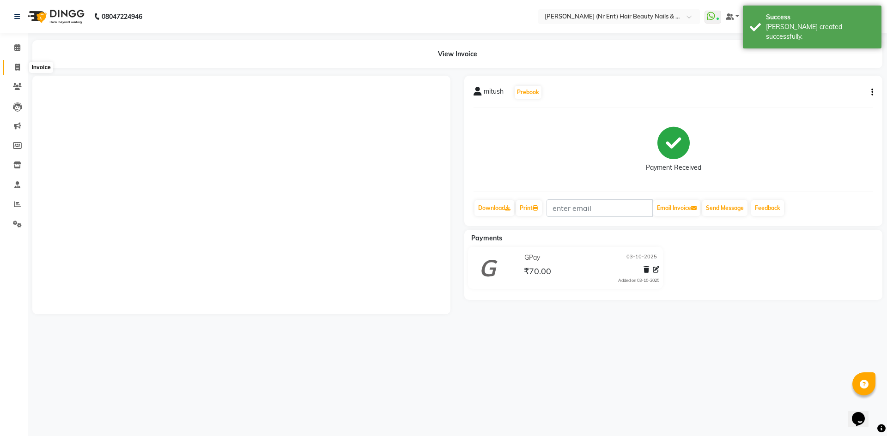
click at [16, 69] on icon at bounding box center [17, 67] width 5 height 7
select select "service"
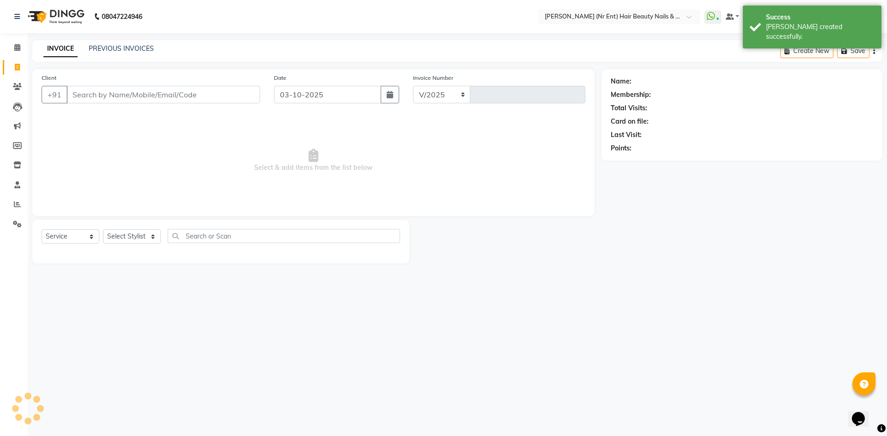
select select "640"
type input "4815"
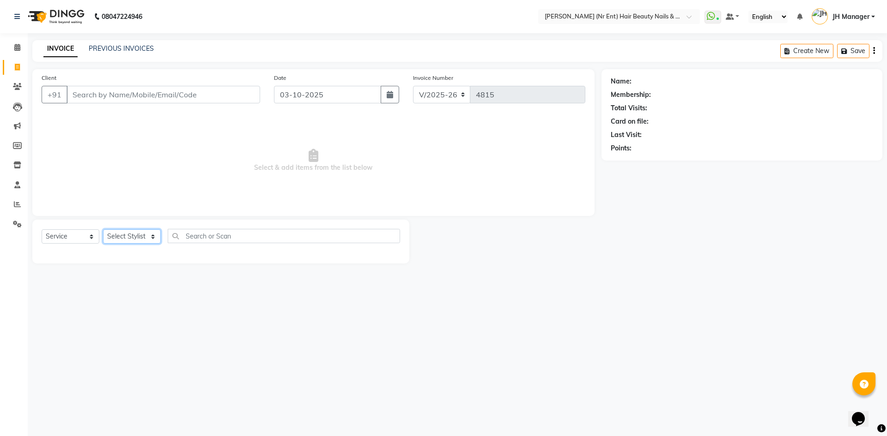
click at [116, 236] on select "Select Stylist ADNAN ADVANCE ANJALI ANNU B-WAX JH Manager MEMBERSHIP MOHD. MOHI…" at bounding box center [132, 237] width 58 height 14
select select "92487"
click at [103, 230] on select "Select Stylist ADNAN ADVANCE ANJALI ANNU B-WAX JH Manager MEMBERSHIP MOHD. MOHI…" at bounding box center [132, 237] width 58 height 14
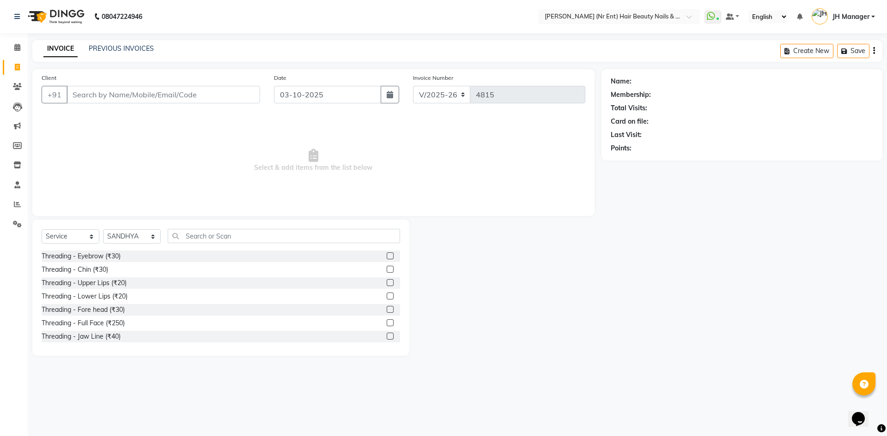
click at [387, 255] on label at bounding box center [390, 256] width 7 height 7
click at [387, 255] on input "checkbox" at bounding box center [390, 257] width 6 height 6
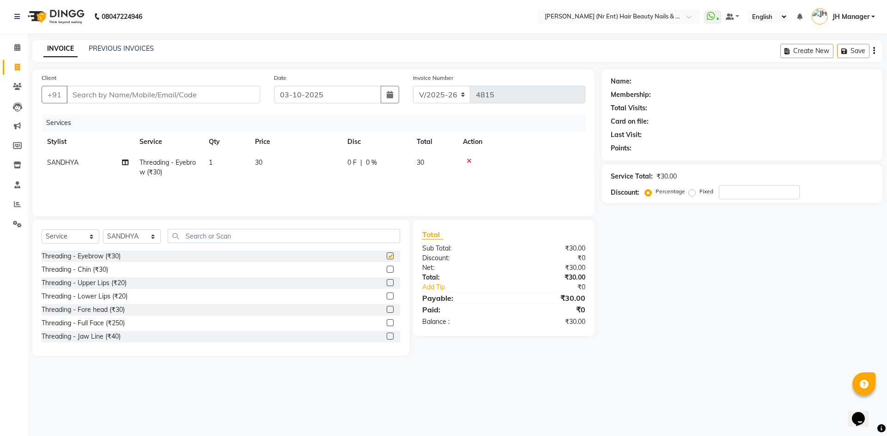
checkbox input "false"
click at [316, 242] on input "text" at bounding box center [284, 236] width 232 height 14
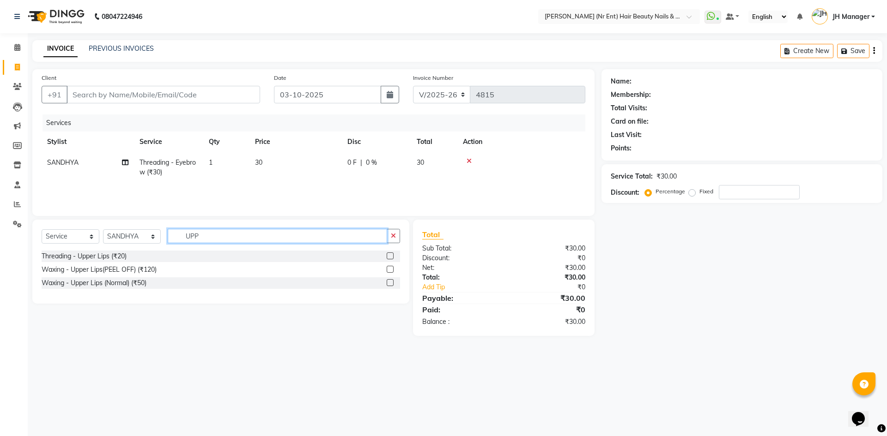
type input "UPP"
click at [391, 269] on label at bounding box center [390, 269] width 7 height 7
click at [391, 269] on input "checkbox" at bounding box center [390, 270] width 6 height 6
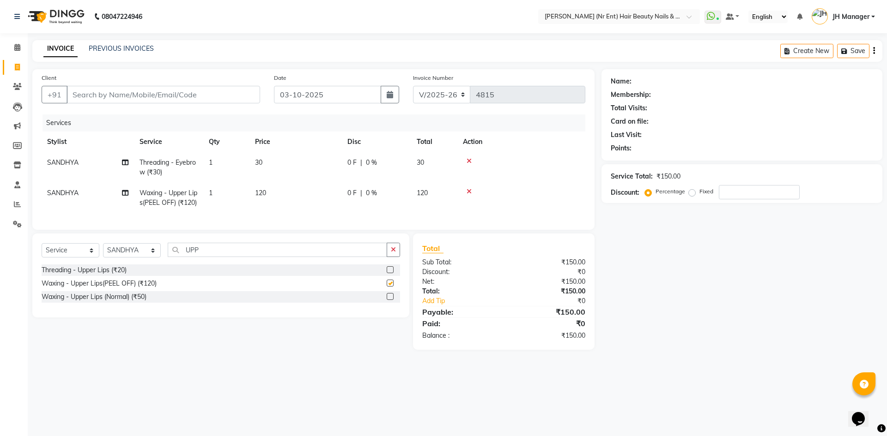
checkbox input "false"
click at [226, 94] on input "Client" at bounding box center [164, 95] width 194 height 18
type input "9"
type input "0"
type input "9335092189"
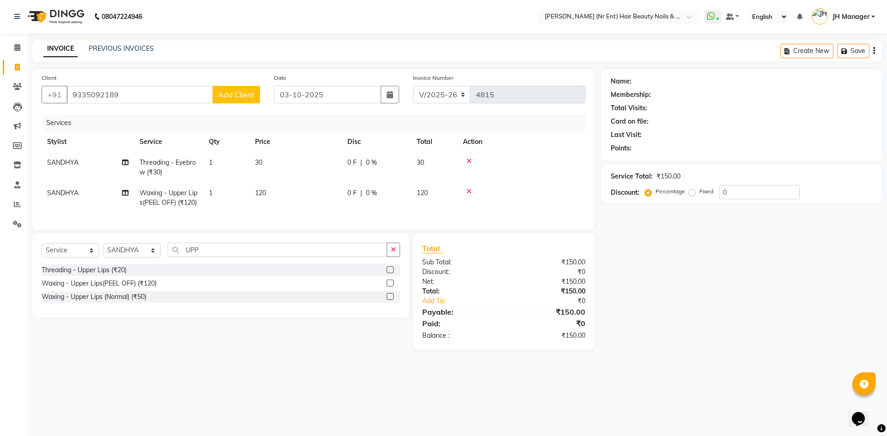
click at [236, 88] on button "Add Client" at bounding box center [236, 95] width 48 height 18
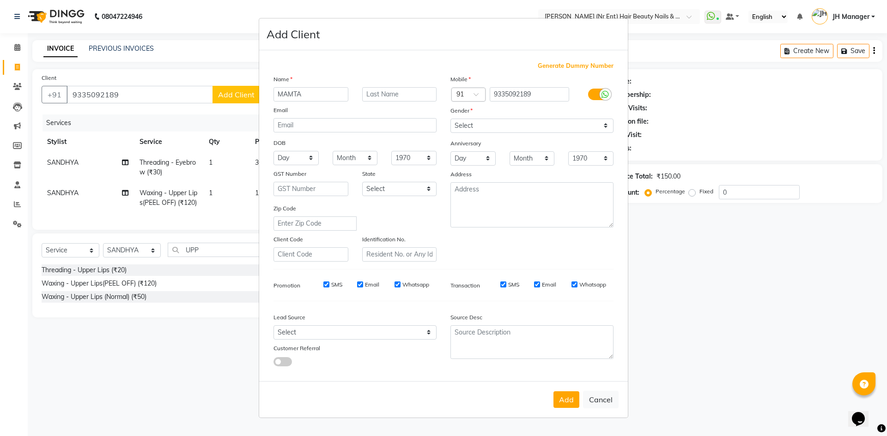
type input "MAMTA"
click at [480, 127] on select "Select Male Female Other Prefer Not To Say" at bounding box center [531, 126] width 163 height 14
select select "female"
click at [450, 119] on select "Select Male Female Other Prefer Not To Say" at bounding box center [531, 126] width 163 height 14
click at [571, 404] on button "Add" at bounding box center [566, 400] width 26 height 17
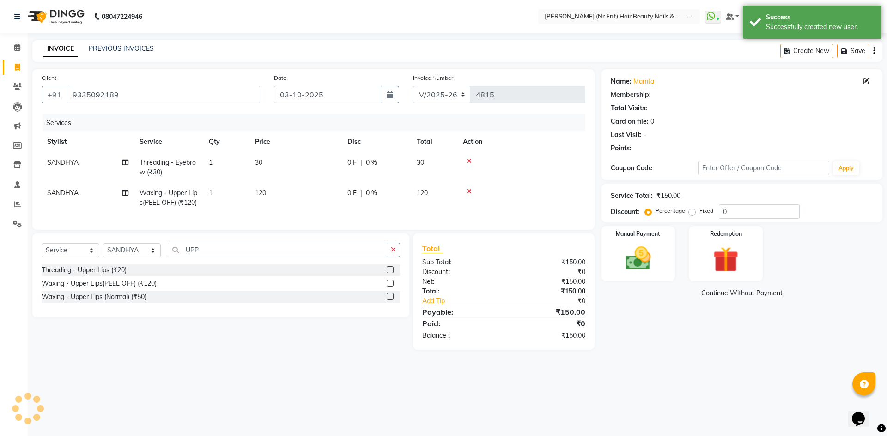
select select "1: Object"
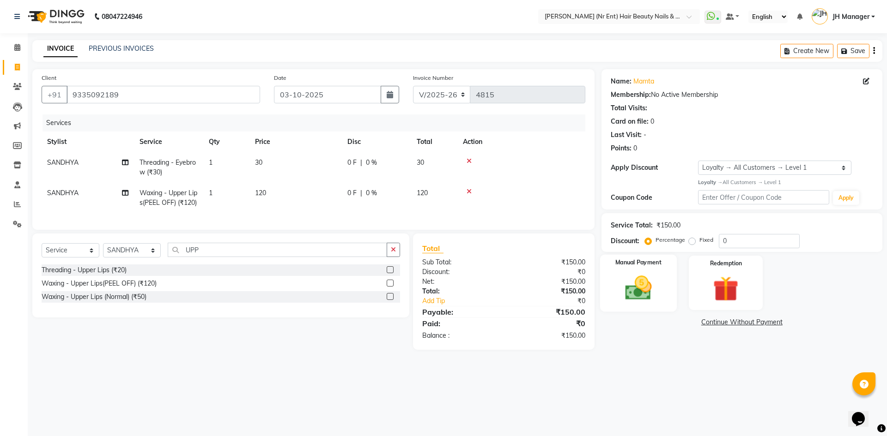
click at [645, 285] on img at bounding box center [638, 288] width 43 height 30
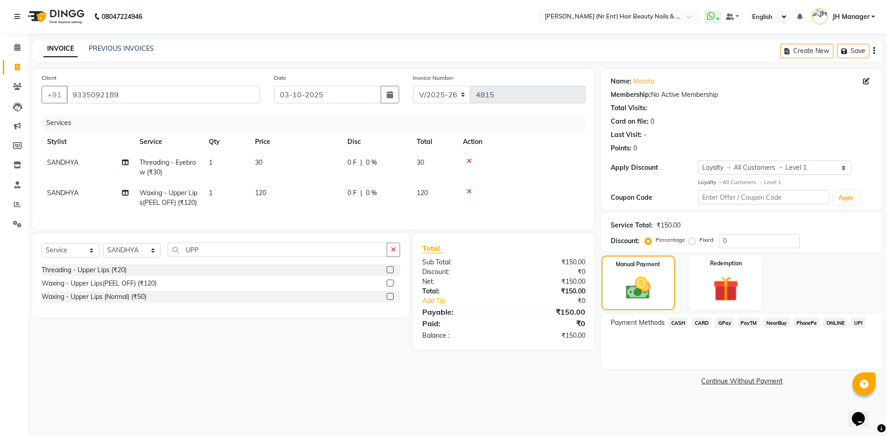
click at [682, 323] on span "CASH" at bounding box center [678, 323] width 20 height 11
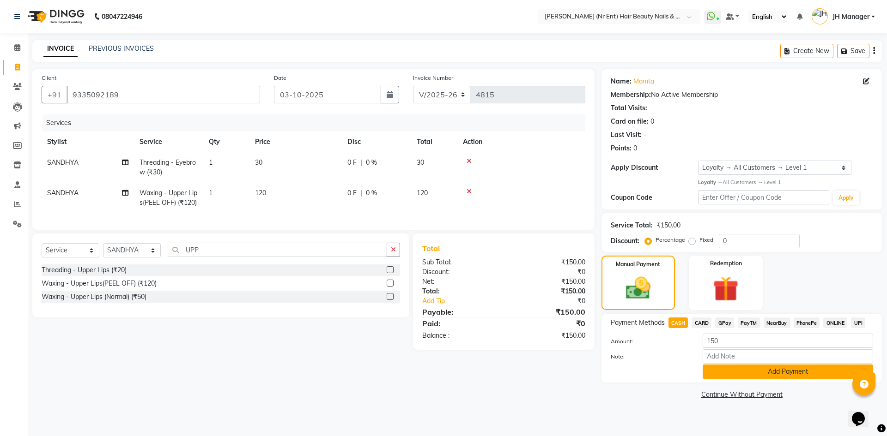
click at [742, 375] on button "Add Payment" at bounding box center [787, 372] width 170 height 14
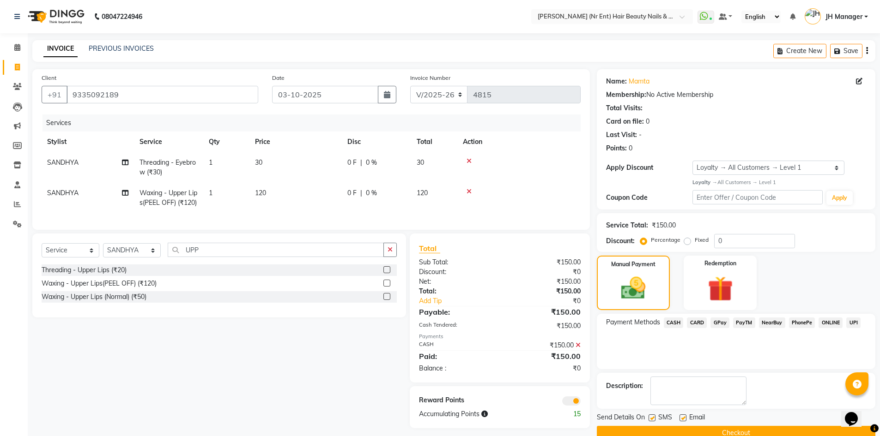
click at [738, 430] on button "Checkout" at bounding box center [736, 433] width 278 height 14
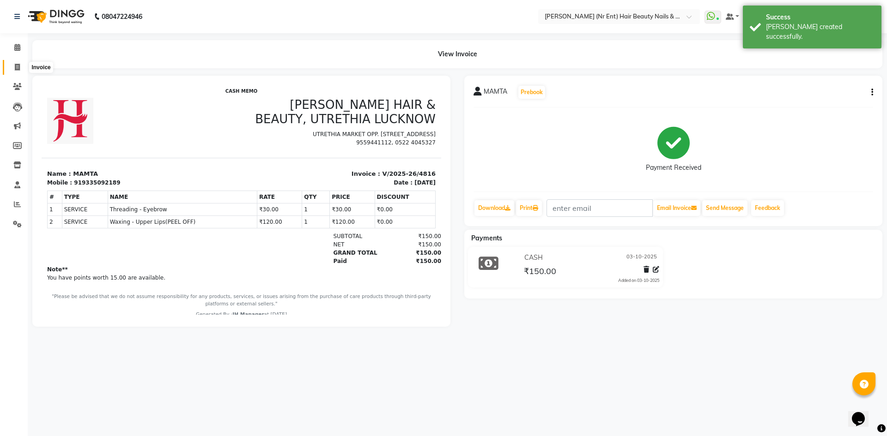
click at [22, 70] on span at bounding box center [17, 67] width 16 height 11
select select "service"
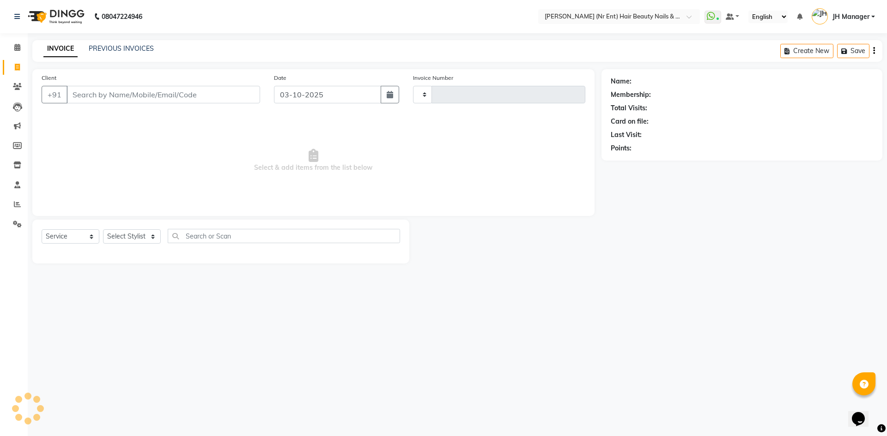
type input "4817"
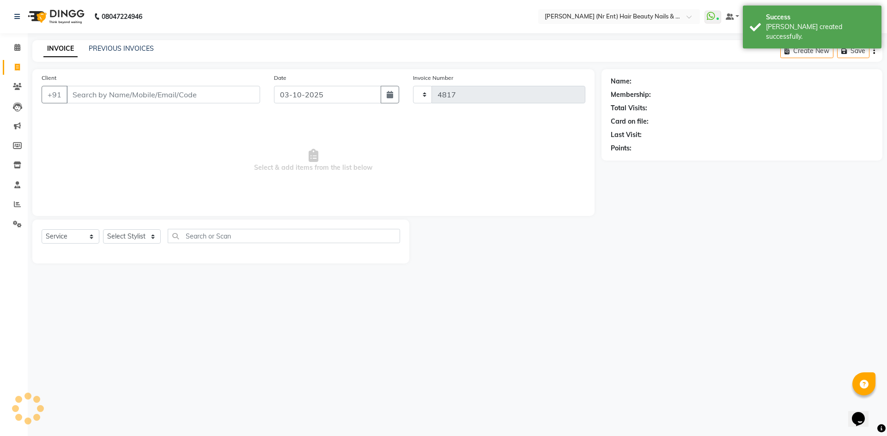
select select "640"
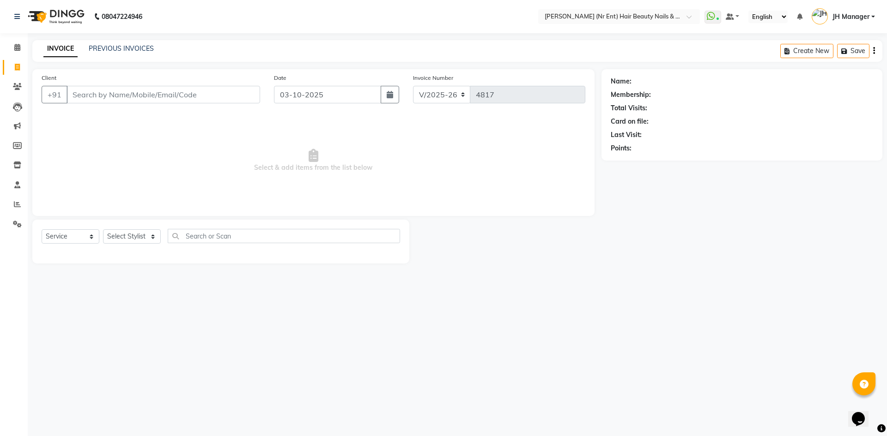
click at [125, 53] on div "PREVIOUS INVOICES" at bounding box center [121, 49] width 65 height 10
click at [139, 43] on div "INVOICE PREVIOUS INVOICES Create New Save" at bounding box center [457, 51] width 850 height 22
click at [129, 230] on select "Select Stylist ADNAN ADVANCE ANJALI ANNU B-WAX JH Manager MEMBERSHIP MOHD. MOHI…" at bounding box center [132, 237] width 58 height 14
select select "9206"
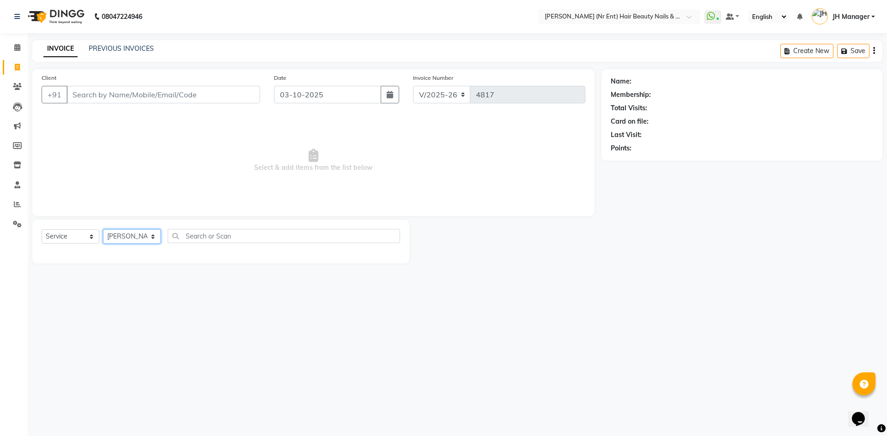
click at [103, 230] on select "Select Stylist ADNAN ADVANCE ANJALI ANNU B-WAX JH Manager MEMBERSHIP MOHD. MOHI…" at bounding box center [132, 237] width 58 height 14
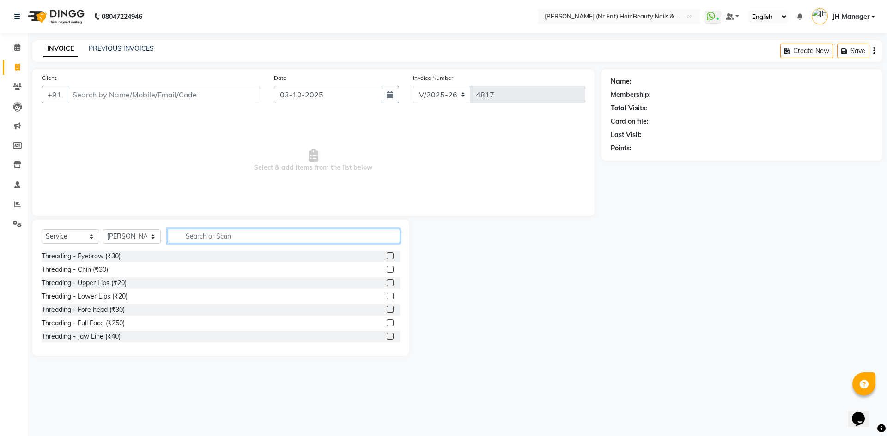
drag, startPoint x: 235, startPoint y: 239, endPoint x: 635, endPoint y: 237, distance: 400.0
click at [276, 237] on input "text" at bounding box center [284, 236] width 232 height 14
type input "CUT"
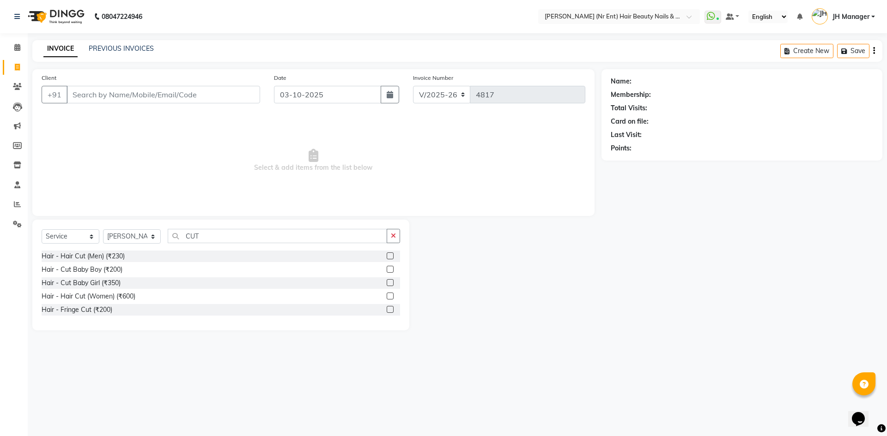
click at [389, 256] on label at bounding box center [390, 256] width 7 height 7
click at [389, 256] on input "checkbox" at bounding box center [390, 257] width 6 height 6
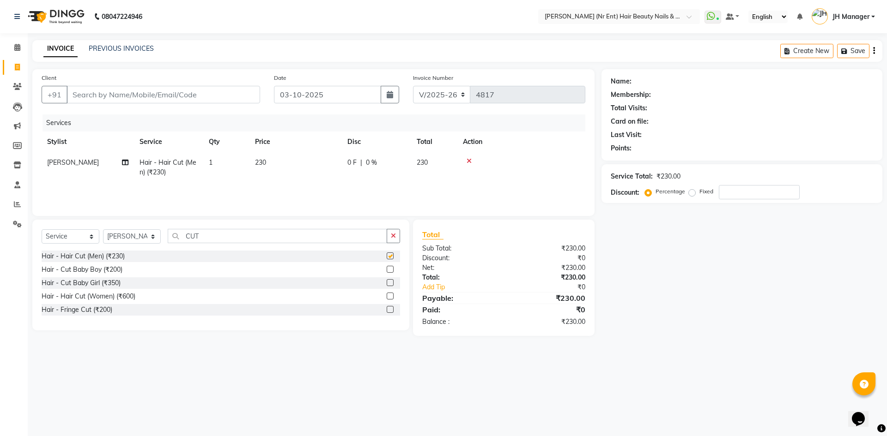
checkbox input "false"
drag, startPoint x: 137, startPoint y: 241, endPoint x: 134, endPoint y: 230, distance: 11.3
click at [137, 240] on select "Select Stylist ADNAN ADVANCE ANJALI ANNU B-WAX JH Manager MEMBERSHIP MOHD. MOHI…" at bounding box center [132, 237] width 58 height 14
select select "79427"
click at [103, 230] on select "Select Stylist ADNAN ADVANCE ANJALI ANNU B-WAX JH Manager MEMBERSHIP MOHD. MOHI…" at bounding box center [132, 237] width 58 height 14
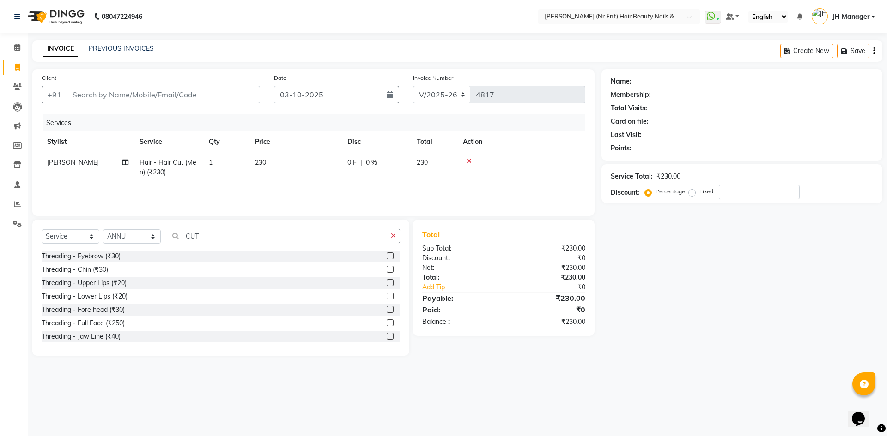
click at [387, 254] on label at bounding box center [390, 256] width 7 height 7
click at [387, 254] on input "checkbox" at bounding box center [390, 257] width 6 height 6
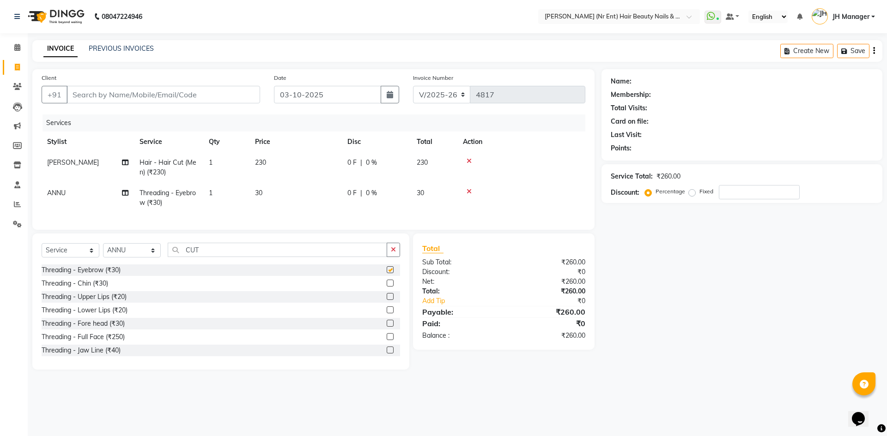
checkbox input "false"
drag, startPoint x: 383, startPoint y: 302, endPoint x: 349, endPoint y: 270, distance: 47.1
click at [387, 300] on label at bounding box center [390, 296] width 7 height 7
click at [387, 300] on input "checkbox" at bounding box center [390, 297] width 6 height 6
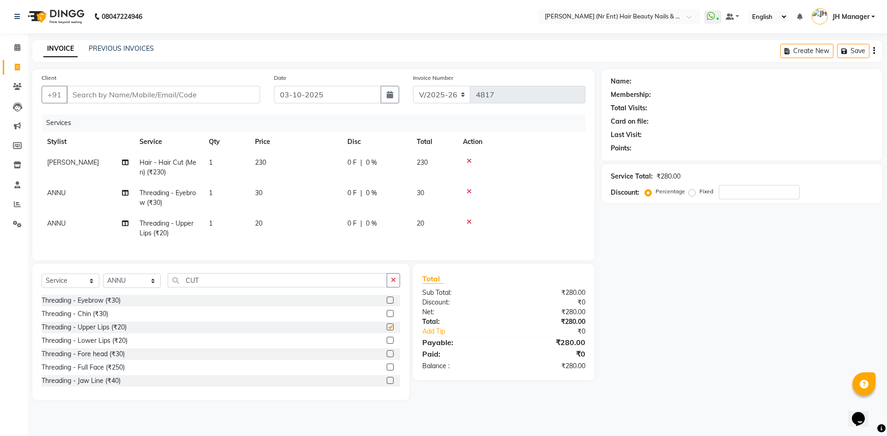
checkbox input "false"
click at [176, 97] on input "Client" at bounding box center [164, 95] width 194 height 18
type input "7"
type input "0"
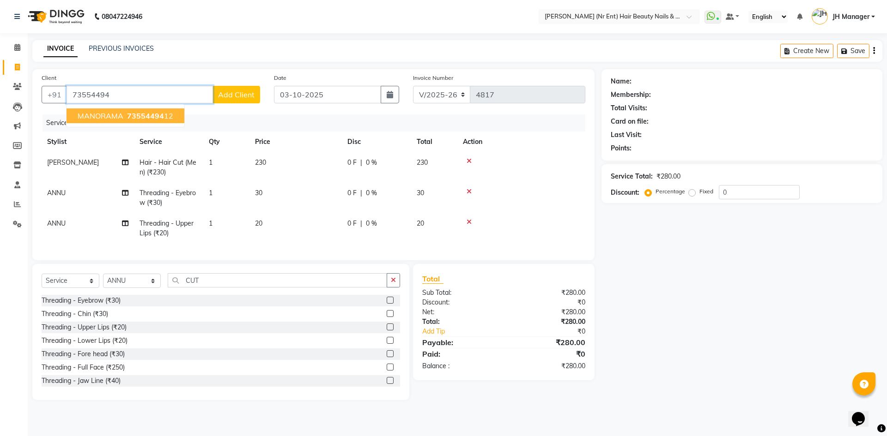
click at [91, 115] on span "MANORAMA" at bounding box center [101, 115] width 46 height 9
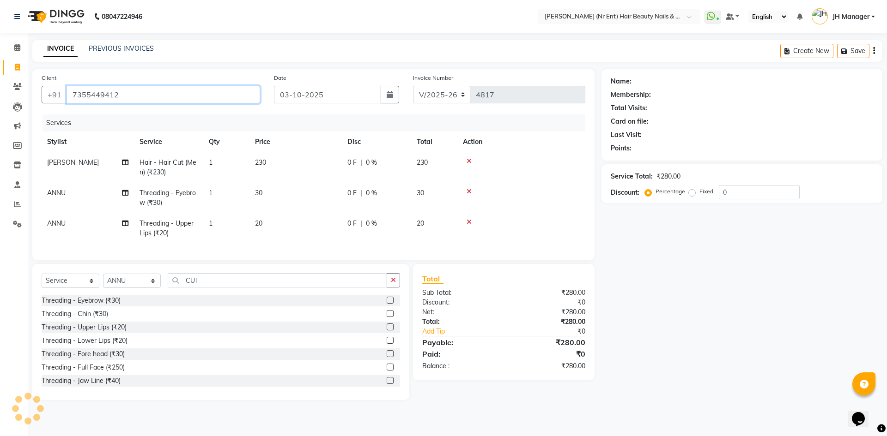
type input "7355449412"
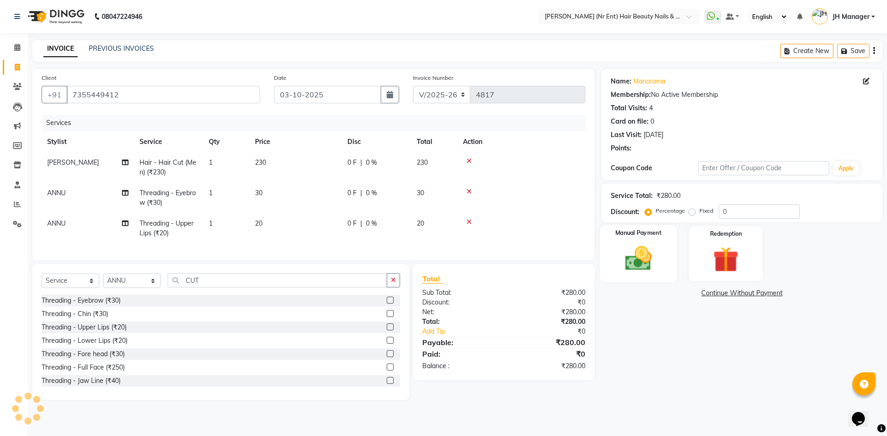
click at [636, 266] on img at bounding box center [638, 258] width 43 height 30
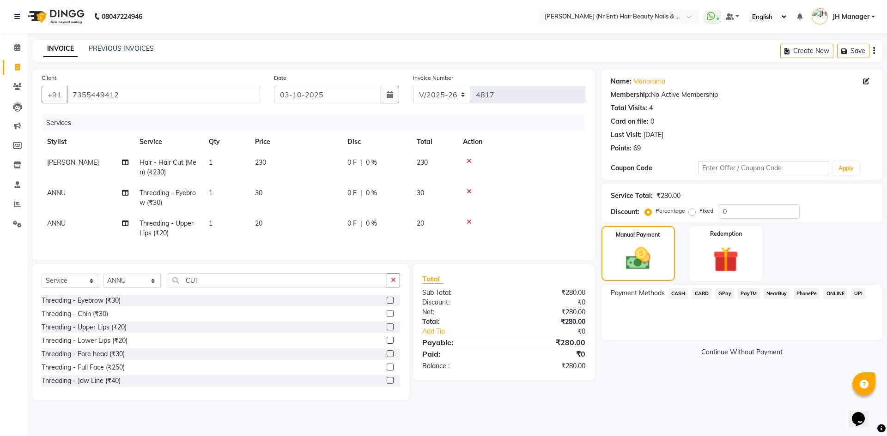
click at [722, 293] on span "GPay" at bounding box center [724, 294] width 19 height 11
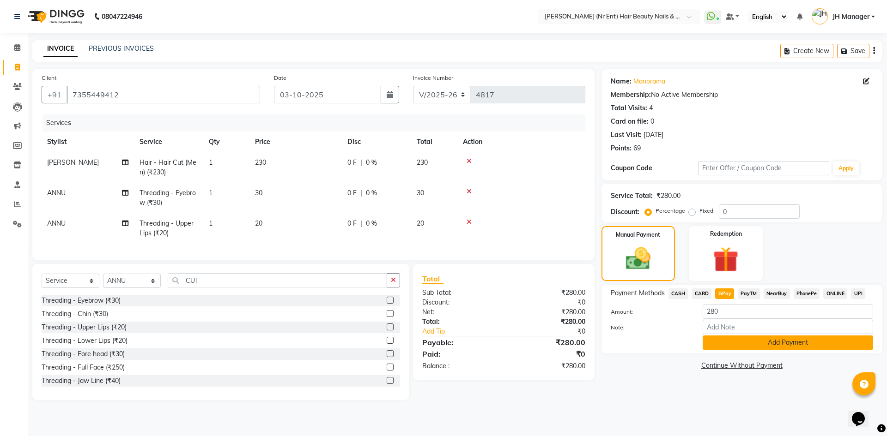
click at [745, 344] on button "Add Payment" at bounding box center [787, 343] width 170 height 14
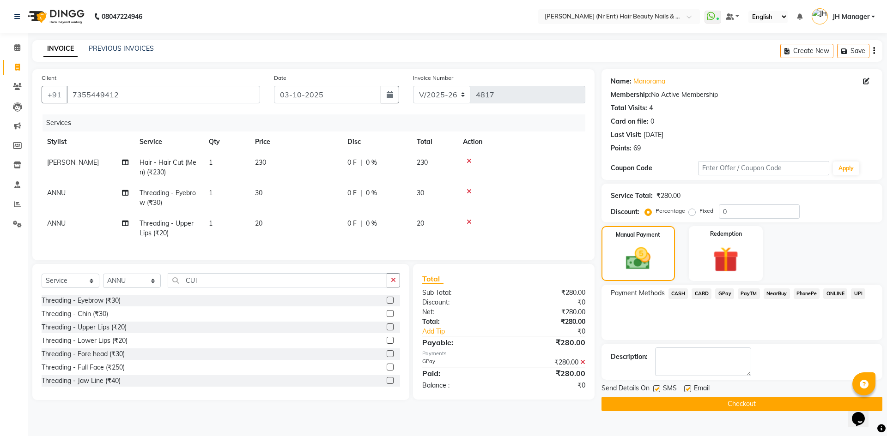
click at [785, 404] on button "Checkout" at bounding box center [741, 404] width 281 height 14
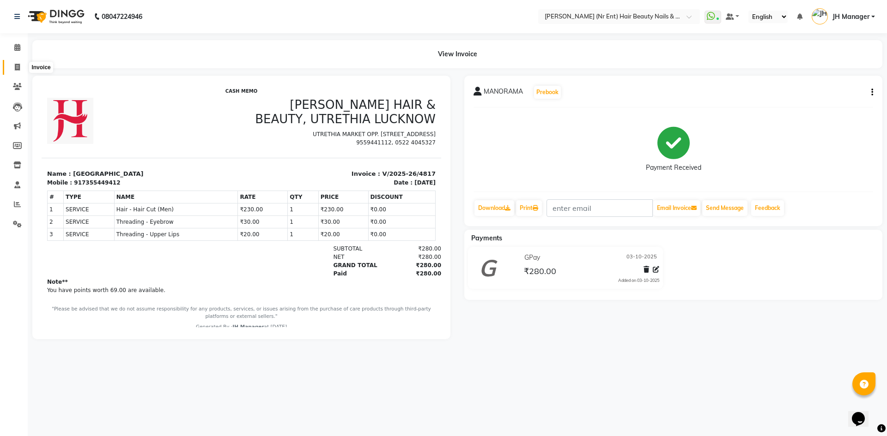
click at [18, 66] on icon at bounding box center [17, 67] width 5 height 7
select select "service"
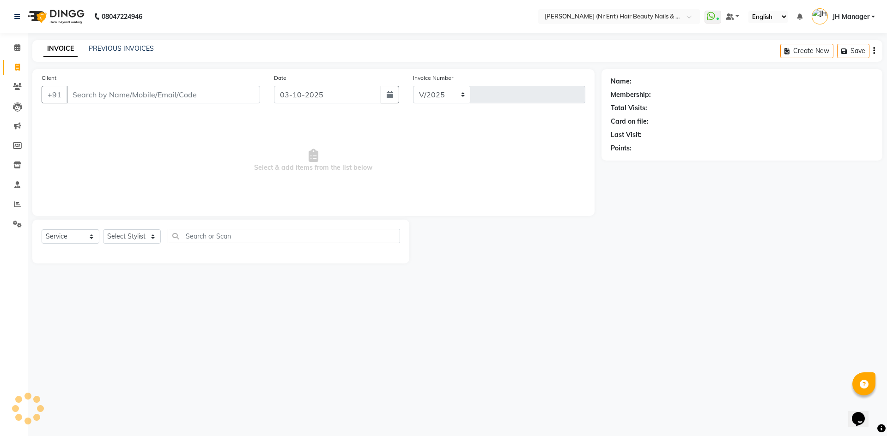
select select "640"
type input "4818"
select select "640"
select select "service"
click at [111, 50] on link "PREVIOUS INVOICES" at bounding box center [121, 48] width 65 height 8
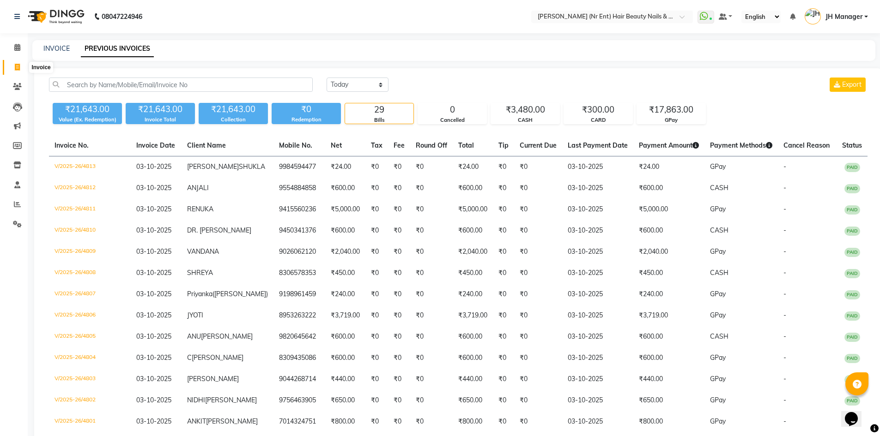
click at [23, 72] on span at bounding box center [17, 67] width 16 height 11
select select "service"
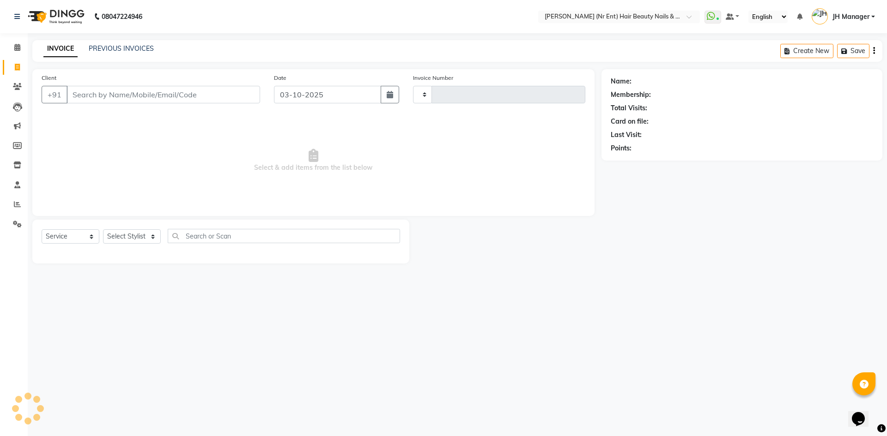
type input "4815"
select select "640"
click at [117, 53] on div "PREVIOUS INVOICES" at bounding box center [121, 49] width 65 height 10
click at [119, 46] on link "PREVIOUS INVOICES" at bounding box center [121, 48] width 65 height 8
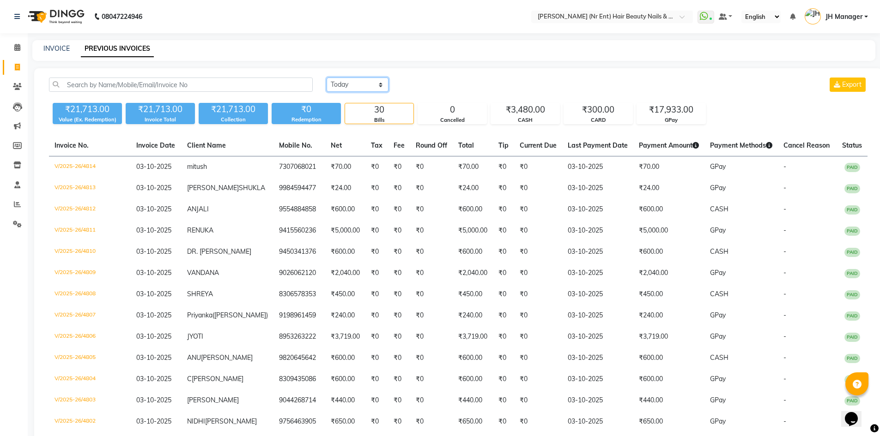
click at [370, 87] on select "Today Yesterday Custom Range" at bounding box center [358, 85] width 62 height 14
select select "range"
click at [327, 78] on select "Today Yesterday Custom Range" at bounding box center [358, 85] width 62 height 14
click at [424, 87] on input "03-10-2025" at bounding box center [432, 85] width 65 height 13
select select "10"
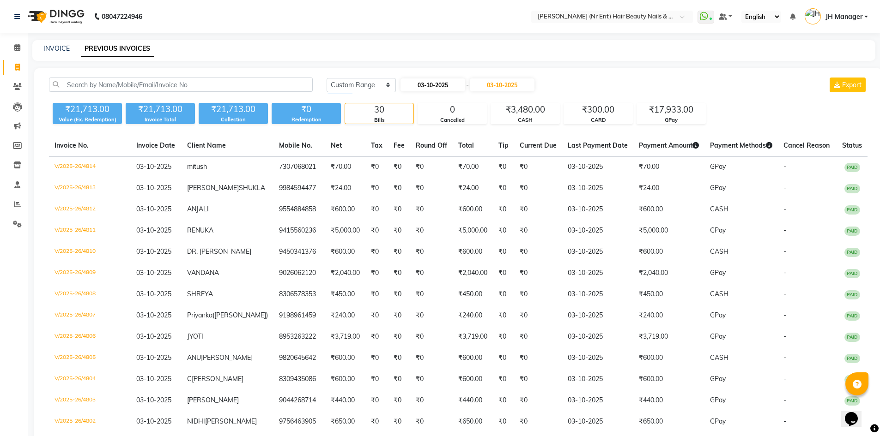
select select "2025"
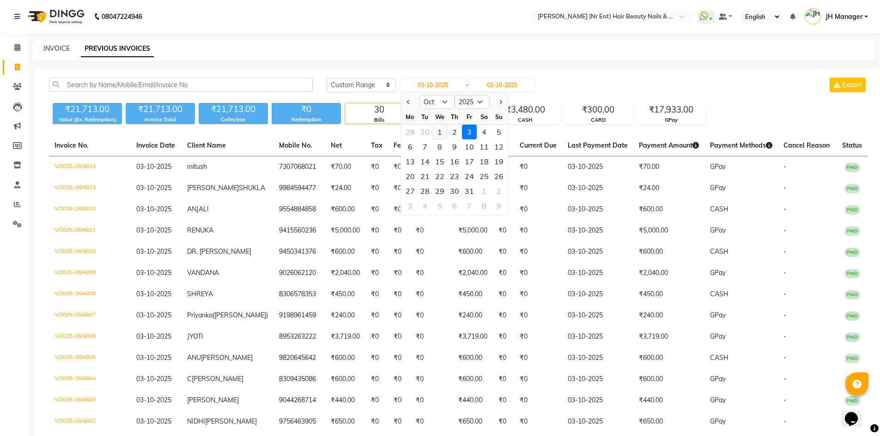
click at [442, 130] on div "1" at bounding box center [439, 132] width 15 height 15
type input "01-10-2025"
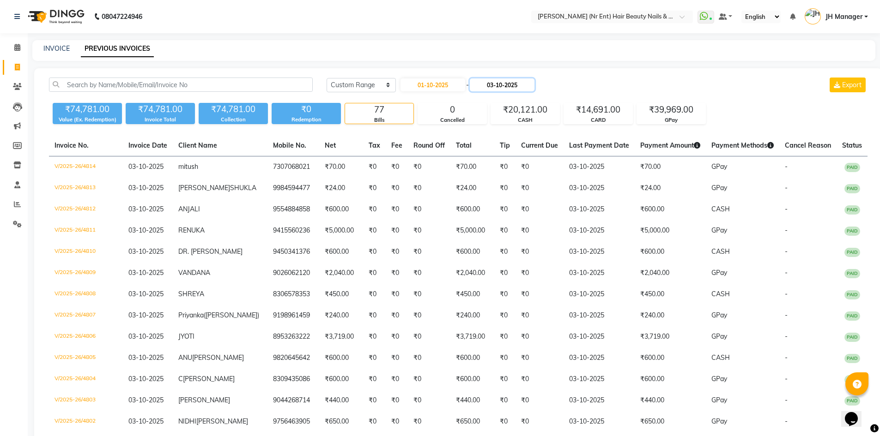
click at [510, 87] on input "03-10-2025" at bounding box center [502, 85] width 65 height 13
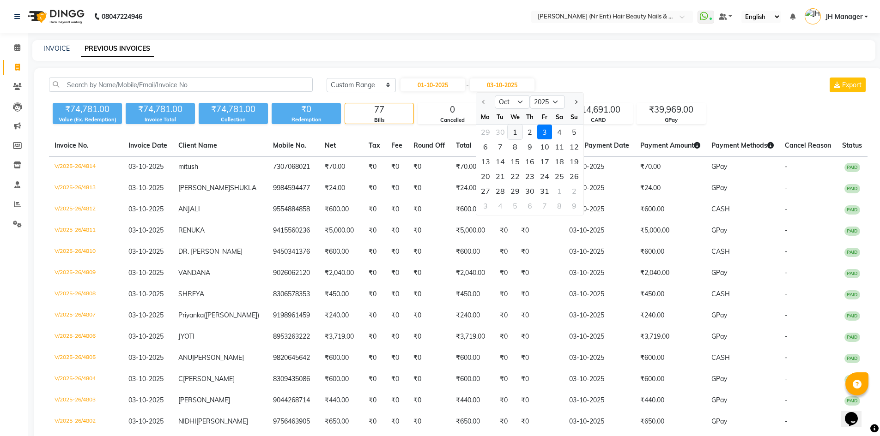
click at [513, 133] on div "1" at bounding box center [515, 132] width 15 height 15
type input "01-10-2025"
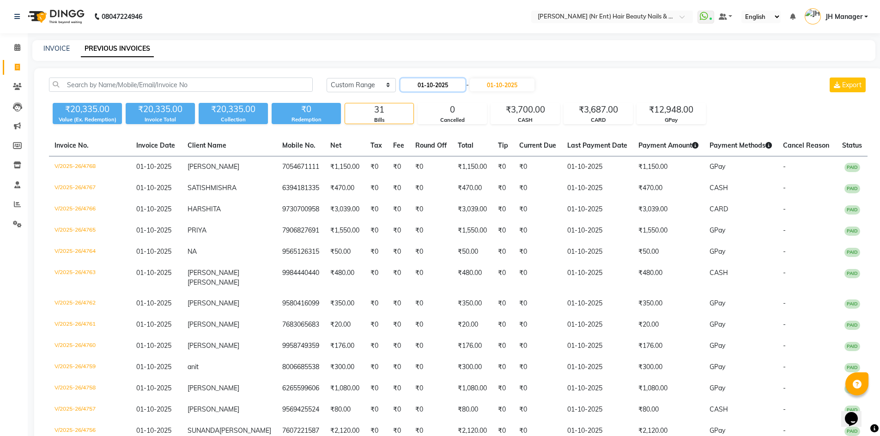
click at [412, 83] on input "01-10-2025" at bounding box center [432, 85] width 65 height 13
select select "10"
select select "2025"
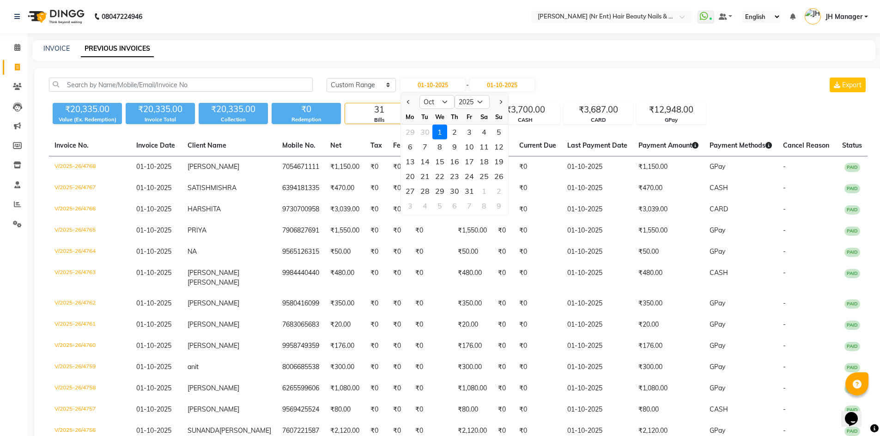
click at [455, 130] on div "2" at bounding box center [454, 132] width 15 height 15
type input "02-10-2025"
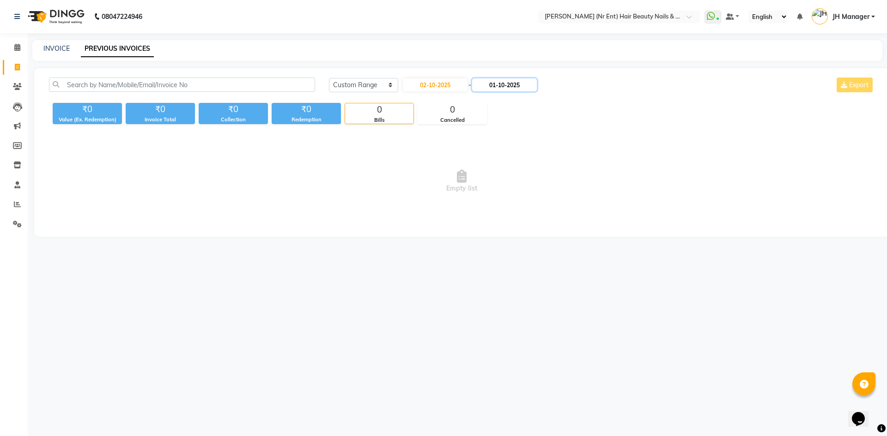
click at [523, 82] on input "01-10-2025" at bounding box center [504, 85] width 65 height 13
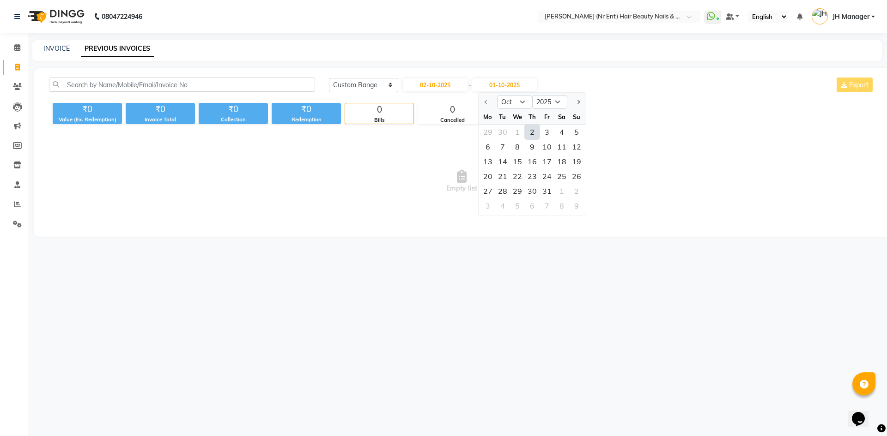
click at [539, 133] on div "2" at bounding box center [532, 132] width 15 height 15
type input "02-10-2025"
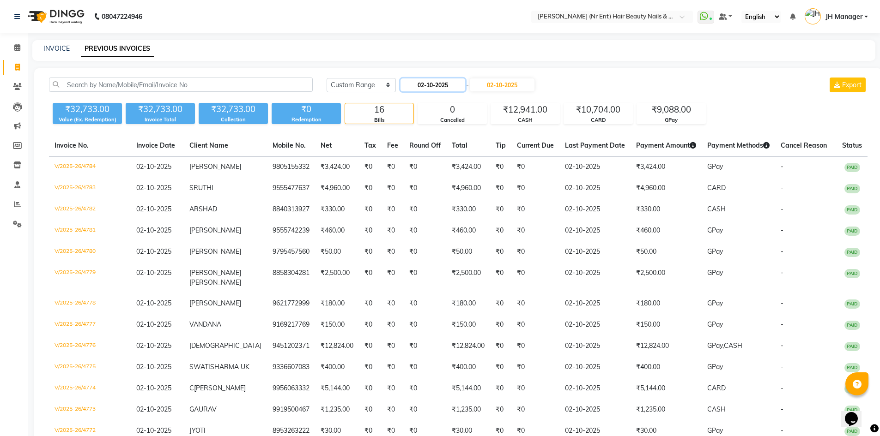
click at [434, 87] on input "02-10-2025" at bounding box center [432, 85] width 65 height 13
select select "10"
select select "2025"
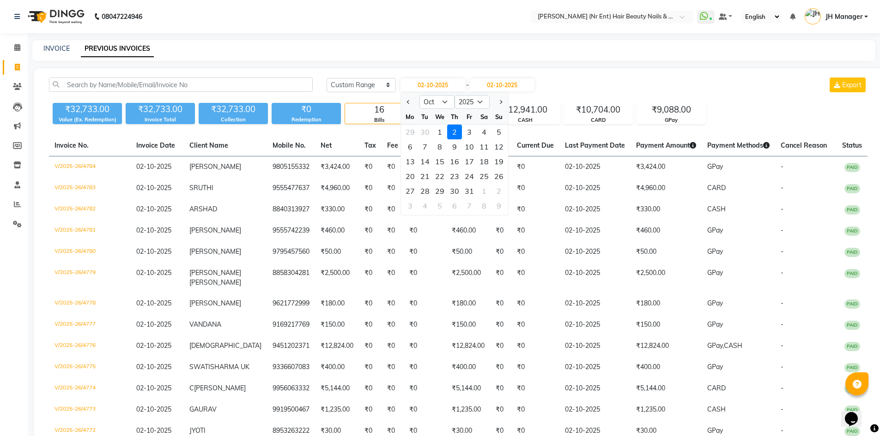
click at [472, 133] on div "3" at bounding box center [469, 132] width 15 height 15
type input "03-10-2025"
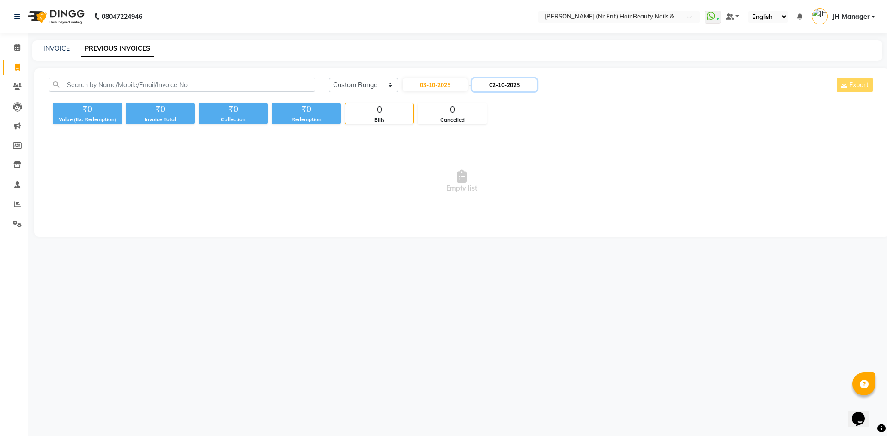
click at [504, 80] on input "02-10-2025" at bounding box center [504, 85] width 65 height 13
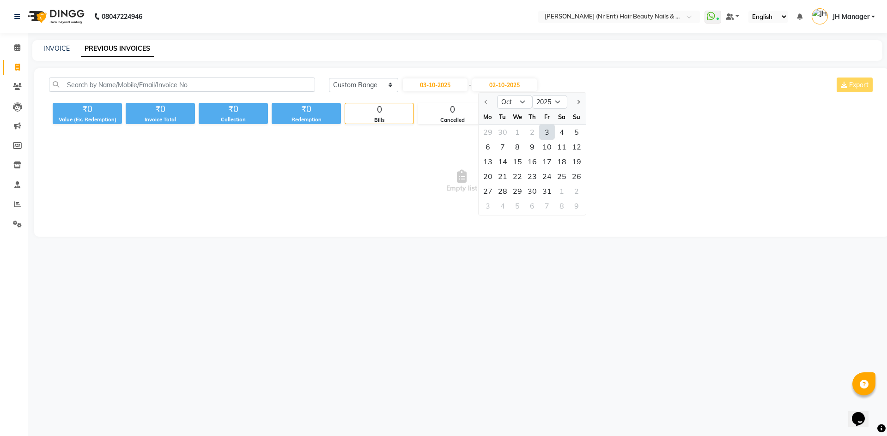
click at [544, 135] on div "3" at bounding box center [546, 132] width 15 height 15
type input "03-10-2025"
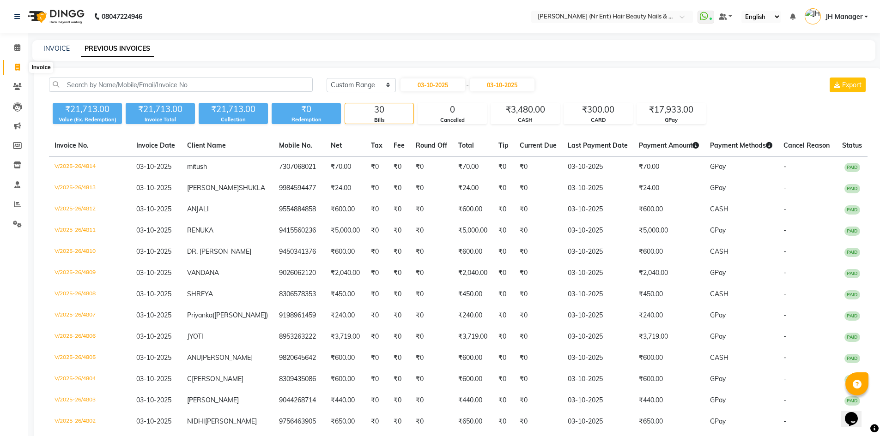
click at [22, 69] on span at bounding box center [17, 67] width 16 height 11
select select "service"
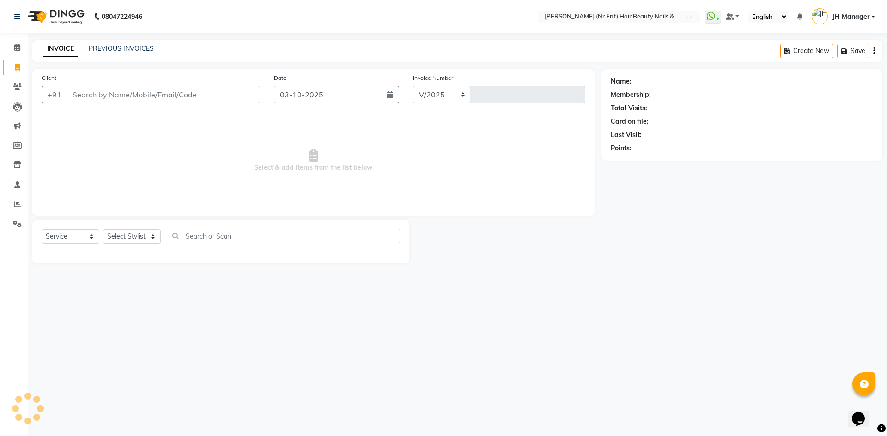
select select "640"
type input "4815"
click at [145, 233] on select "Select Stylist" at bounding box center [132, 237] width 58 height 14
click at [145, 233] on select "Select Stylist ADNAN ADVANCE ANJALI ANNU B-WAX JH Manager MEMBERSHIP [PERSON_NA…" at bounding box center [132, 237] width 58 height 14
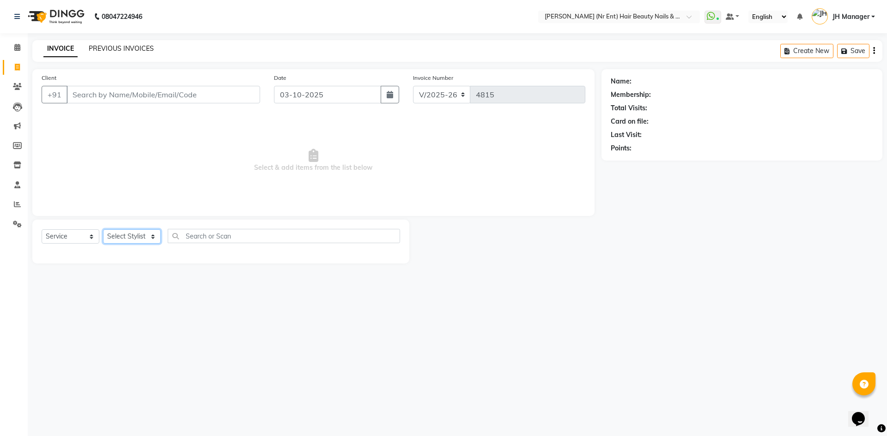
select select "9207"
click at [103, 230] on select "Select Stylist ADNAN ADVANCE ANJALI ANNU B-WAX JH Manager MEMBERSHIP [PERSON_NA…" at bounding box center [132, 237] width 58 height 14
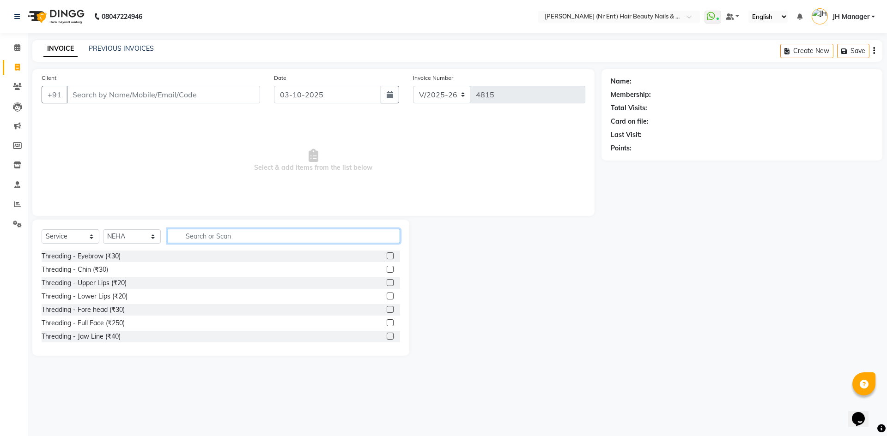
click at [326, 231] on input "text" at bounding box center [284, 236] width 232 height 14
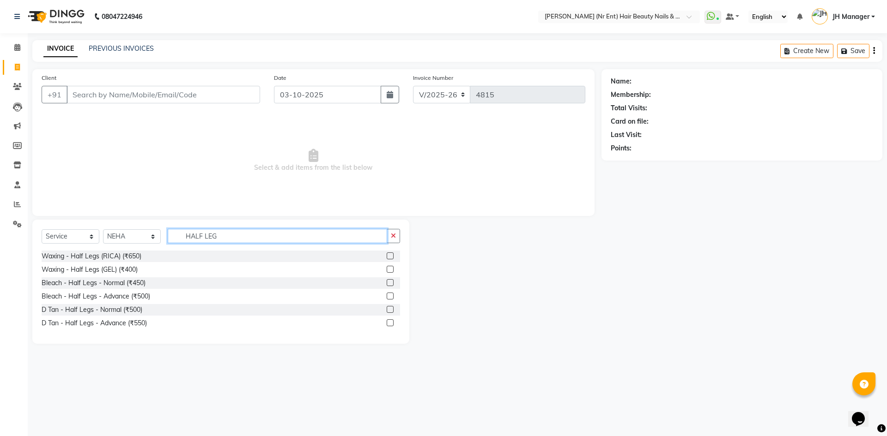
type input "HALF LEG"
drag, startPoint x: 392, startPoint y: 275, endPoint x: 390, endPoint y: 270, distance: 5.4
click at [391, 275] on div at bounding box center [390, 271] width 6 height 10
click at [390, 270] on label at bounding box center [390, 269] width 7 height 7
click at [390, 270] on input "checkbox" at bounding box center [390, 270] width 6 height 6
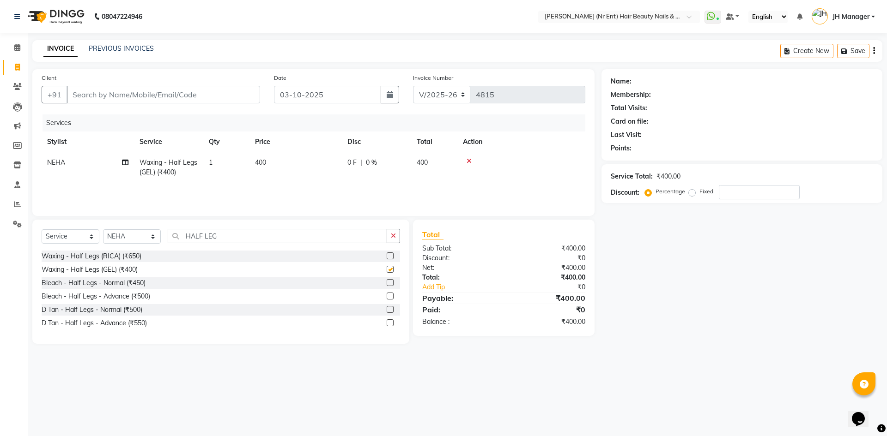
checkbox input "false"
drag, startPoint x: 240, startPoint y: 238, endPoint x: 171, endPoint y: 238, distance: 68.4
click at [171, 238] on input "HALF LEG" at bounding box center [277, 236] width 219 height 14
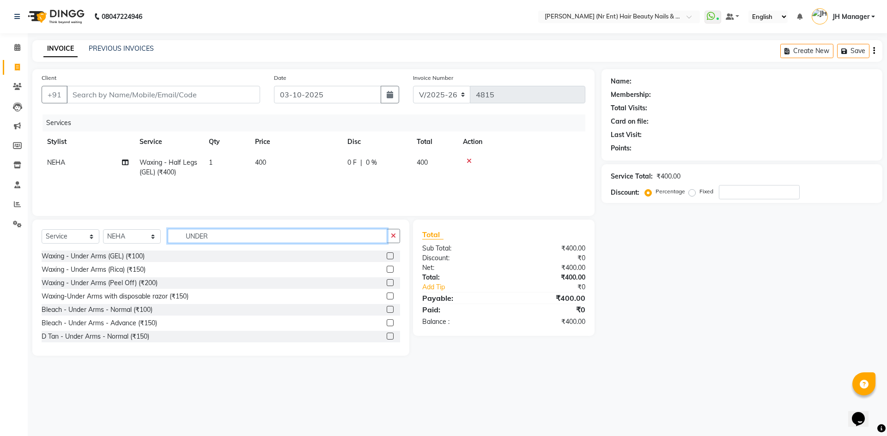
type input "UNDER"
click at [387, 255] on label at bounding box center [390, 256] width 7 height 7
click at [387, 255] on input "checkbox" at bounding box center [390, 257] width 6 height 6
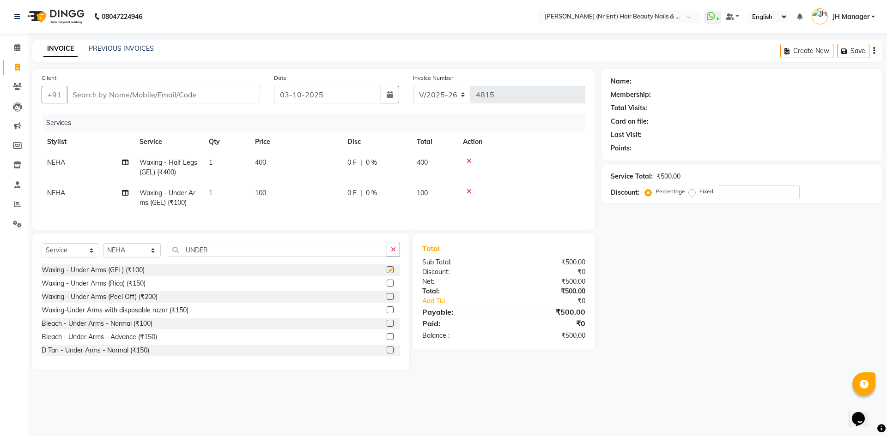
checkbox input "false"
click at [175, 91] on input "Client" at bounding box center [164, 95] width 194 height 18
type input "A"
type input "0"
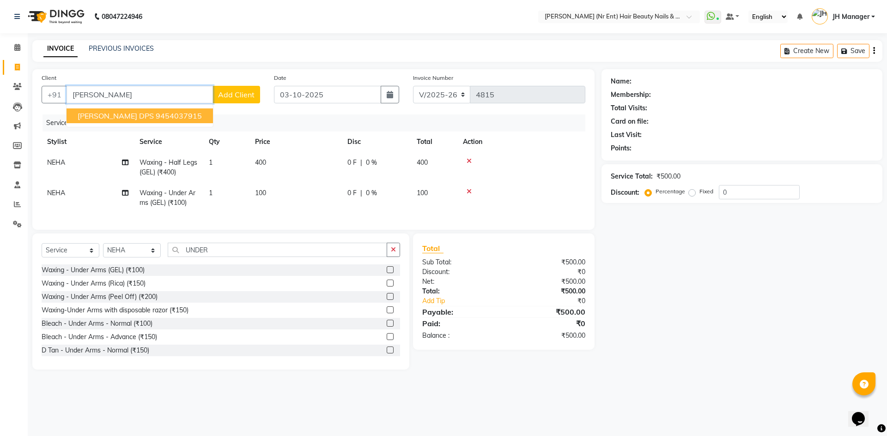
click at [169, 110] on button "ANJULI SINGH DPS 9454037915" at bounding box center [140, 116] width 146 height 15
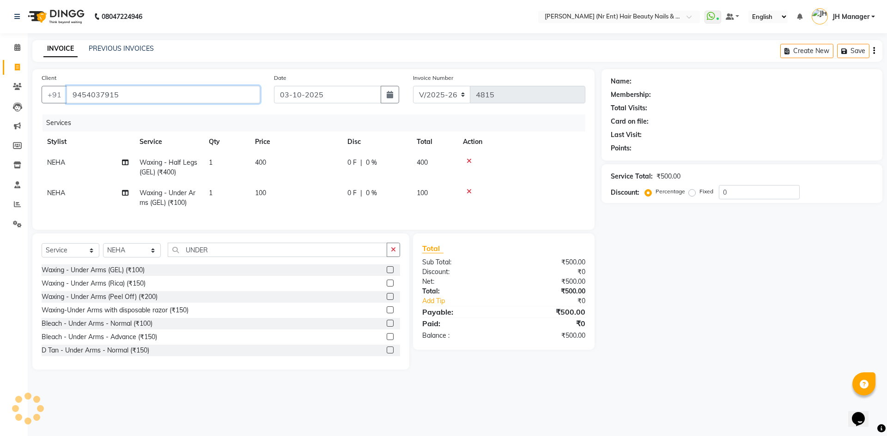
type input "9454037915"
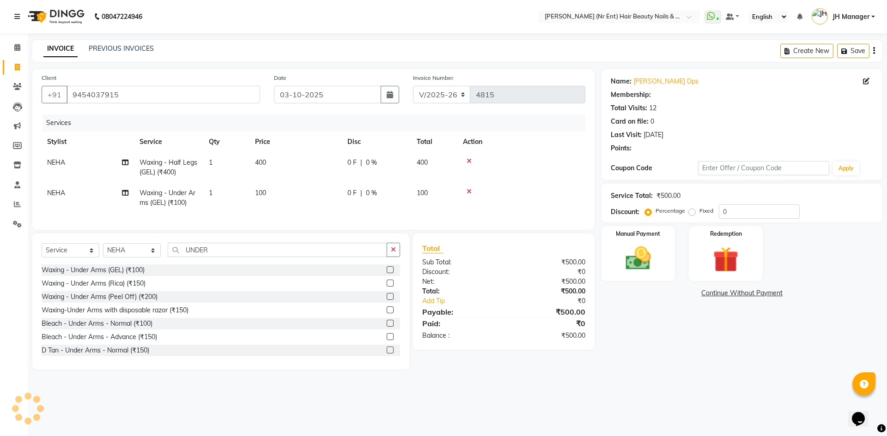
select select "1: Object"
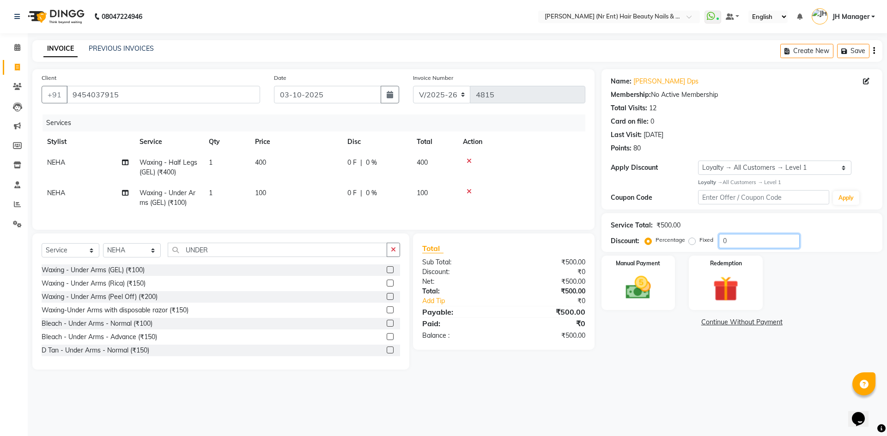
click at [730, 238] on input "0" at bounding box center [759, 241] width 81 height 14
type input "20"
click at [626, 280] on img at bounding box center [638, 288] width 43 height 30
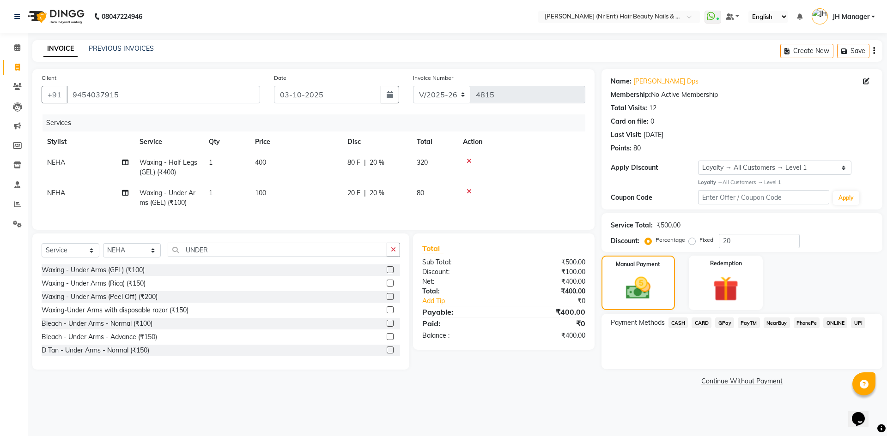
click at [720, 321] on span "GPay" at bounding box center [724, 323] width 19 height 11
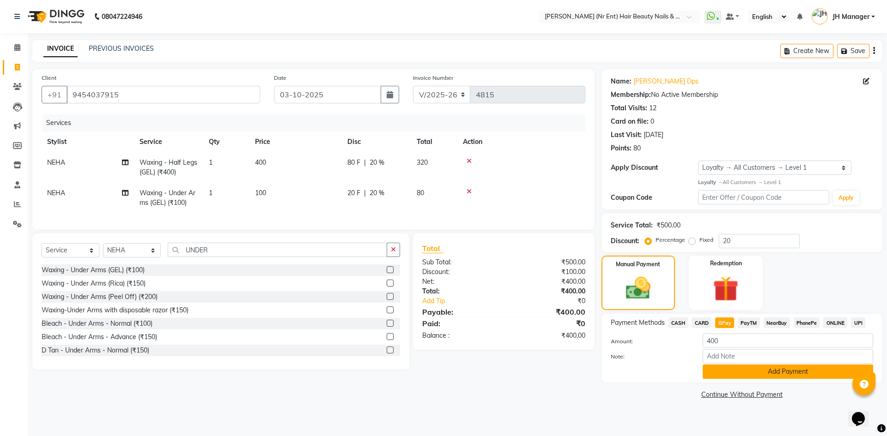
click at [739, 370] on button "Add Payment" at bounding box center [787, 372] width 170 height 14
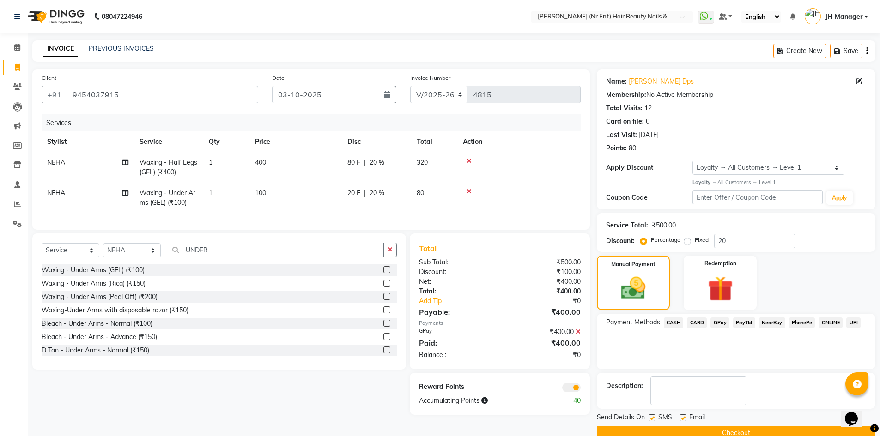
click at [745, 431] on button "Checkout" at bounding box center [736, 433] width 278 height 14
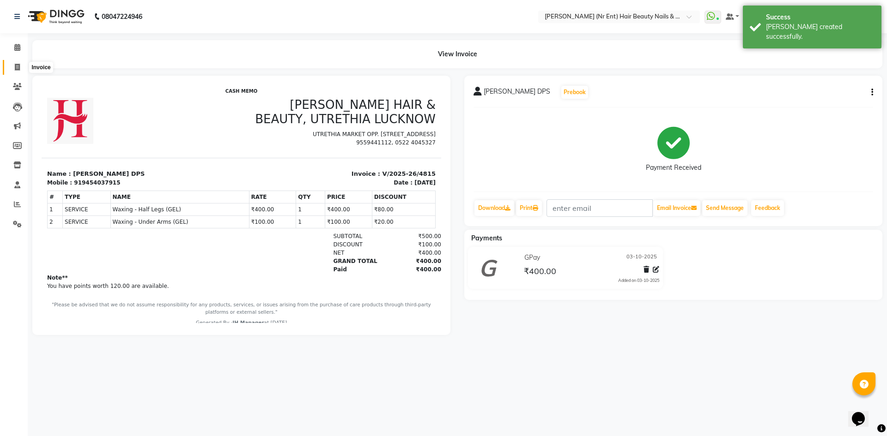
click at [18, 65] on icon at bounding box center [17, 67] width 5 height 7
select select "service"
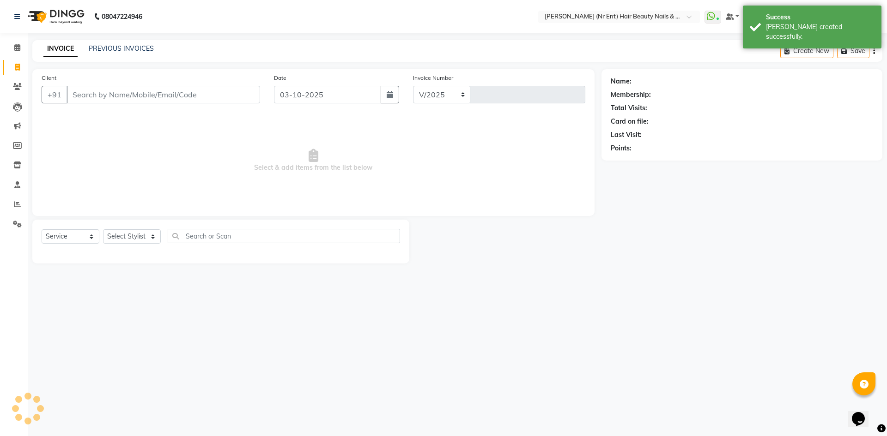
select select "640"
type input "4816"
click at [137, 48] on link "PREVIOUS INVOICES" at bounding box center [121, 48] width 65 height 8
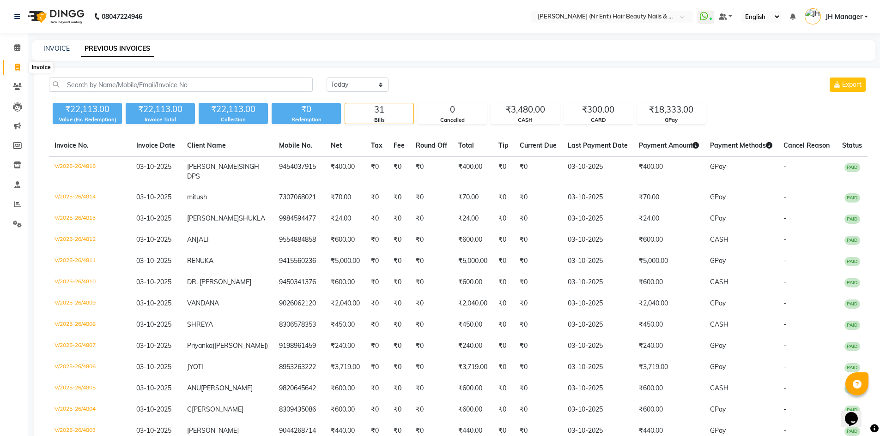
click at [10, 68] on span at bounding box center [17, 67] width 16 height 11
select select "service"
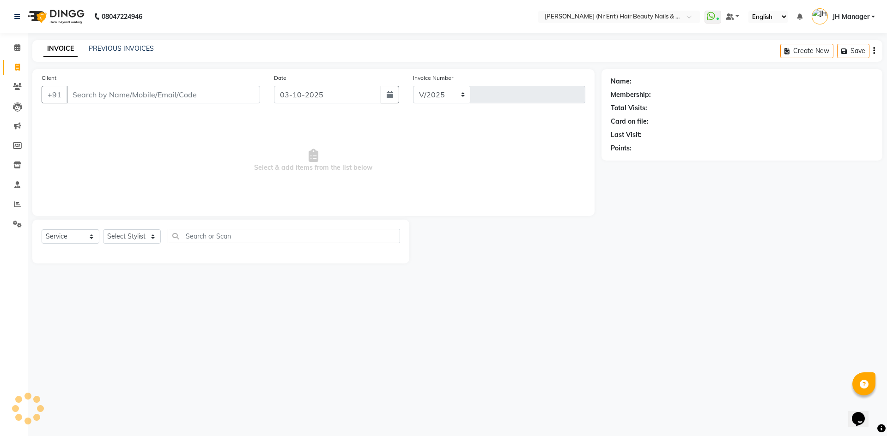
select select "640"
type input "4816"
select select "640"
select select "service"
select select "640"
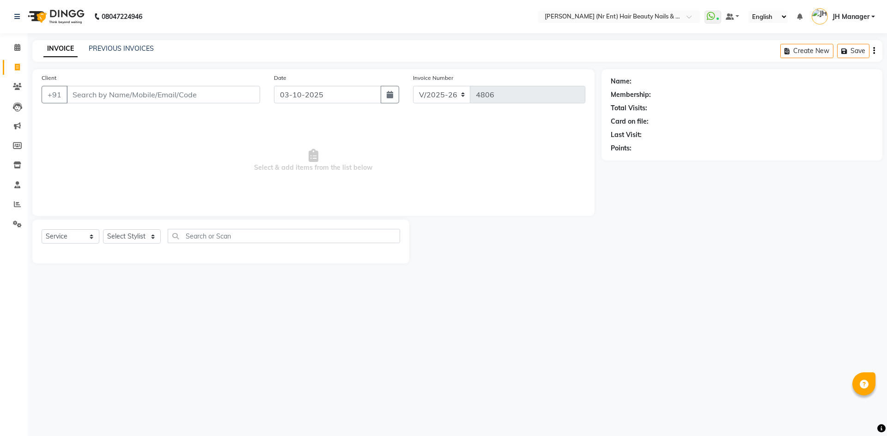
select select "service"
click at [133, 238] on select "Select Stylist ADNAN ADVANCE ANJALI ANNU B-WAX JH Manager MEMBERSHIP MOHD. MOHI…" at bounding box center [132, 237] width 58 height 14
select select "9206"
click at [103, 230] on select "Select Stylist ADNAN ADVANCE ANJALI ANNU B-WAX JH Manager MEMBERSHIP MOHD. MOHI…" at bounding box center [132, 237] width 58 height 14
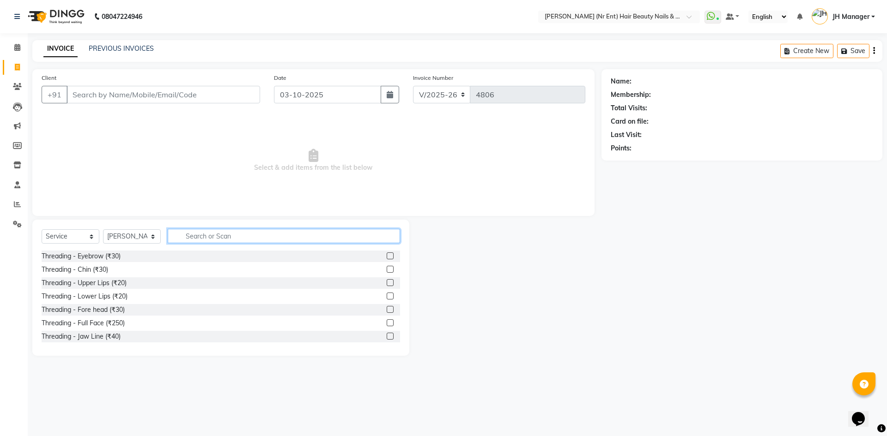
click at [206, 237] on input "text" at bounding box center [284, 236] width 232 height 14
type input "CUT"
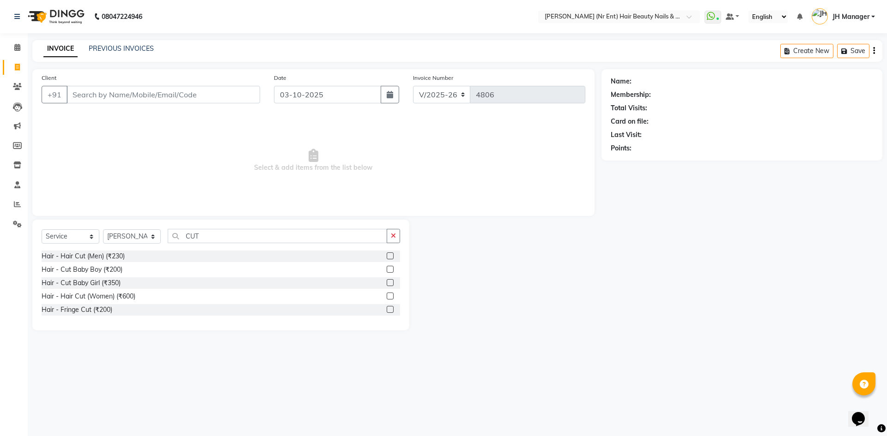
click at [391, 257] on label at bounding box center [390, 256] width 7 height 7
click at [391, 257] on input "checkbox" at bounding box center [390, 257] width 6 height 6
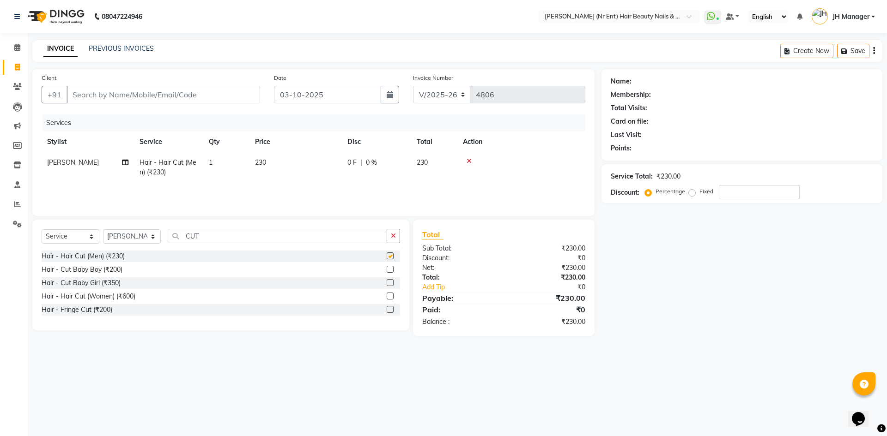
checkbox input "false"
click at [132, 94] on input "Client" at bounding box center [164, 95] width 194 height 18
type input "9"
type input "0"
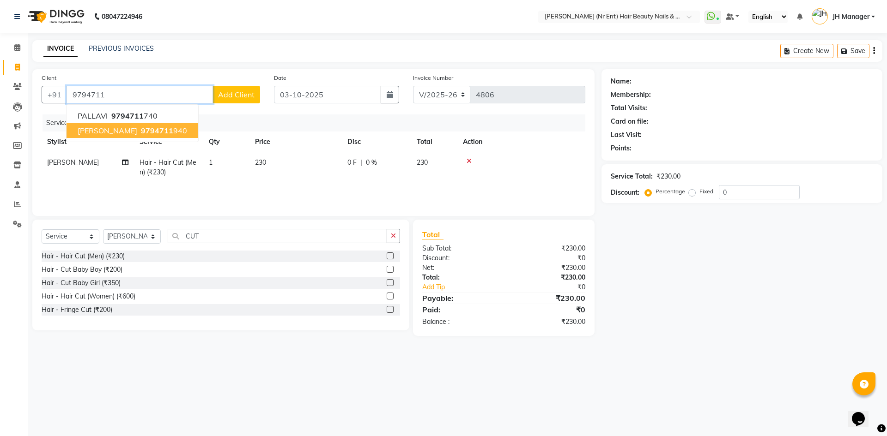
click at [172, 133] on ngb-highlight "9794711 940" at bounding box center [163, 130] width 48 height 9
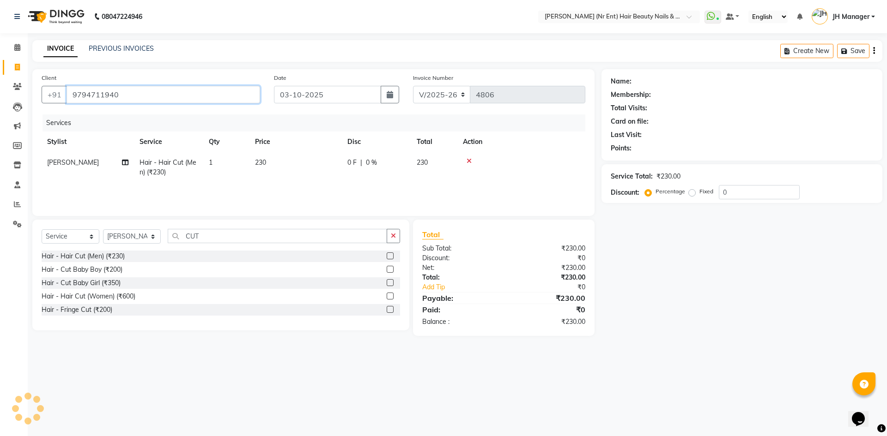
type input "9794711940"
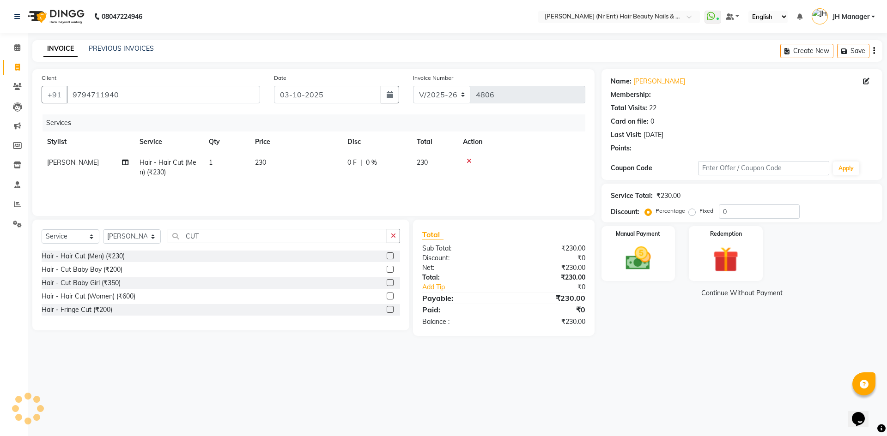
select select "1: Object"
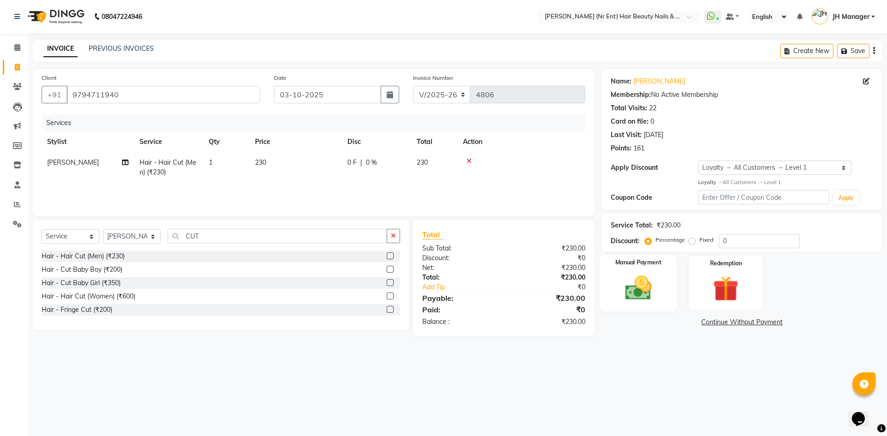
click at [637, 287] on img at bounding box center [638, 288] width 43 height 30
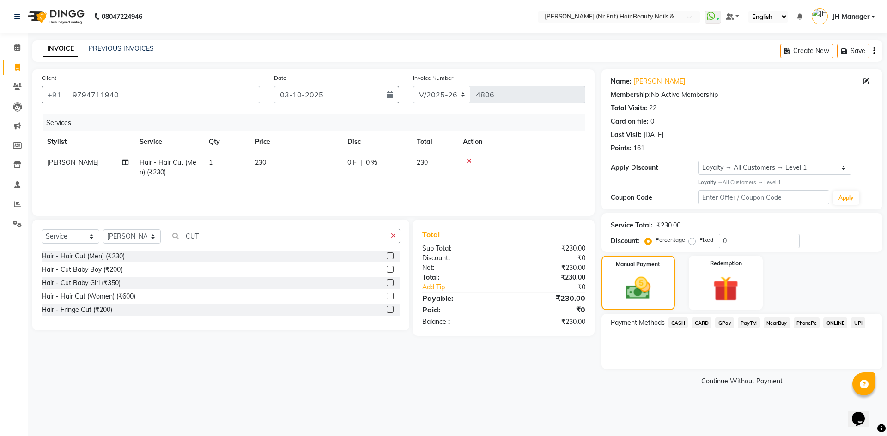
click at [682, 321] on span "CASH" at bounding box center [678, 323] width 20 height 11
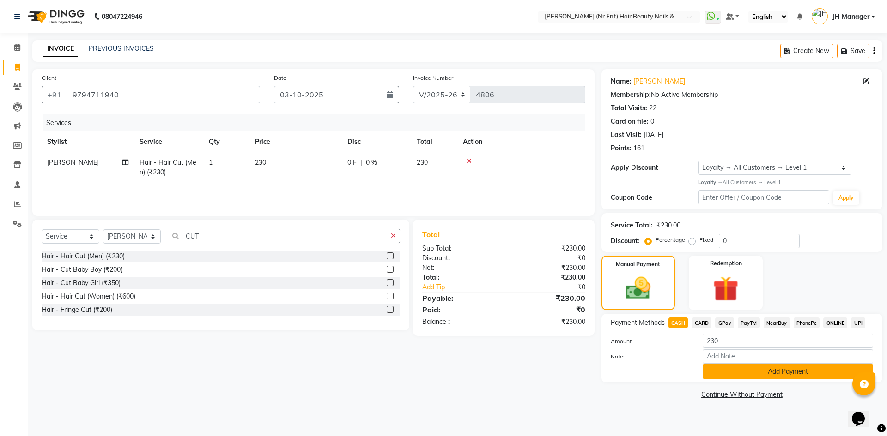
click at [743, 375] on button "Add Payment" at bounding box center [787, 372] width 170 height 14
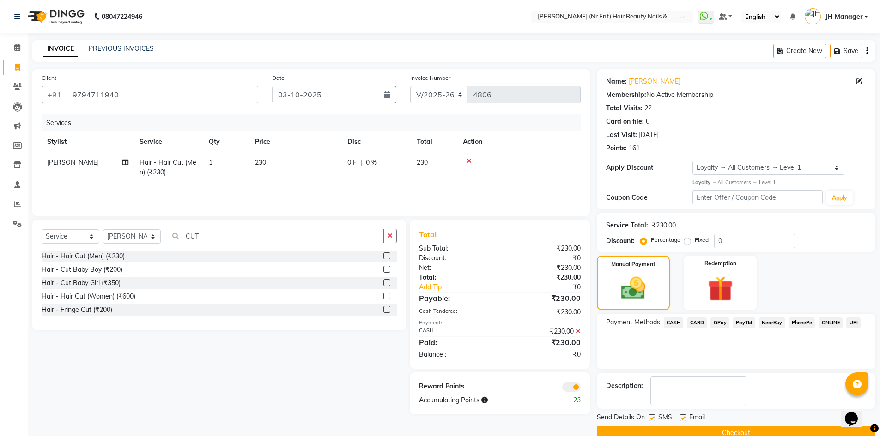
click at [765, 433] on button "Checkout" at bounding box center [736, 433] width 278 height 14
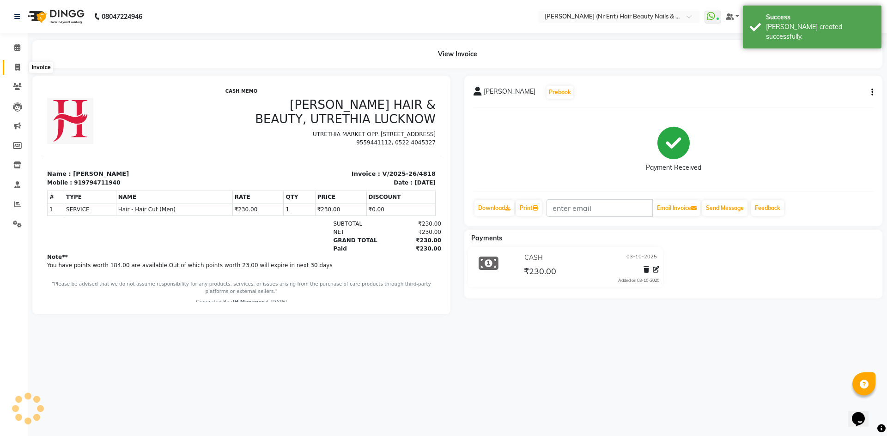
click at [17, 68] on icon at bounding box center [17, 67] width 5 height 7
select select "service"
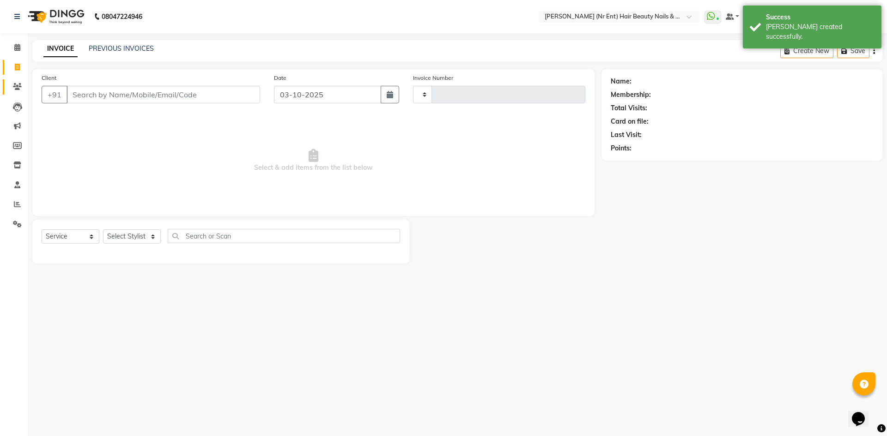
type input "4819"
select select "640"
click at [97, 47] on link "PREVIOUS INVOICES" at bounding box center [121, 48] width 65 height 8
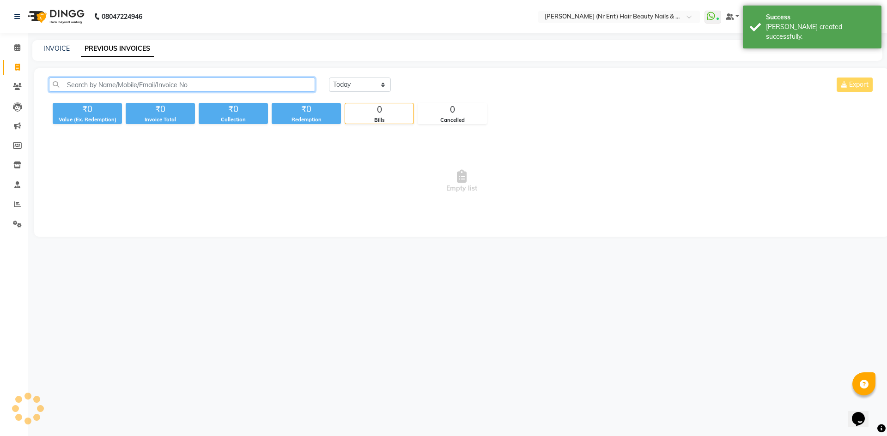
click at [167, 82] on input "text" at bounding box center [182, 85] width 266 height 14
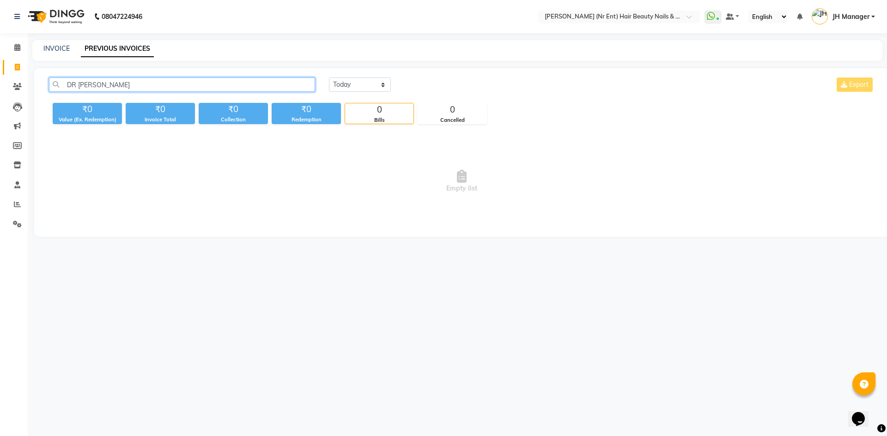
drag, startPoint x: 76, startPoint y: 84, endPoint x: 56, endPoint y: 91, distance: 21.4
click at [56, 91] on input "DR KUMKUM" at bounding box center [182, 85] width 266 height 14
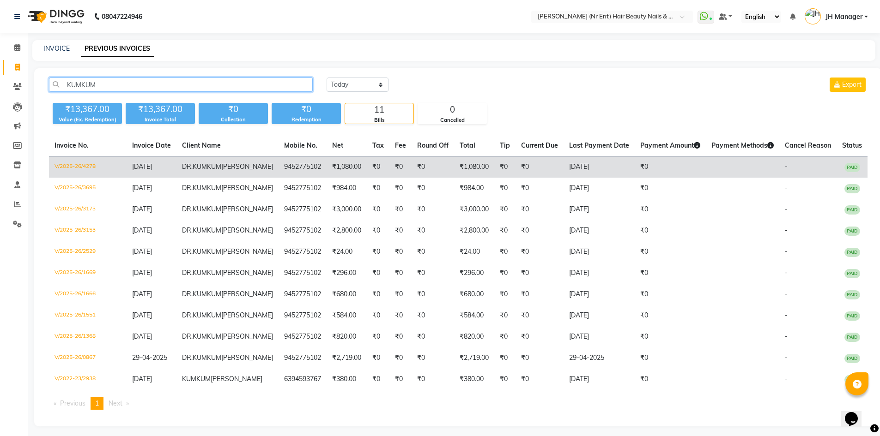
type input "KUMKUM"
click at [278, 173] on td "9452775102" at bounding box center [302, 168] width 48 height 22
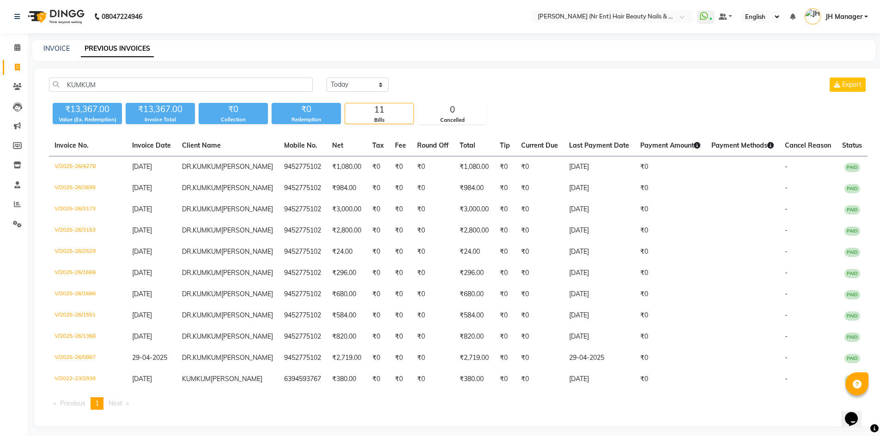
scroll to position [1, 0]
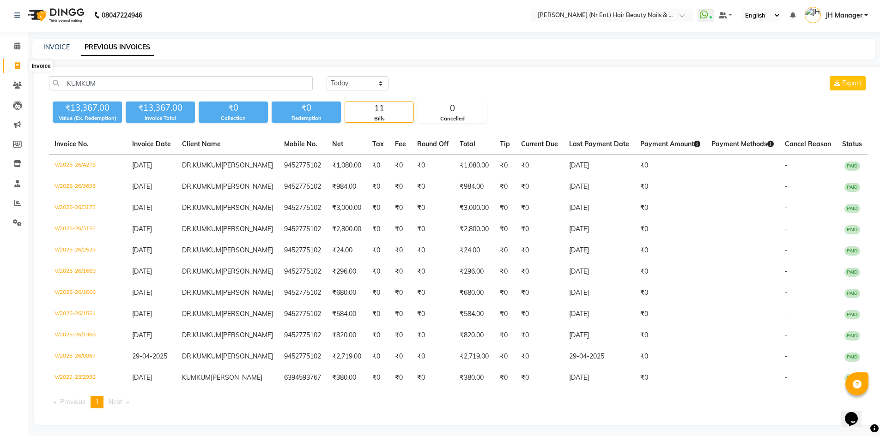
click at [24, 67] on span at bounding box center [17, 66] width 16 height 11
select select "service"
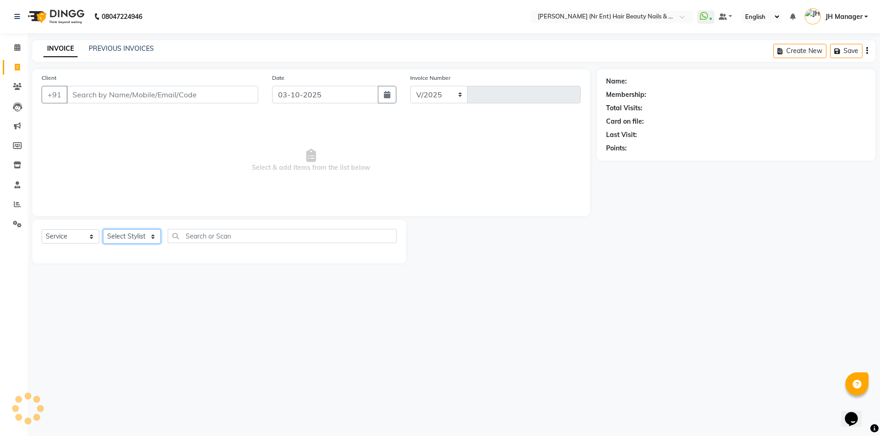
select select "640"
type input "4819"
click at [127, 236] on select "Select Stylist" at bounding box center [132, 237] width 58 height 14
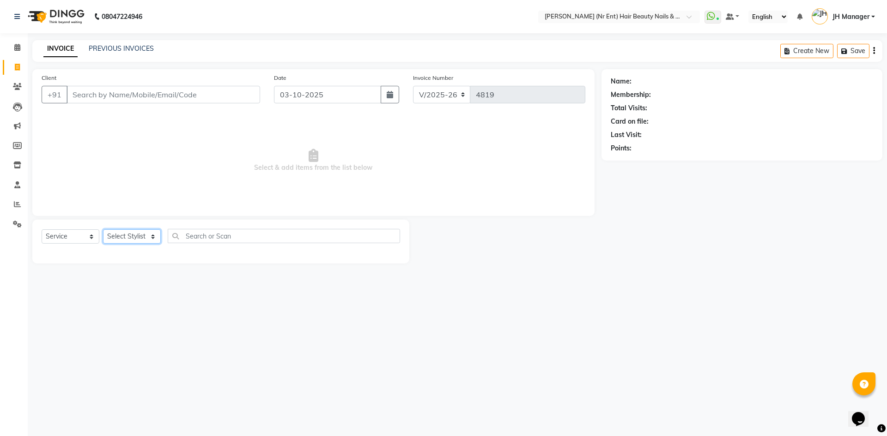
click at [127, 236] on select "Select Stylist" at bounding box center [132, 237] width 58 height 14
click at [127, 236] on select "Select Stylist ADNAN ADVANCE ANJALI ANNU B-WAX JH Manager MEMBERSHIP MOHD. MOHI…" at bounding box center [132, 237] width 58 height 14
select select "92487"
click at [103, 230] on select "Select Stylist ADNAN ADVANCE ANJALI ANNU B-WAX JH Manager MEMBERSHIP MOHD. MOHI…" at bounding box center [132, 237] width 58 height 14
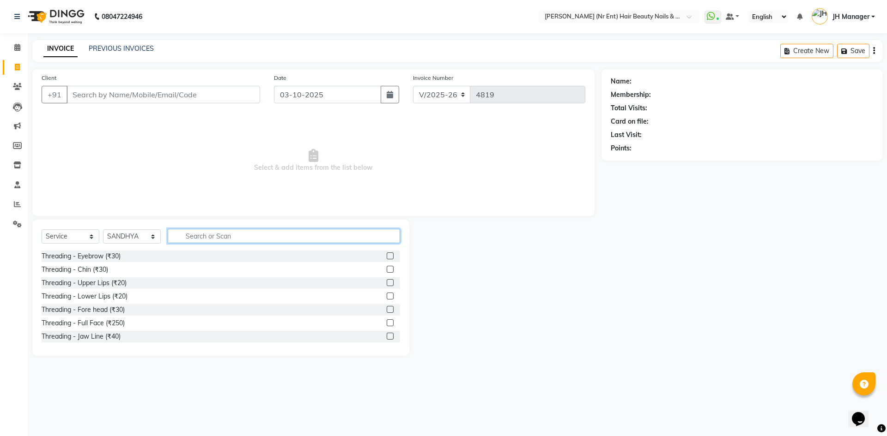
click at [207, 240] on input "text" at bounding box center [284, 236] width 232 height 14
type input "hair cut"
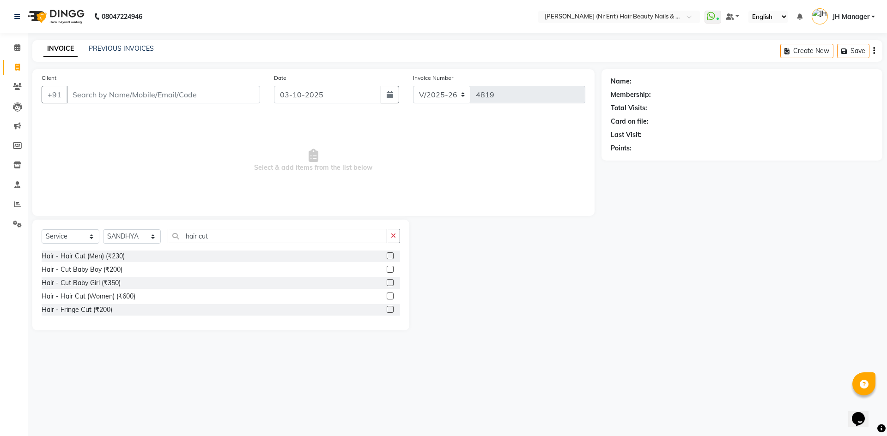
click at [387, 298] on label at bounding box center [390, 296] width 7 height 7
click at [387, 298] on input "checkbox" at bounding box center [390, 297] width 6 height 6
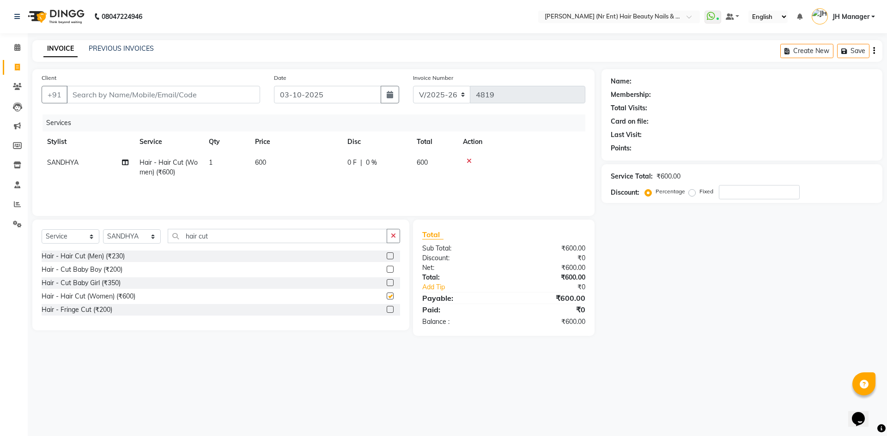
checkbox input "false"
click at [245, 233] on input "hair cut" at bounding box center [277, 236] width 219 height 14
click at [106, 96] on input "Client" at bounding box center [164, 95] width 194 height 18
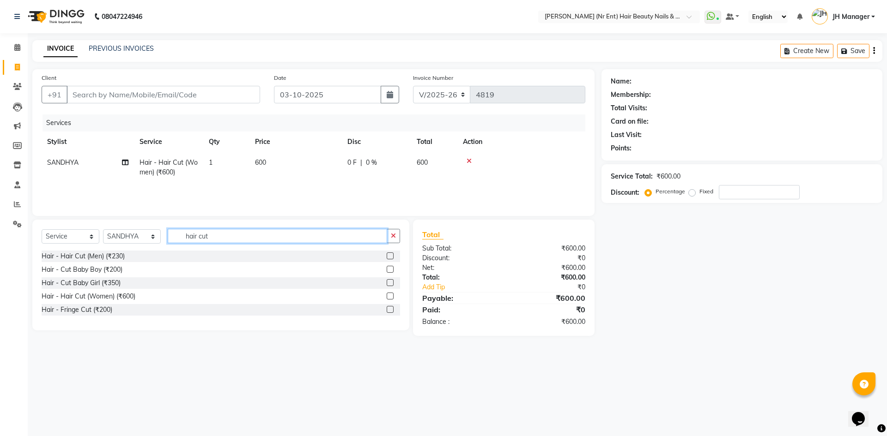
click at [213, 238] on input "hair cut" at bounding box center [277, 236] width 219 height 14
drag, startPoint x: 213, startPoint y: 238, endPoint x: 143, endPoint y: 220, distance: 72.0
click at [143, 220] on div "Select Service Product Membership Package Voucher Prepaid Gift Card Select Styl…" at bounding box center [220, 275] width 377 height 111
click at [215, 231] on input "hair cut" at bounding box center [277, 236] width 219 height 14
click at [137, 95] on input "Client" at bounding box center [164, 95] width 194 height 18
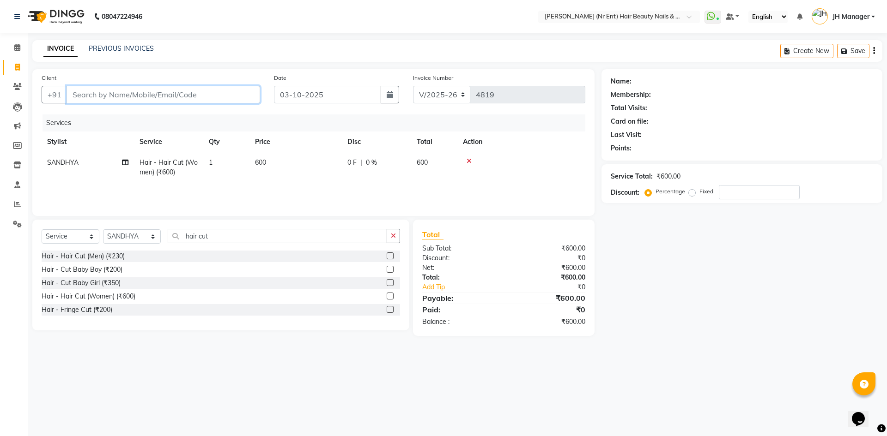
type input "8"
type input "0"
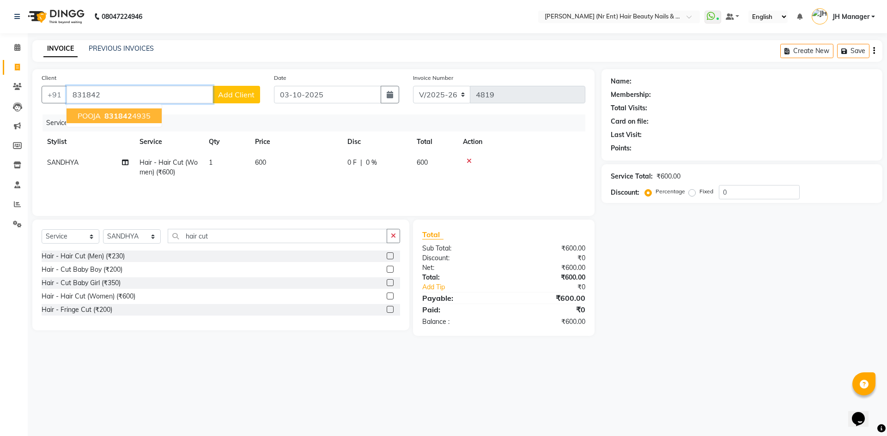
click at [134, 111] on button "POOJA 831842 4935" at bounding box center [114, 116] width 95 height 15
type input "8318424935"
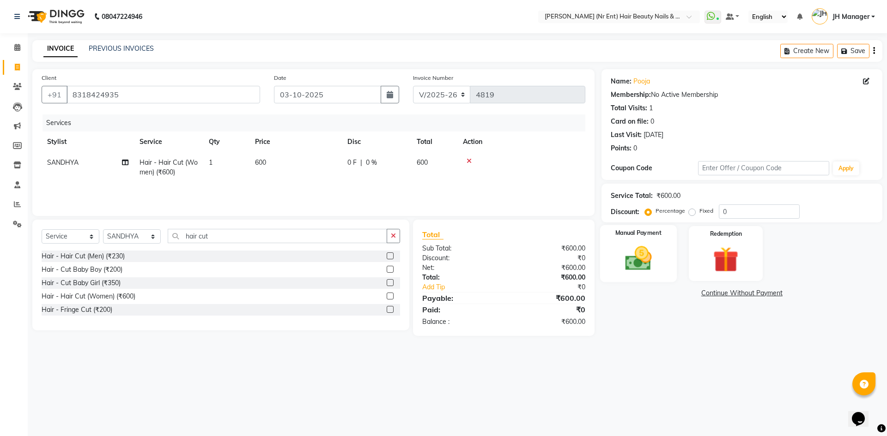
click at [654, 266] on img at bounding box center [638, 258] width 43 height 30
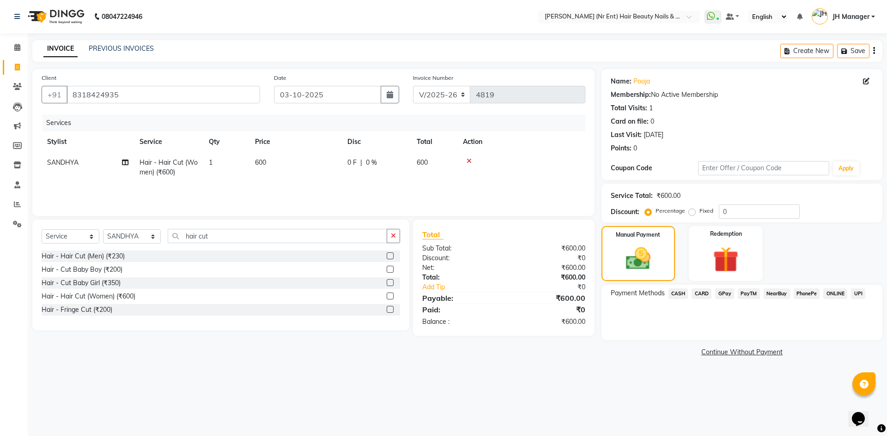
click at [676, 297] on span "CASH" at bounding box center [678, 294] width 20 height 11
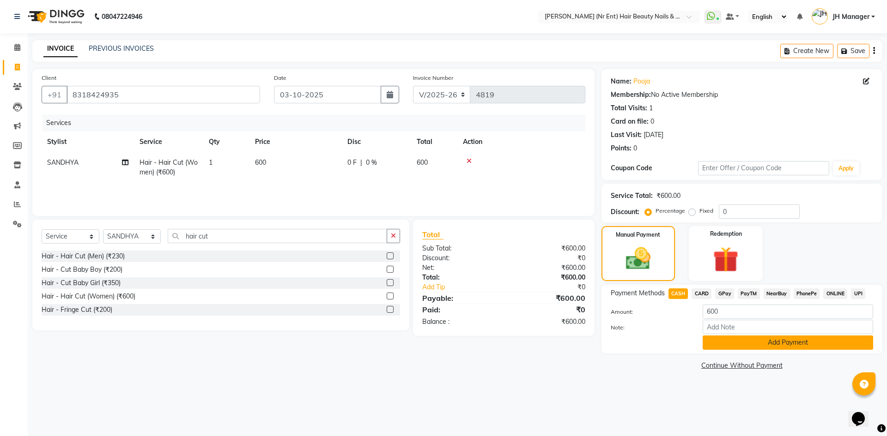
click at [751, 345] on button "Add Payment" at bounding box center [787, 343] width 170 height 14
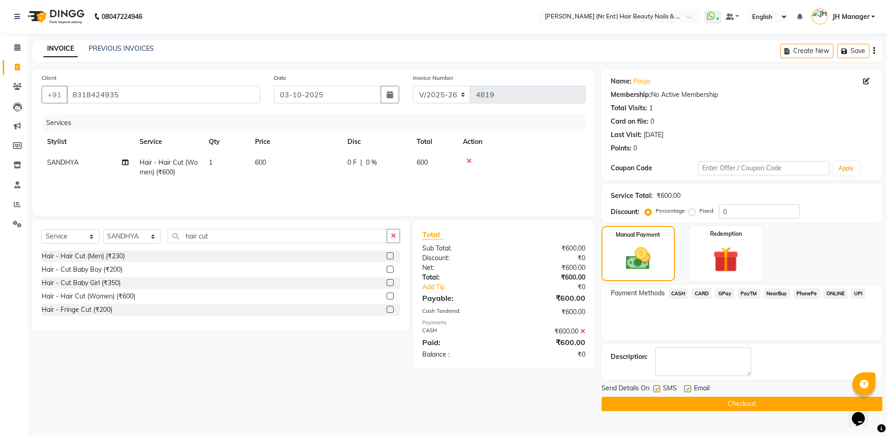
click at [749, 406] on button "Checkout" at bounding box center [741, 404] width 281 height 14
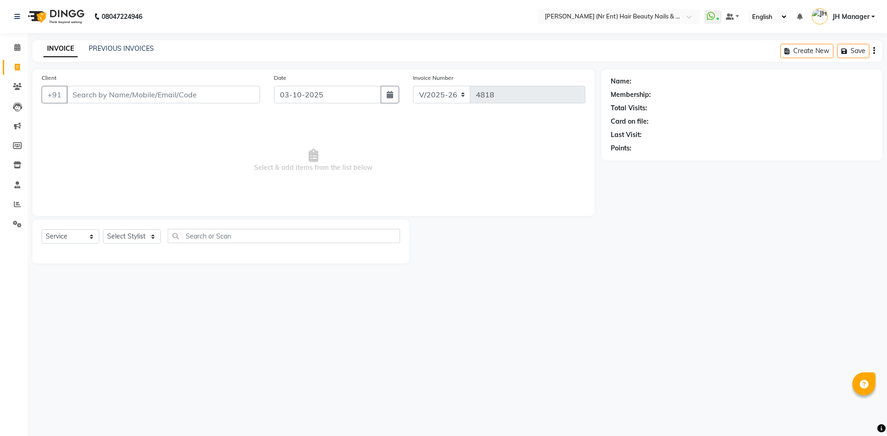
select select "640"
select select "service"
drag, startPoint x: 0, startPoint y: 0, endPoint x: 125, endPoint y: 239, distance: 269.4
click at [125, 239] on select "Select Stylist ADNAN ADVANCE ANJALI ANNU B-WAX JH Manager MEMBERSHIP [PERSON_NA…" at bounding box center [132, 237] width 58 height 14
click at [125, 238] on select "Select Stylist ADNAN ADVANCE ANJALI ANNU B-WAX JH Manager MEMBERSHIP [PERSON_NA…" at bounding box center [132, 237] width 58 height 14
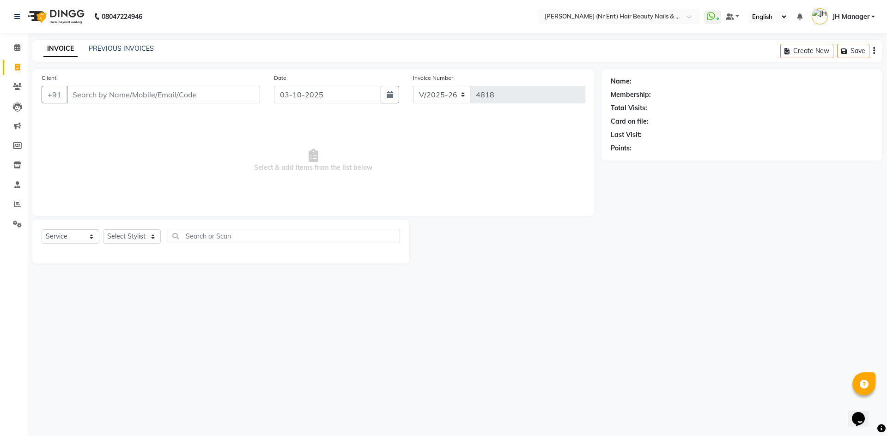
select select "11666"
click at [103, 230] on select "Select Stylist ADNAN ADVANCE ANJALI ANNU B-WAX JH Manager MEMBERSHIP [PERSON_NA…" at bounding box center [132, 237] width 58 height 14
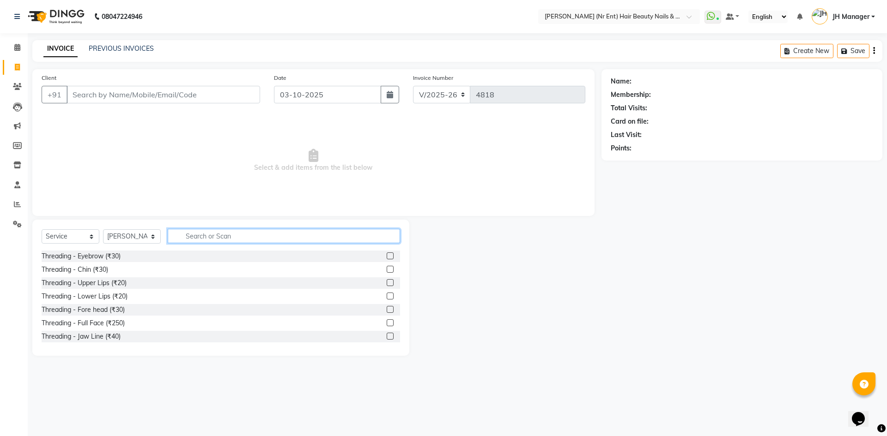
click at [213, 236] on input "text" at bounding box center [284, 236] width 232 height 14
click at [189, 242] on input "text" at bounding box center [284, 236] width 232 height 14
click at [194, 241] on input "text" at bounding box center [284, 236] width 232 height 14
type input "hair cut"
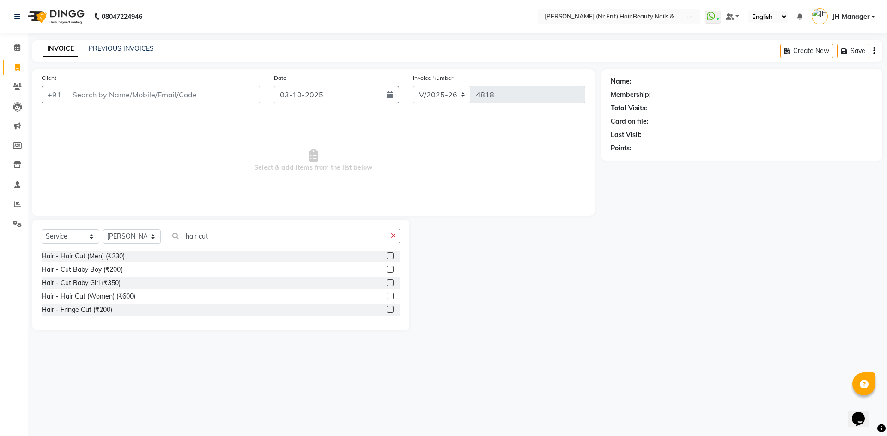
click at [384, 296] on div "Hair - Hair Cut (Women) (₹600)" at bounding box center [221, 297] width 358 height 12
click at [392, 296] on label at bounding box center [390, 296] width 7 height 7
click at [392, 296] on input "checkbox" at bounding box center [390, 297] width 6 height 6
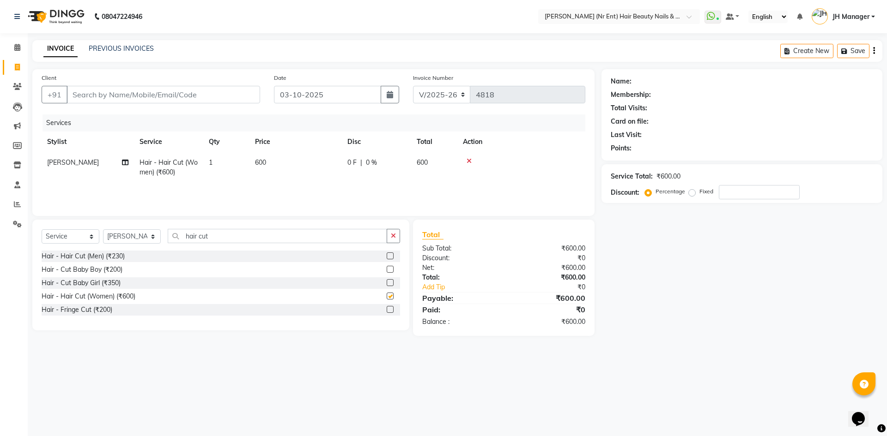
checkbox input "false"
click at [221, 236] on input "hair cut" at bounding box center [277, 236] width 219 height 14
drag, startPoint x: 221, startPoint y: 236, endPoint x: 165, endPoint y: 229, distance: 56.8
click at [221, 236] on input "hair cut" at bounding box center [277, 236] width 219 height 14
click at [136, 232] on select "Select Stylist ADNAN ADVANCE ANJALI ANNU B-WAX JH Manager MEMBERSHIP [PERSON_NA…" at bounding box center [132, 237] width 58 height 14
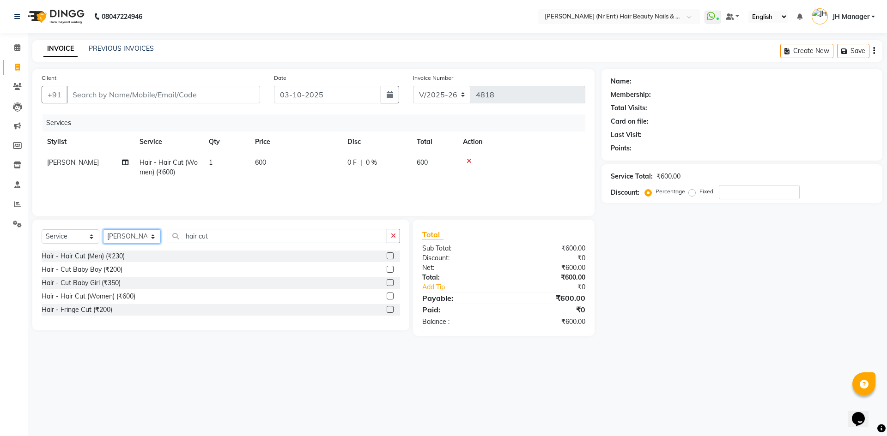
select select "92487"
click at [103, 230] on select "Select Stylist ADNAN ADVANCE ANJALI ANNU B-WAX JH Manager MEMBERSHIP [PERSON_NA…" at bounding box center [132, 237] width 58 height 14
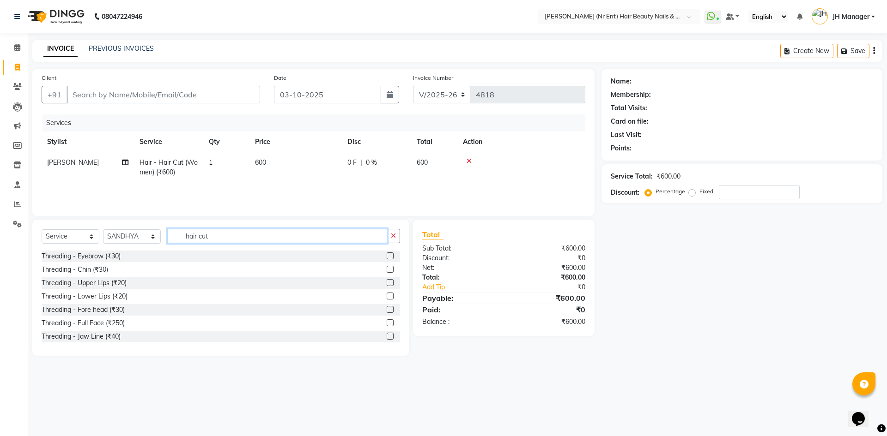
click at [219, 242] on input "hair cut" at bounding box center [277, 236] width 219 height 14
type input "h"
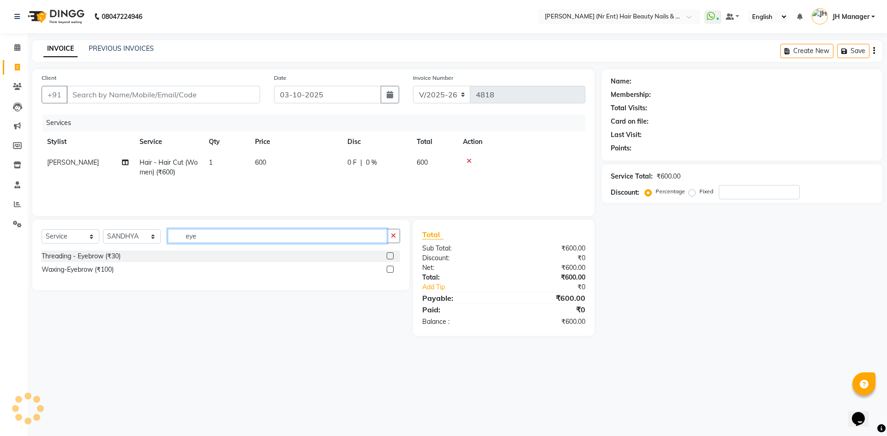
type input "eye"
click at [391, 256] on label at bounding box center [390, 256] width 7 height 7
click at [391, 256] on input "checkbox" at bounding box center [390, 257] width 6 height 6
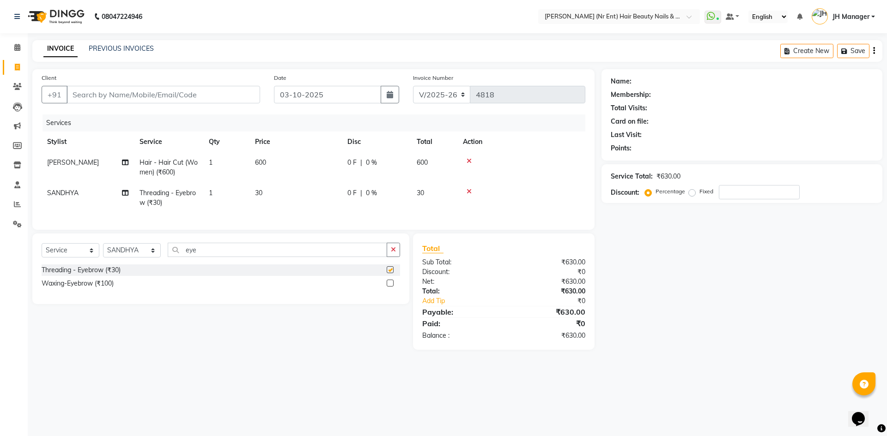
checkbox input "false"
click at [125, 256] on select "Select Stylist ADNAN ADVANCE ANJALI ANNU B-WAX JH Manager MEMBERSHIP [PERSON_NA…" at bounding box center [132, 250] width 58 height 14
select select "9206"
click at [103, 250] on select "Select Stylist ADNAN ADVANCE ANJALI ANNU B-WAX JH Manager MEMBERSHIP [PERSON_NA…" at bounding box center [132, 250] width 58 height 14
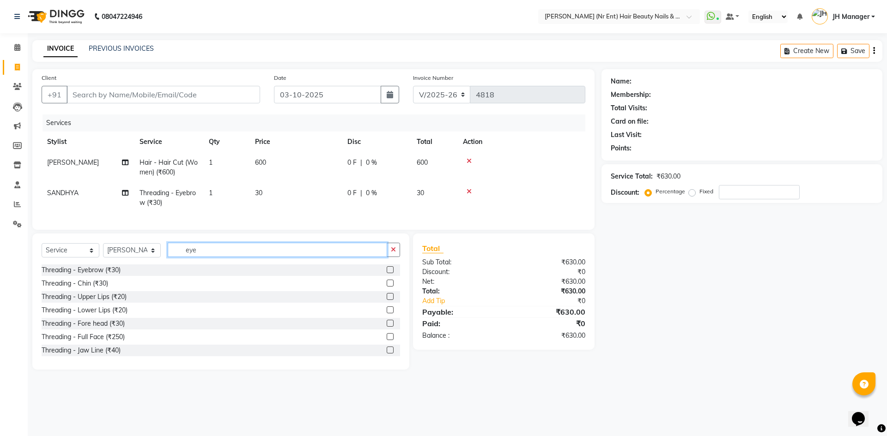
drag, startPoint x: 224, startPoint y: 261, endPoint x: 146, endPoint y: 254, distance: 77.9
click at [146, 254] on div "Select Service Product Membership Package Voucher Prepaid Gift Card Select Styl…" at bounding box center [221, 254] width 358 height 22
click at [215, 264] on div "Select Service Product Membership Package Voucher Prepaid Gift Card Select Styl…" at bounding box center [221, 254] width 358 height 22
click at [215, 257] on input "eye" at bounding box center [277, 250] width 219 height 14
type input "e"
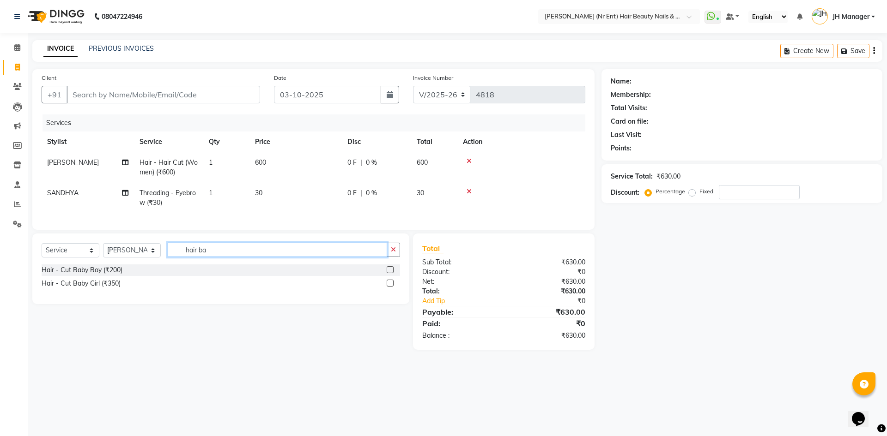
type input "hair ba"
click at [392, 273] on label at bounding box center [390, 269] width 7 height 7
click at [392, 273] on input "checkbox" at bounding box center [390, 270] width 6 height 6
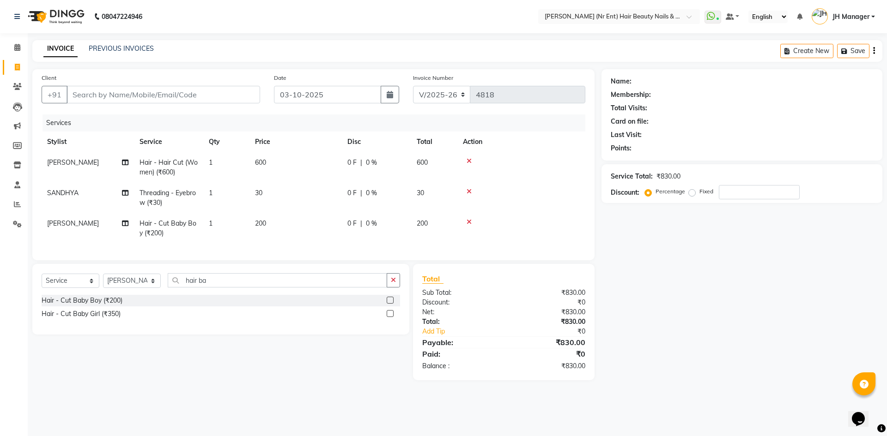
click at [392, 304] on label at bounding box center [390, 300] width 7 height 7
click at [392, 304] on input "checkbox" at bounding box center [390, 301] width 6 height 6
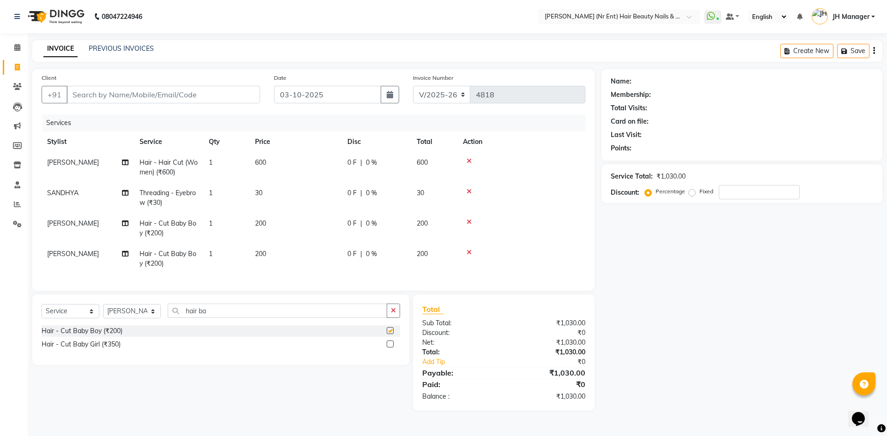
checkbox input "false"
click at [129, 99] on input "Client" at bounding box center [164, 95] width 194 height 18
click at [128, 99] on input "Client" at bounding box center [164, 95] width 194 height 18
type input "8"
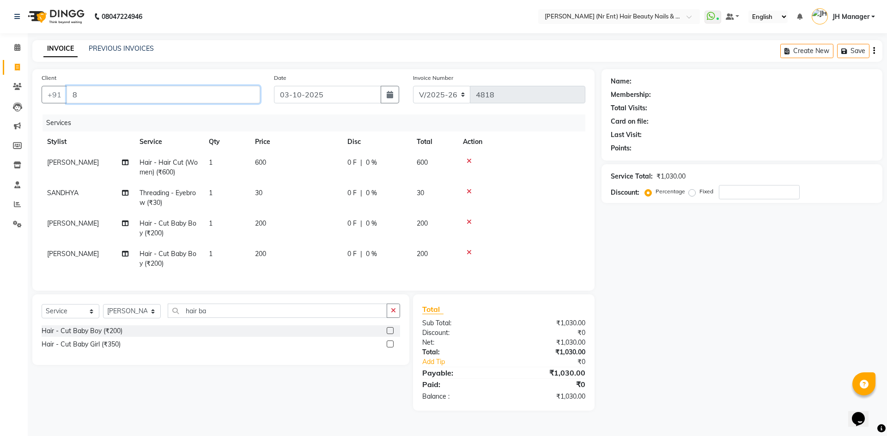
type input "0"
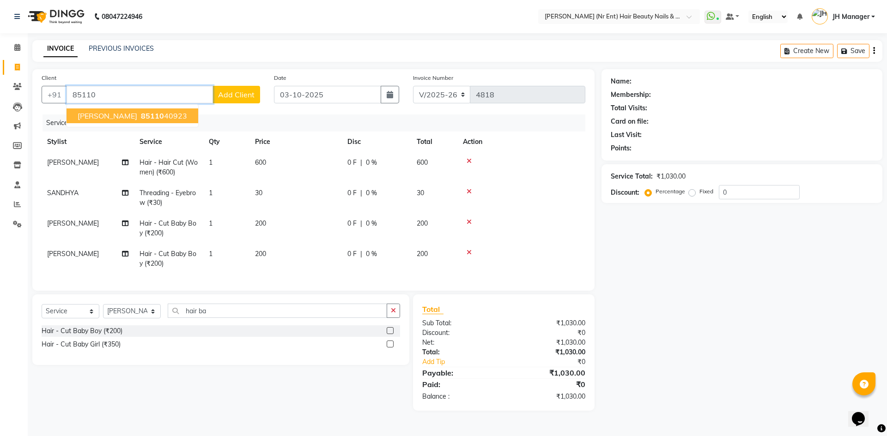
click at [141, 112] on span "85110" at bounding box center [152, 115] width 23 height 9
type input "8511040923"
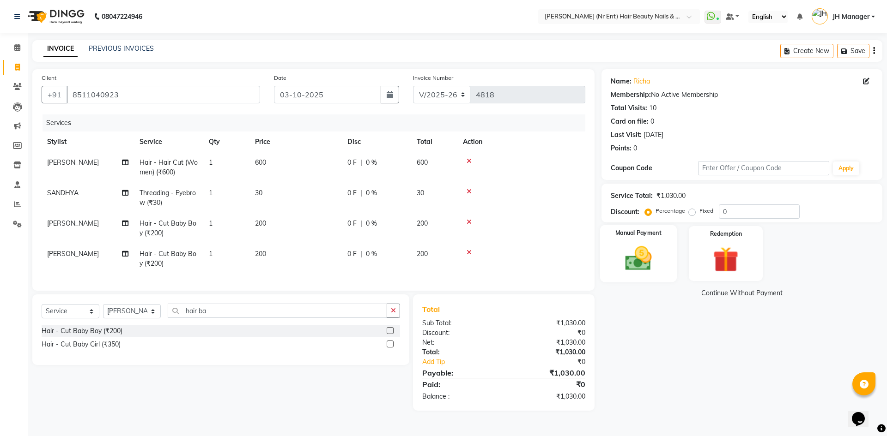
click at [637, 244] on img at bounding box center [638, 258] width 43 height 30
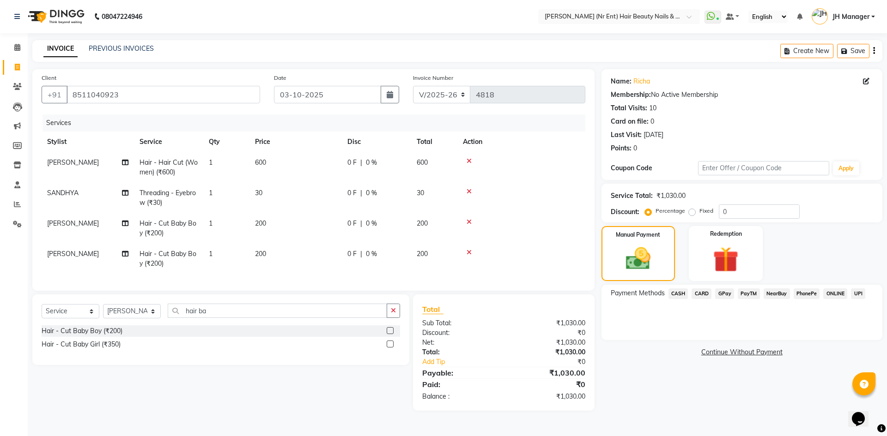
click at [194, 163] on span "Hair - Hair Cut (Women) (₹600)" at bounding box center [168, 167] width 58 height 18
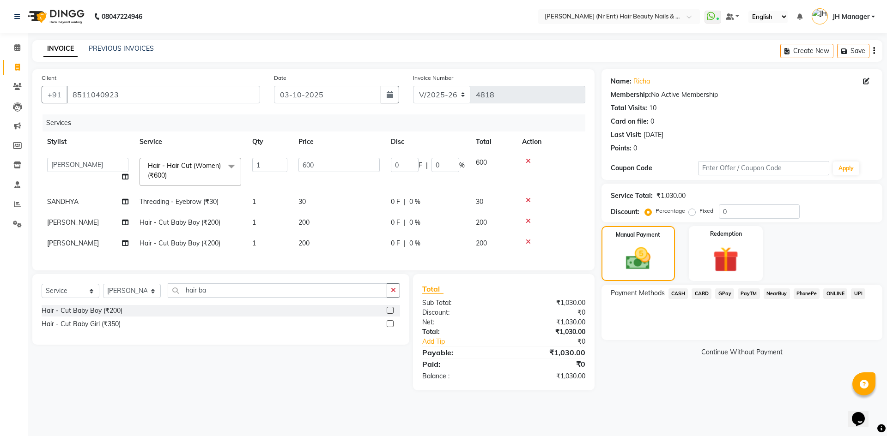
click at [209, 165] on span "Hair - Hair Cut (Women) (₹600)" at bounding box center [184, 171] width 73 height 18
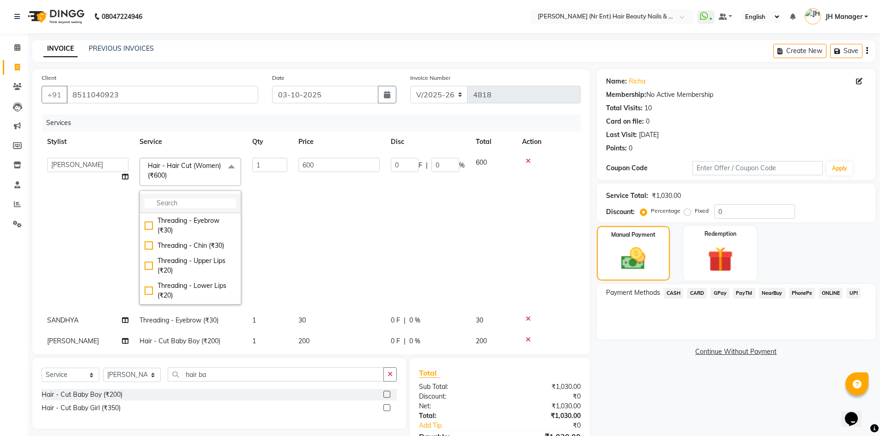
click at [175, 199] on input "multiselect-search" at bounding box center [190, 204] width 91 height 10
type input "w"
click at [272, 206] on td "1" at bounding box center [270, 231] width 46 height 158
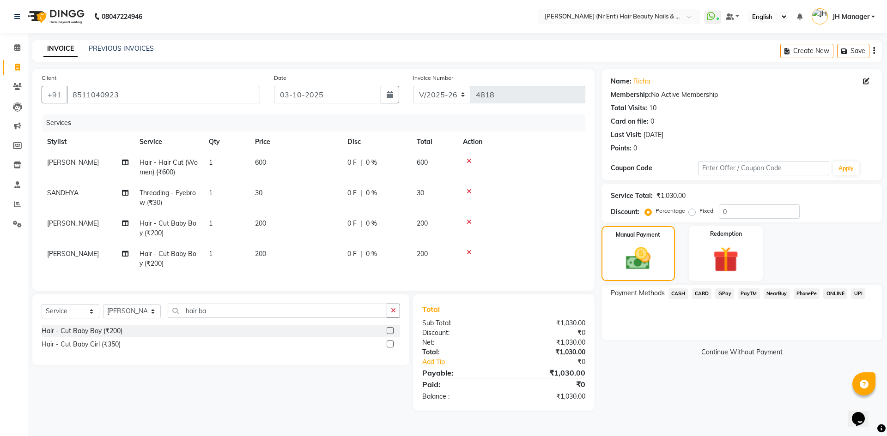
click at [726, 296] on span "GPay" at bounding box center [724, 294] width 19 height 11
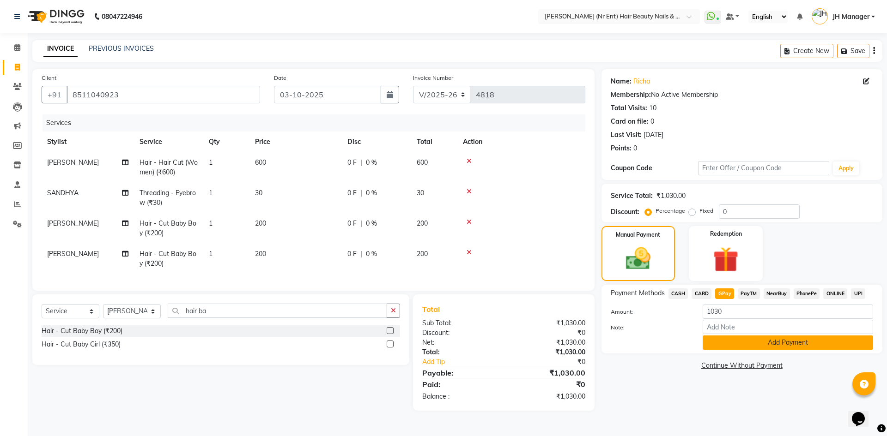
click at [743, 340] on button "Add Payment" at bounding box center [787, 343] width 170 height 14
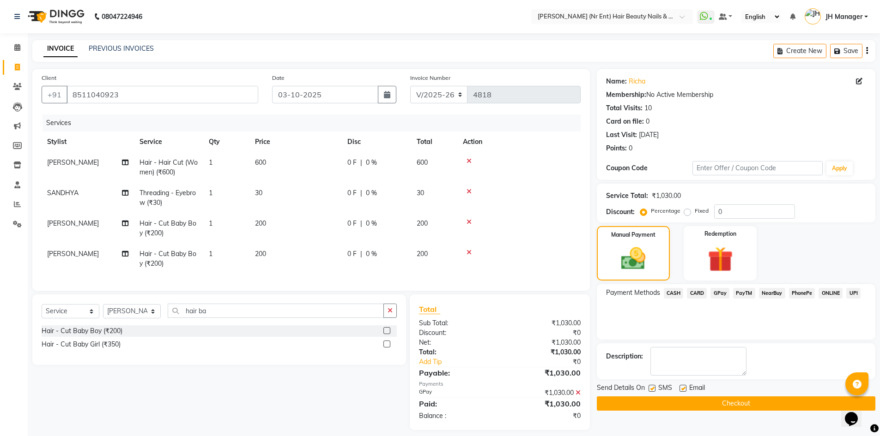
click at [724, 403] on button "Checkout" at bounding box center [736, 404] width 278 height 14
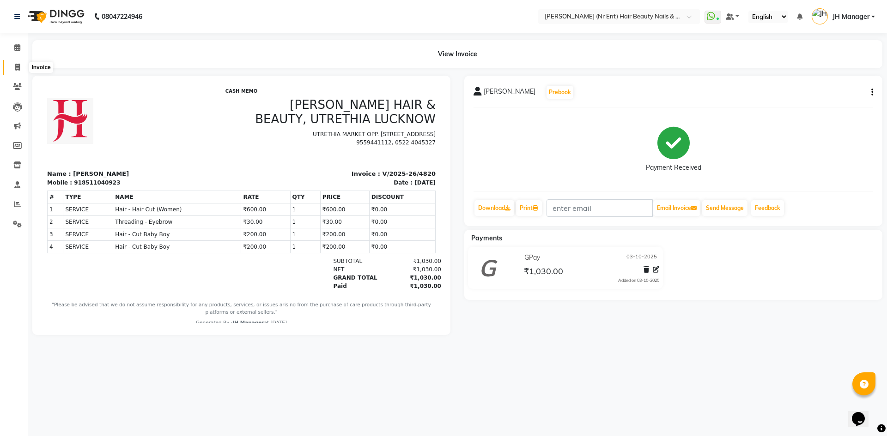
click at [19, 70] on icon at bounding box center [17, 67] width 5 height 7
select select "service"
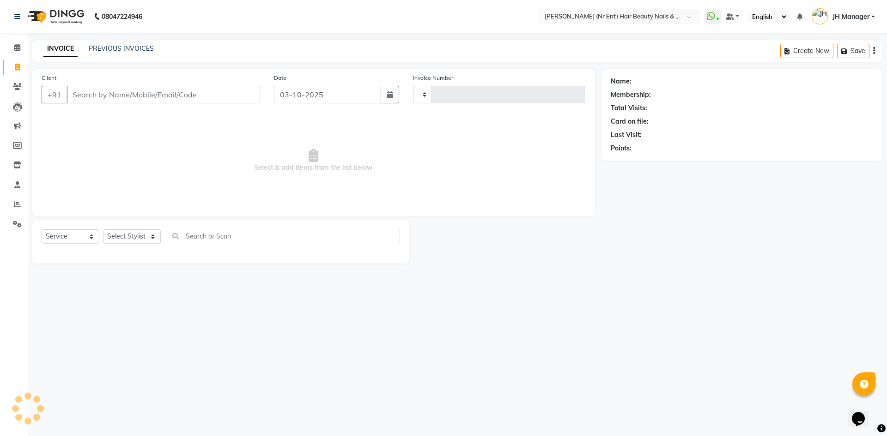
type input "4821"
select select "640"
click at [143, 235] on select "Select Stylist" at bounding box center [132, 237] width 58 height 14
select select "11666"
click at [103, 230] on select "Select Stylist ADNAN ADVANCE ANJALI ANNU B-WAX JH Manager MEMBERSHIP [PERSON_NA…" at bounding box center [132, 237] width 58 height 14
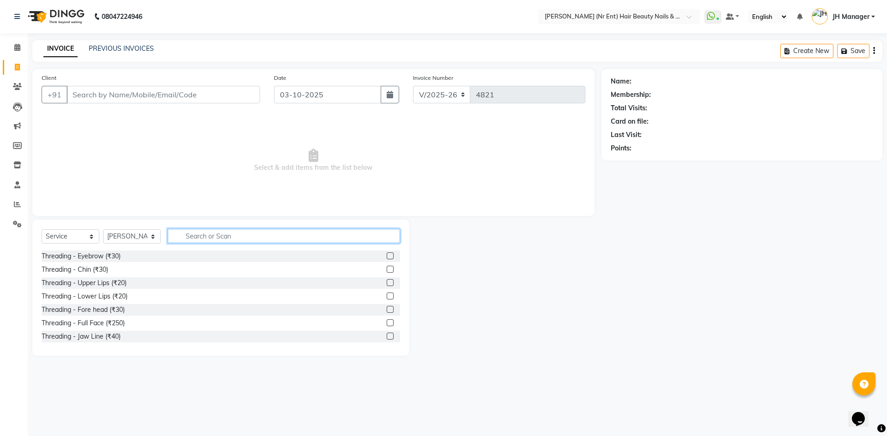
click at [202, 238] on input "text" at bounding box center [284, 236] width 232 height 14
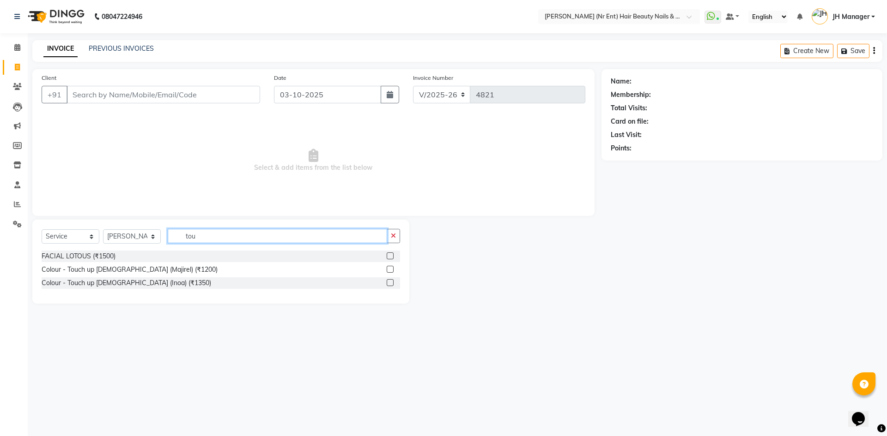
type input "tou"
click at [388, 266] on div at bounding box center [393, 270] width 13 height 12
click at [388, 270] on label at bounding box center [390, 269] width 7 height 7
click at [388, 270] on input "checkbox" at bounding box center [390, 270] width 6 height 6
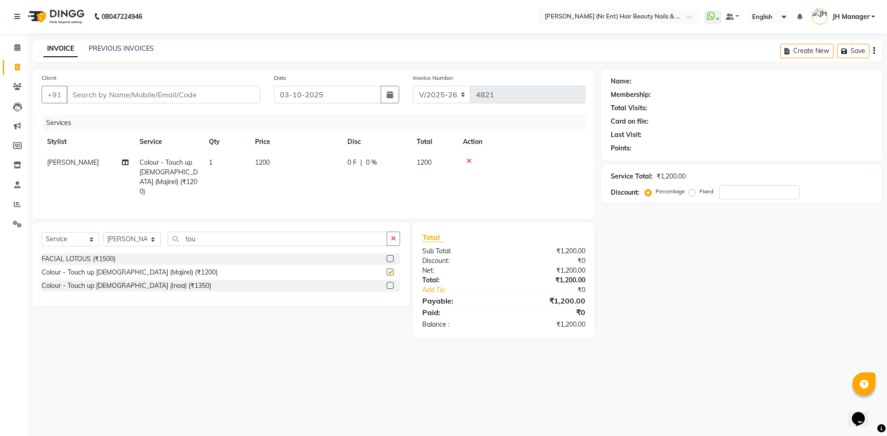
checkbox input "false"
click at [137, 93] on input "Client" at bounding box center [164, 95] width 194 height 18
click at [156, 101] on input "Client" at bounding box center [164, 95] width 194 height 18
click at [146, 99] on input "Client" at bounding box center [164, 95] width 194 height 18
click at [141, 100] on input "Client" at bounding box center [164, 95] width 194 height 18
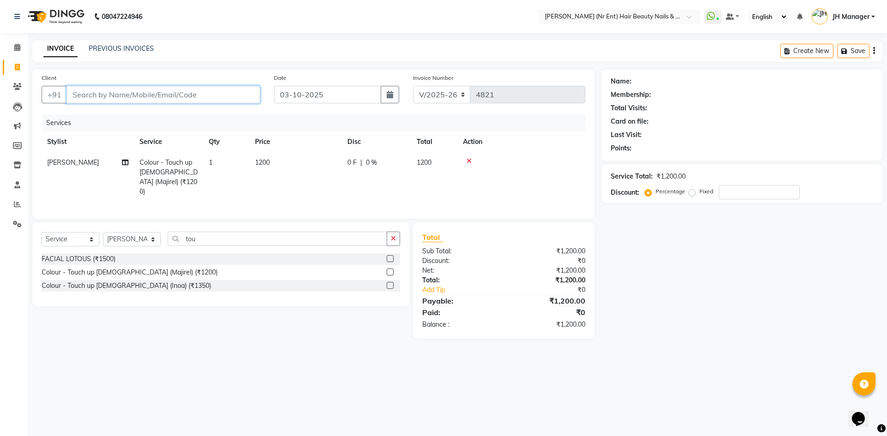
click at [141, 100] on input "Client" at bounding box center [164, 95] width 194 height 18
type input "9"
type input "0"
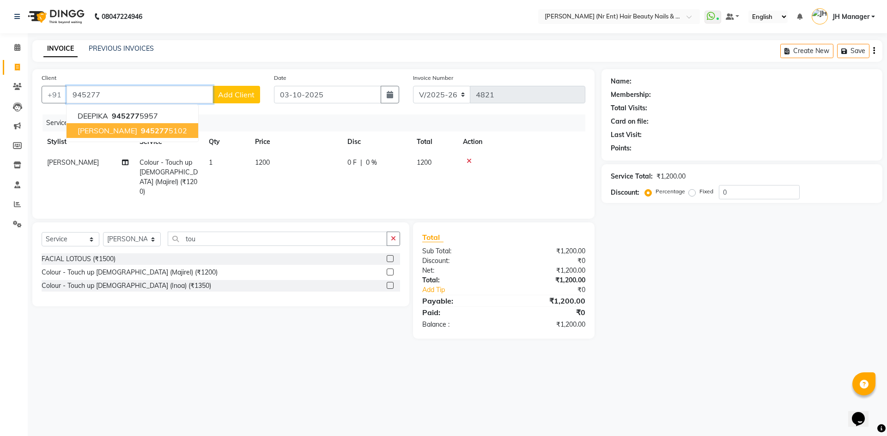
click at [136, 127] on span "[PERSON_NAME]" at bounding box center [108, 130] width 60 height 9
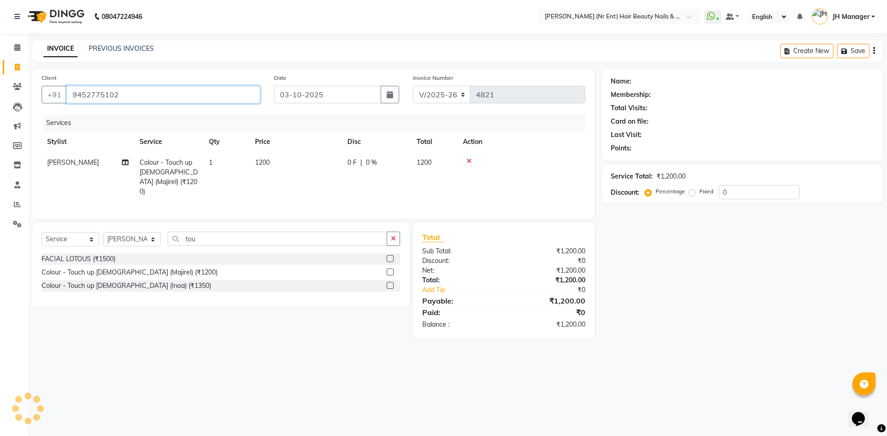
type input "9452775102"
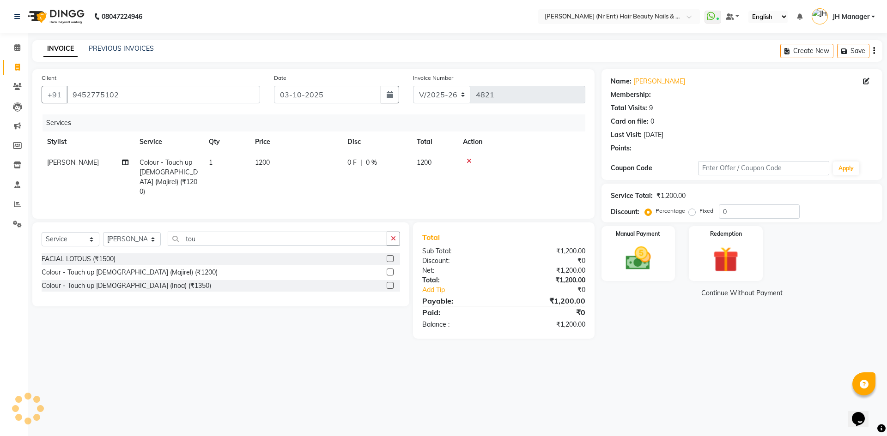
select select "2: Object"
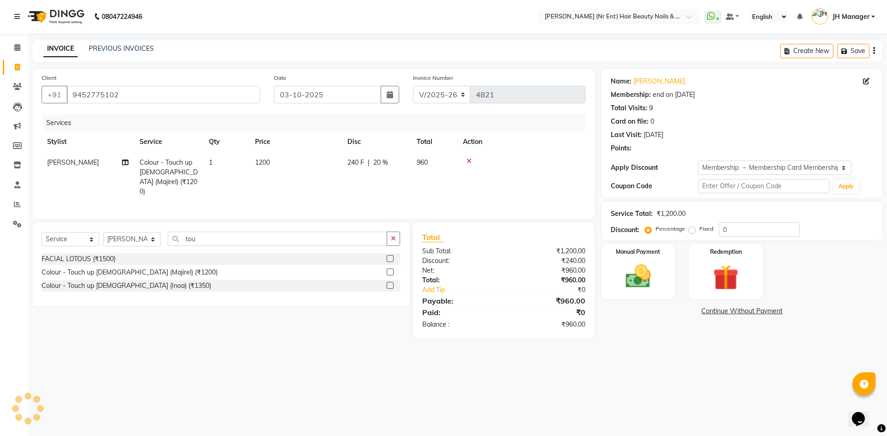
type input "20"
click at [391, 284] on label at bounding box center [390, 285] width 7 height 7
click at [391, 284] on input "checkbox" at bounding box center [390, 286] width 6 height 6
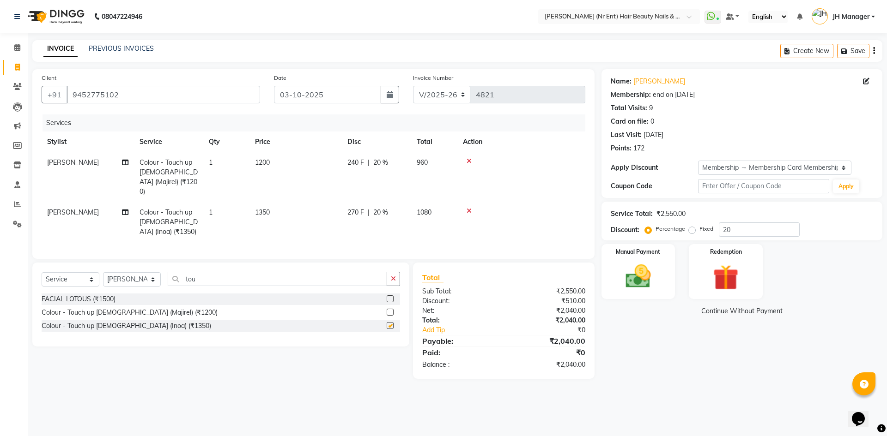
checkbox input "false"
click at [469, 208] on icon at bounding box center [468, 211] width 5 height 6
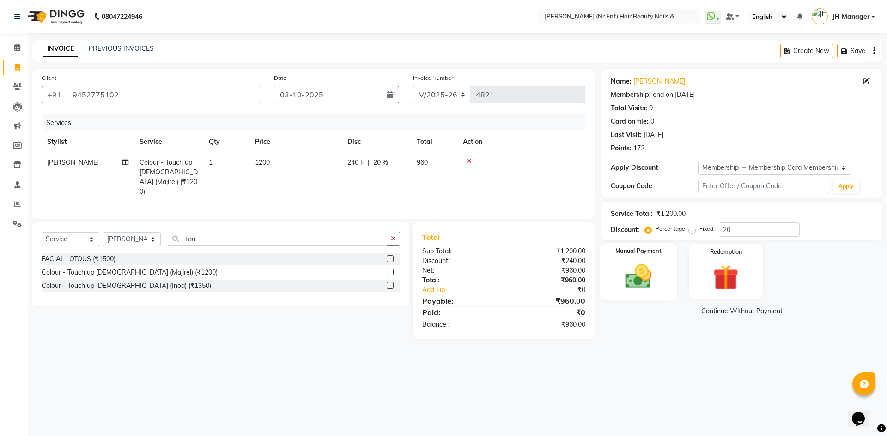
click at [638, 268] on img at bounding box center [638, 276] width 43 height 30
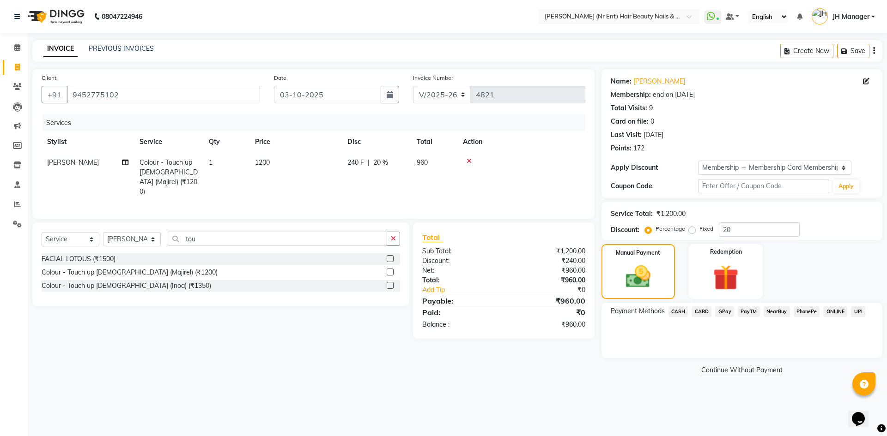
click at [728, 312] on span "GPay" at bounding box center [724, 312] width 19 height 11
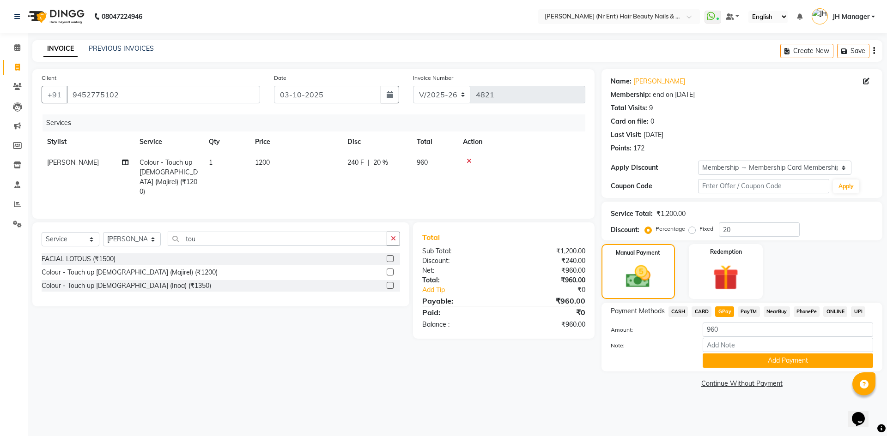
drag, startPoint x: 731, startPoint y: 363, endPoint x: 651, endPoint y: 388, distance: 84.1
click at [651, 388] on link "Continue Without Payment" at bounding box center [741, 384] width 277 height 10
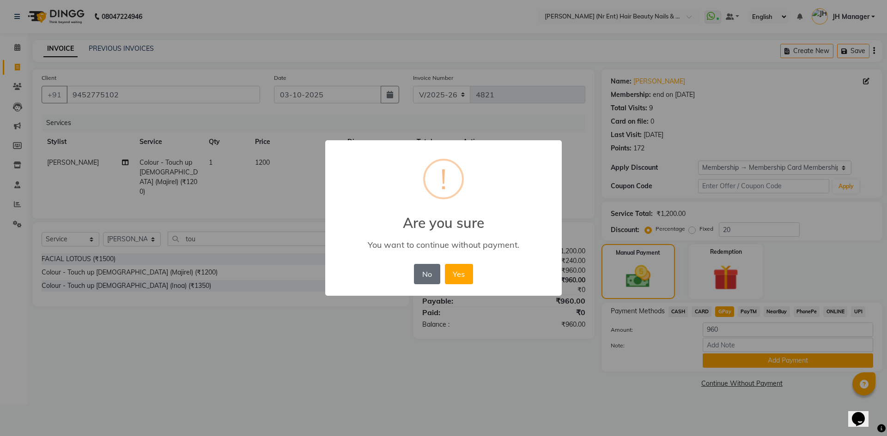
click at [426, 280] on button "No" at bounding box center [427, 274] width 26 height 20
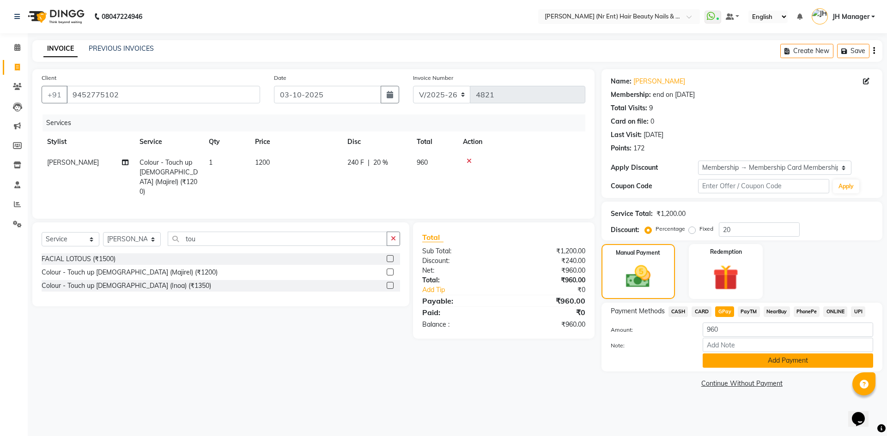
click at [739, 357] on button "Add Payment" at bounding box center [787, 361] width 170 height 14
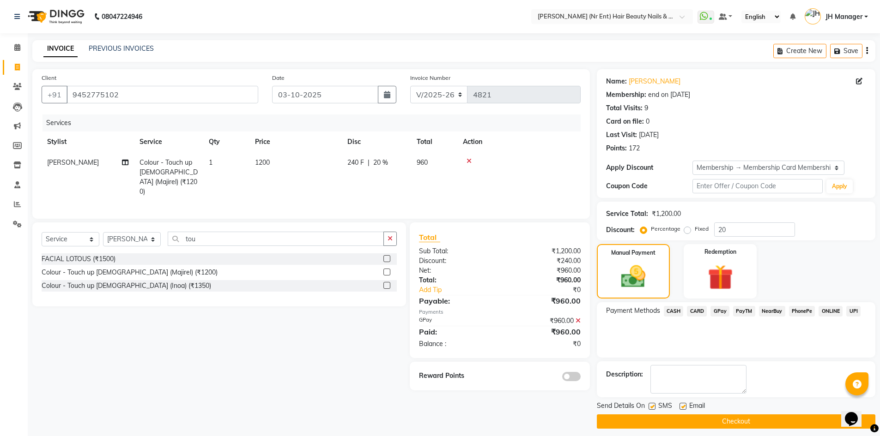
click at [733, 423] on button "Checkout" at bounding box center [736, 422] width 278 height 14
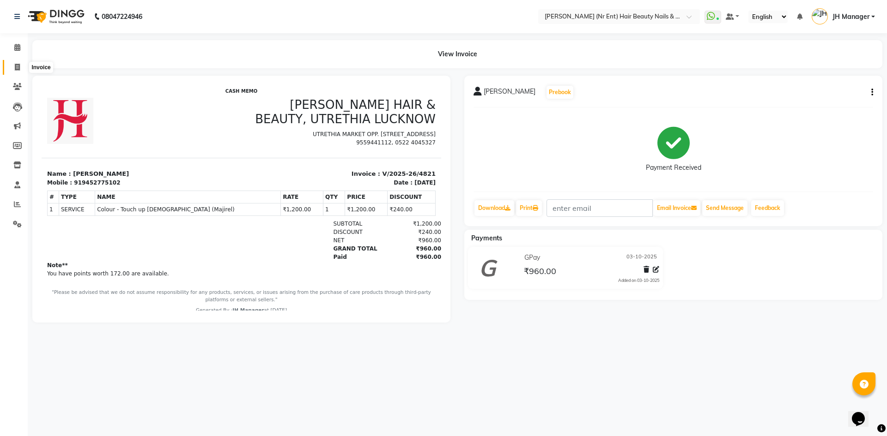
click at [21, 67] on span at bounding box center [17, 67] width 16 height 11
select select "service"
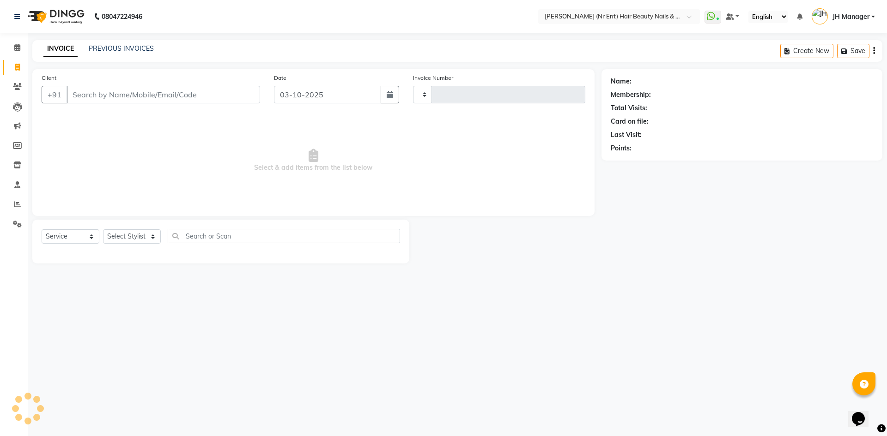
type input "4822"
select select "640"
click at [135, 239] on select "Select Stylist" at bounding box center [132, 237] width 58 height 14
select select "92487"
click at [103, 230] on select "Select Stylist ADNAN ADVANCE ANJALI ANNU B-WAX JH Manager MEMBERSHIP MOHD. MOHI…" at bounding box center [132, 237] width 58 height 14
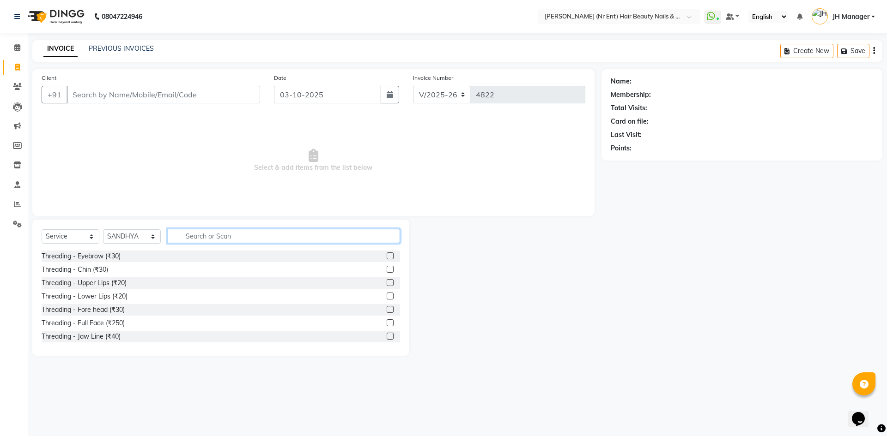
click at [230, 236] on input "text" at bounding box center [284, 236] width 232 height 14
type input "spa"
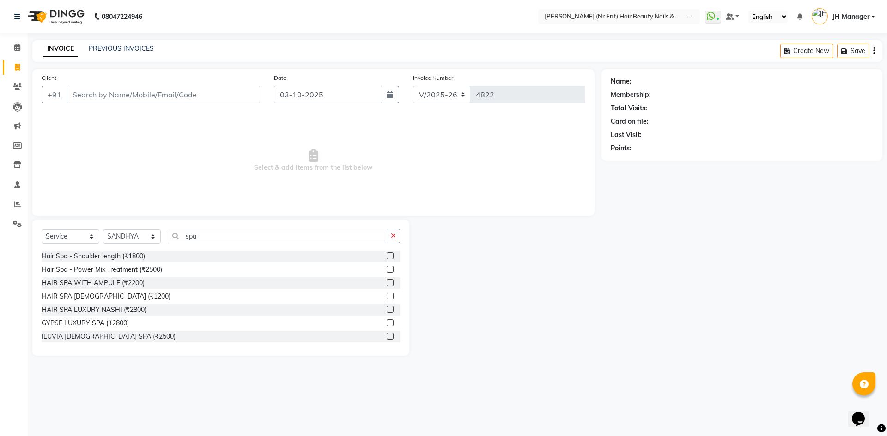
click at [387, 257] on label at bounding box center [390, 256] width 7 height 7
click at [387, 257] on input "checkbox" at bounding box center [390, 257] width 6 height 6
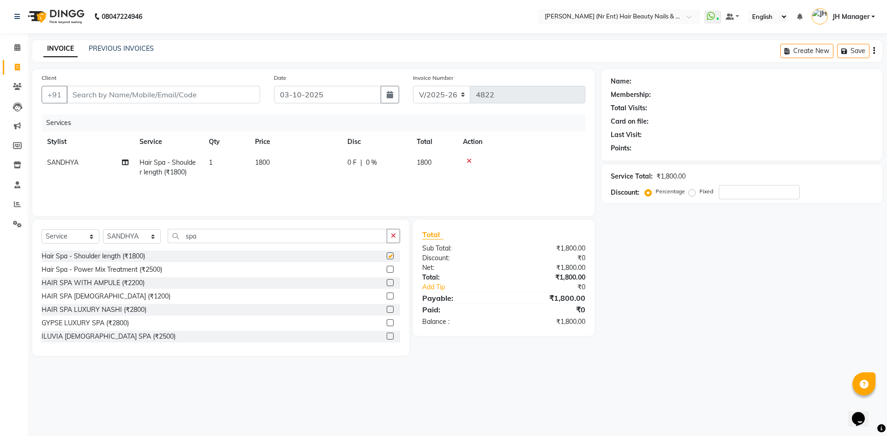
checkbox input "false"
click at [138, 88] on input "Client" at bounding box center [164, 95] width 194 height 18
drag, startPoint x: 119, startPoint y: 104, endPoint x: 117, endPoint y: 97, distance: 6.6
click at [119, 103] on div "Client +91" at bounding box center [151, 92] width 232 height 38
click at [117, 97] on input "Client" at bounding box center [164, 95] width 194 height 18
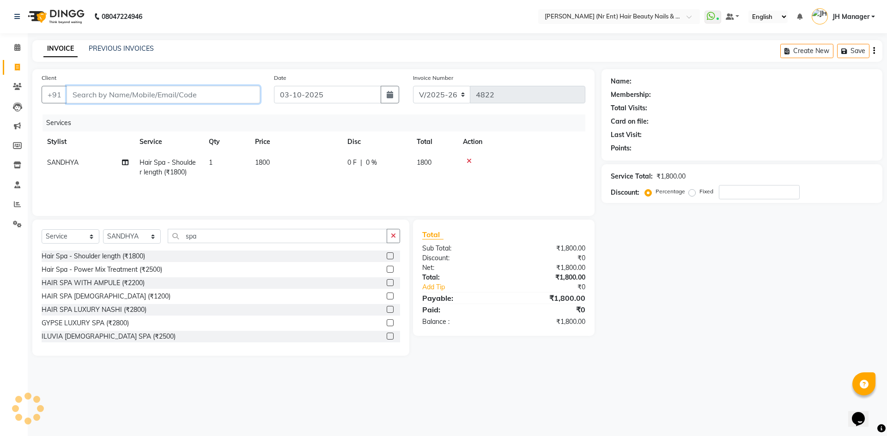
click at [85, 98] on input "Client" at bounding box center [164, 95] width 194 height 18
click at [85, 96] on input "Client" at bounding box center [164, 95] width 194 height 18
click at [730, 303] on div "Name: Membership: Total Visits: Card on file: Last Visit: Points: Service Total…" at bounding box center [745, 212] width 288 height 287
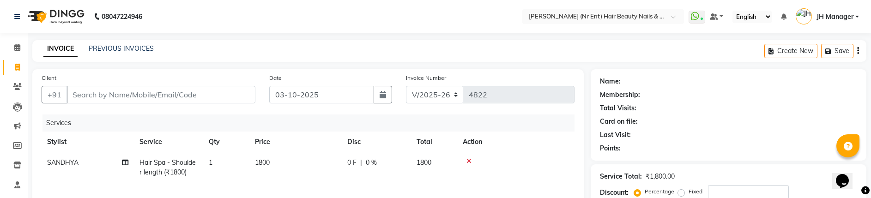
drag, startPoint x: 124, startPoint y: 103, endPoint x: 63, endPoint y: 169, distance: 89.5
click at [124, 103] on div "Client +91" at bounding box center [149, 92] width 228 height 38
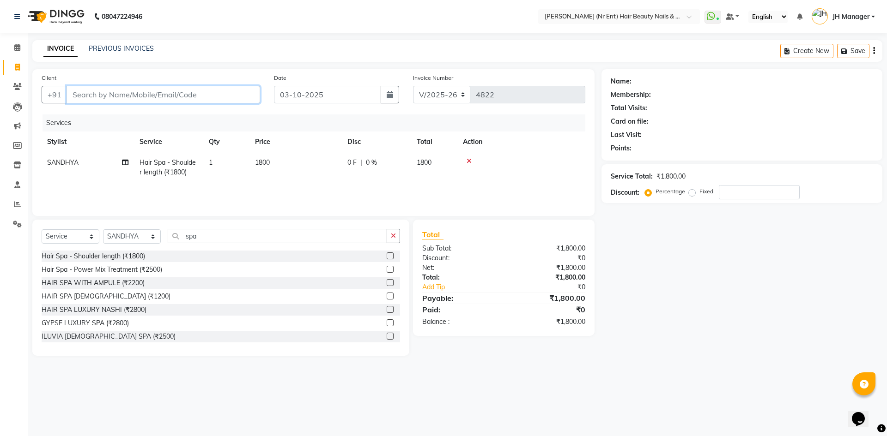
click at [126, 98] on input "Client" at bounding box center [164, 95] width 194 height 18
type input "8"
type input "0"
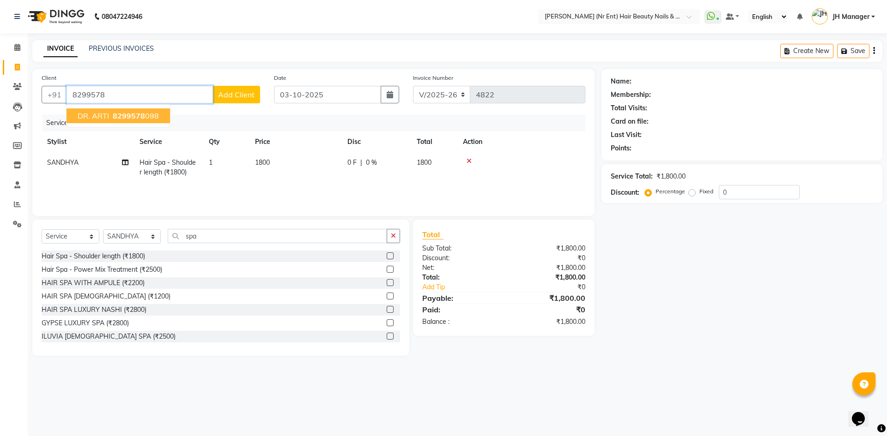
click at [147, 113] on ngb-highlight "8299578 098" at bounding box center [135, 115] width 48 height 9
type input "8299578098"
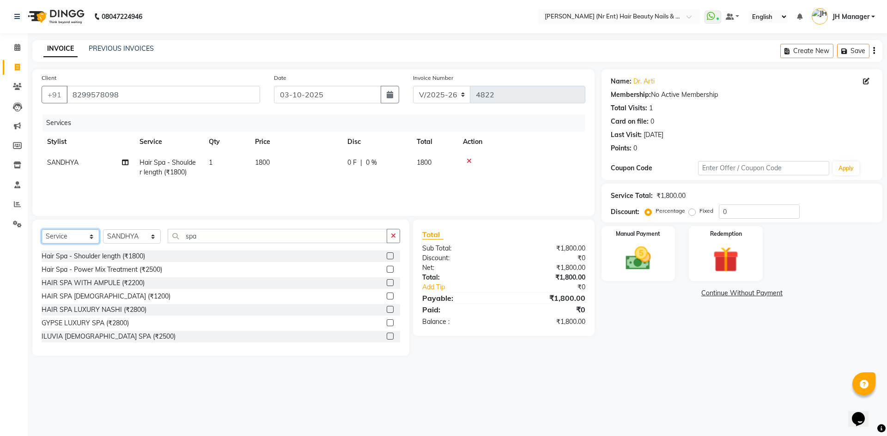
click at [74, 236] on select "Select Service Product Membership Package Voucher Prepaid Gift Card" at bounding box center [71, 237] width 58 height 14
click at [42, 230] on select "Select Service Product Membership Package Voucher Prepaid Gift Card" at bounding box center [71, 237] width 58 height 14
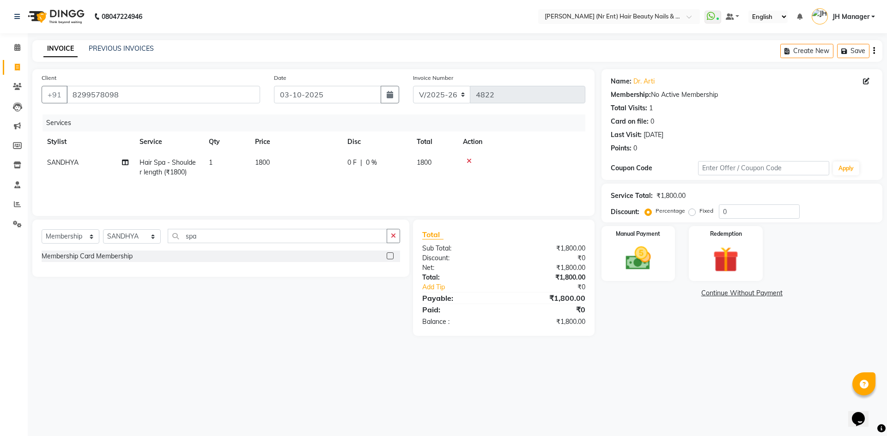
click at [392, 256] on label at bounding box center [390, 256] width 7 height 7
click at [392, 256] on input "checkbox" at bounding box center [390, 257] width 6 height 6
select select "select"
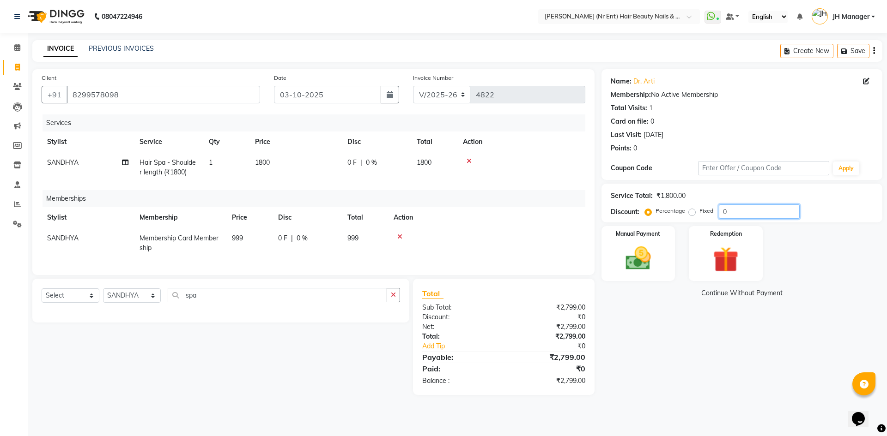
click at [736, 212] on input "0" at bounding box center [759, 212] width 81 height 14
type input "20"
click at [625, 243] on div "Manual Payment" at bounding box center [637, 253] width 77 height 57
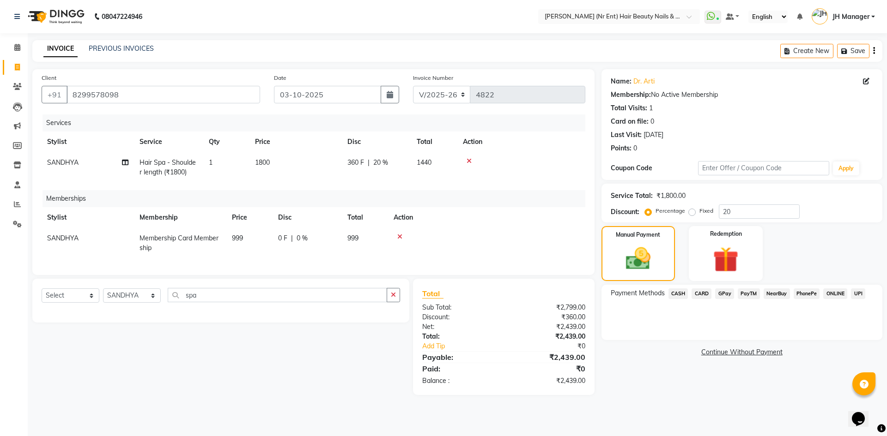
click at [726, 295] on span "GPay" at bounding box center [724, 294] width 19 height 11
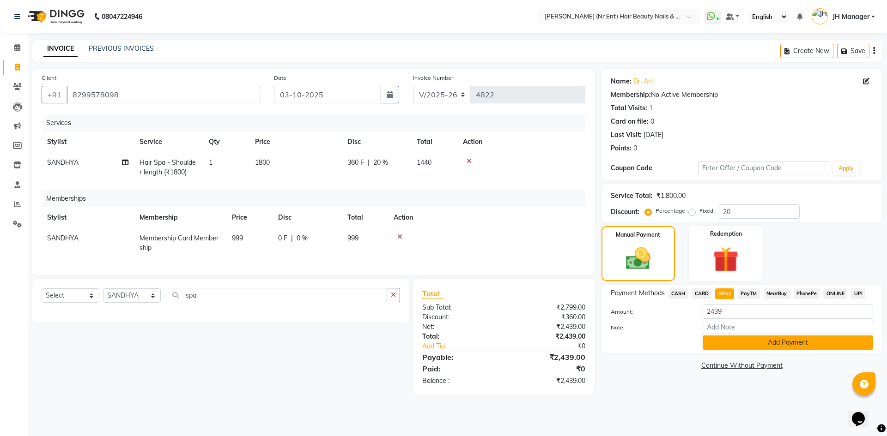
click at [741, 341] on button "Add Payment" at bounding box center [787, 343] width 170 height 14
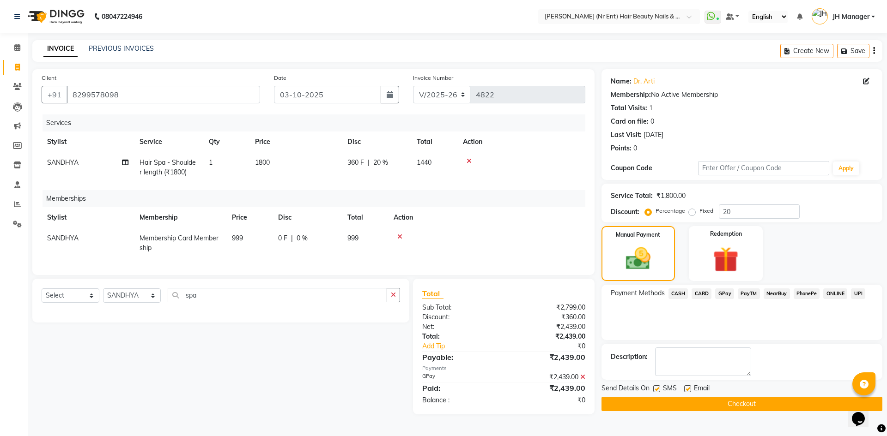
click at [813, 406] on button "Checkout" at bounding box center [741, 404] width 281 height 14
